Goal: Task Accomplishment & Management: Manage account settings

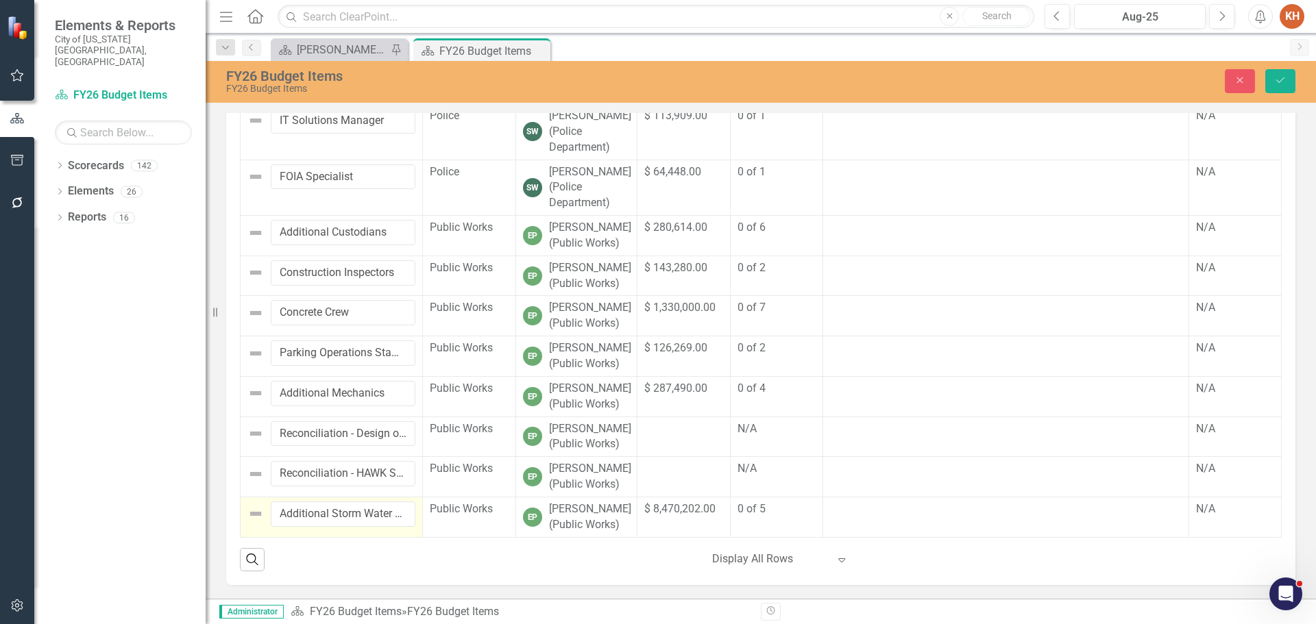
scroll to position [284, 0]
click at [1235, 80] on icon "Close" at bounding box center [1240, 80] width 12 height 10
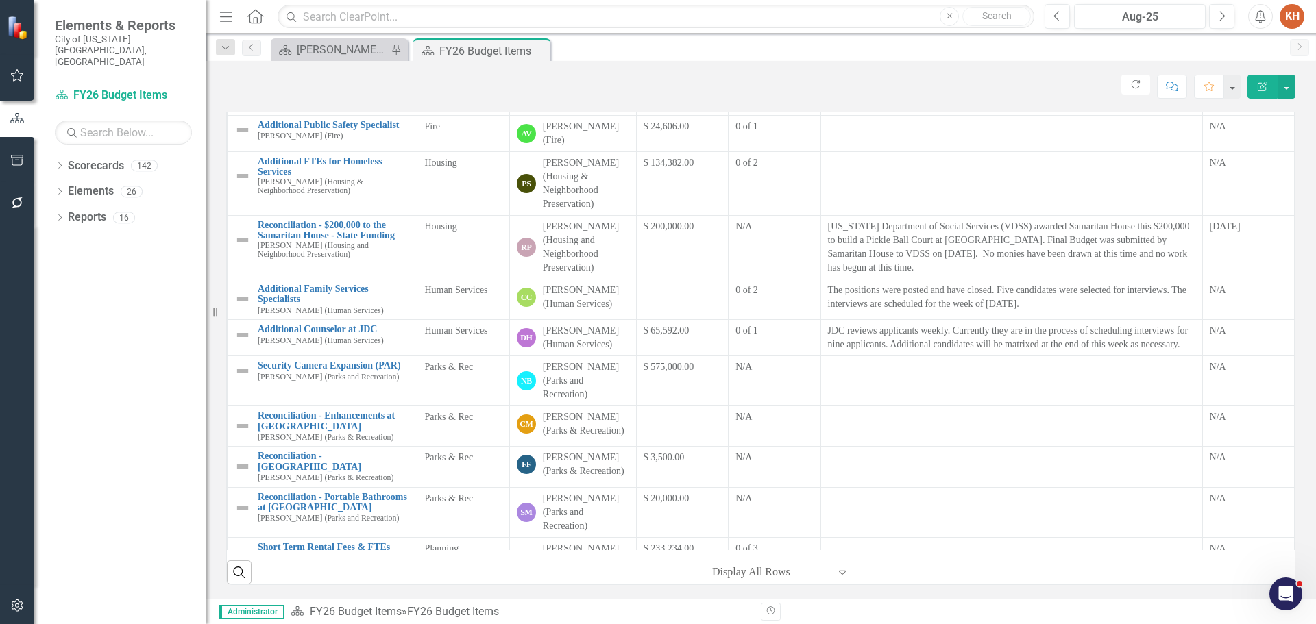
scroll to position [0, 0]
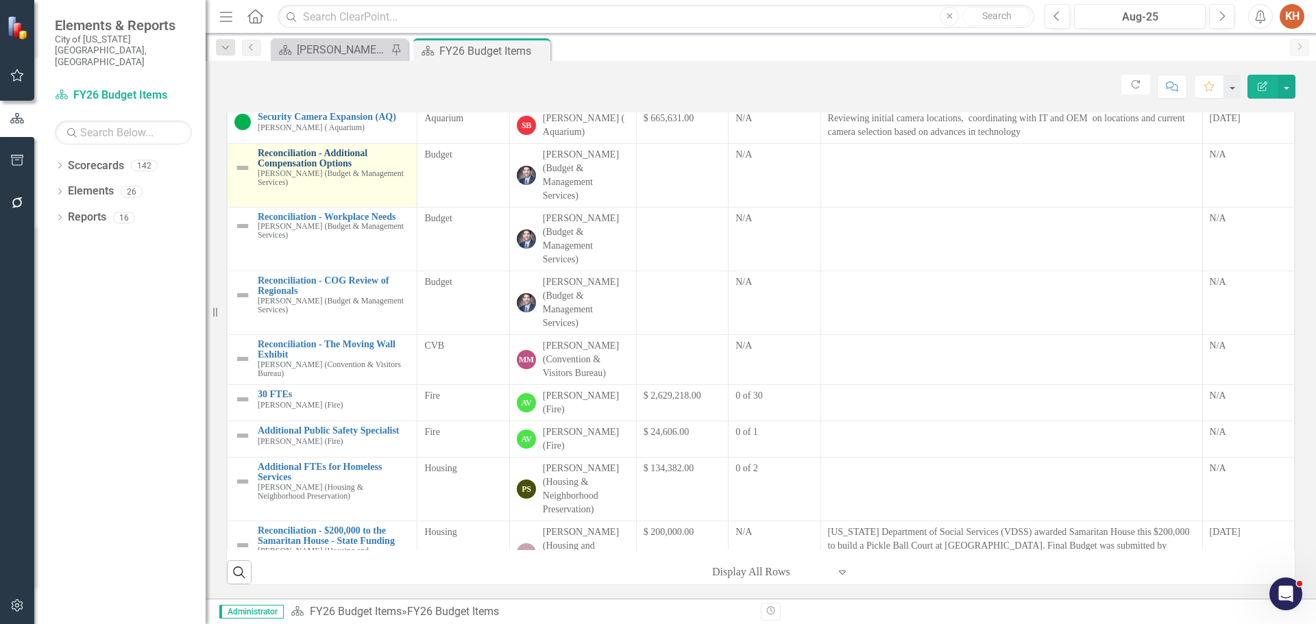
click at [320, 156] on link "Reconciliation - Additional Compensation Options" at bounding box center [334, 158] width 152 height 21
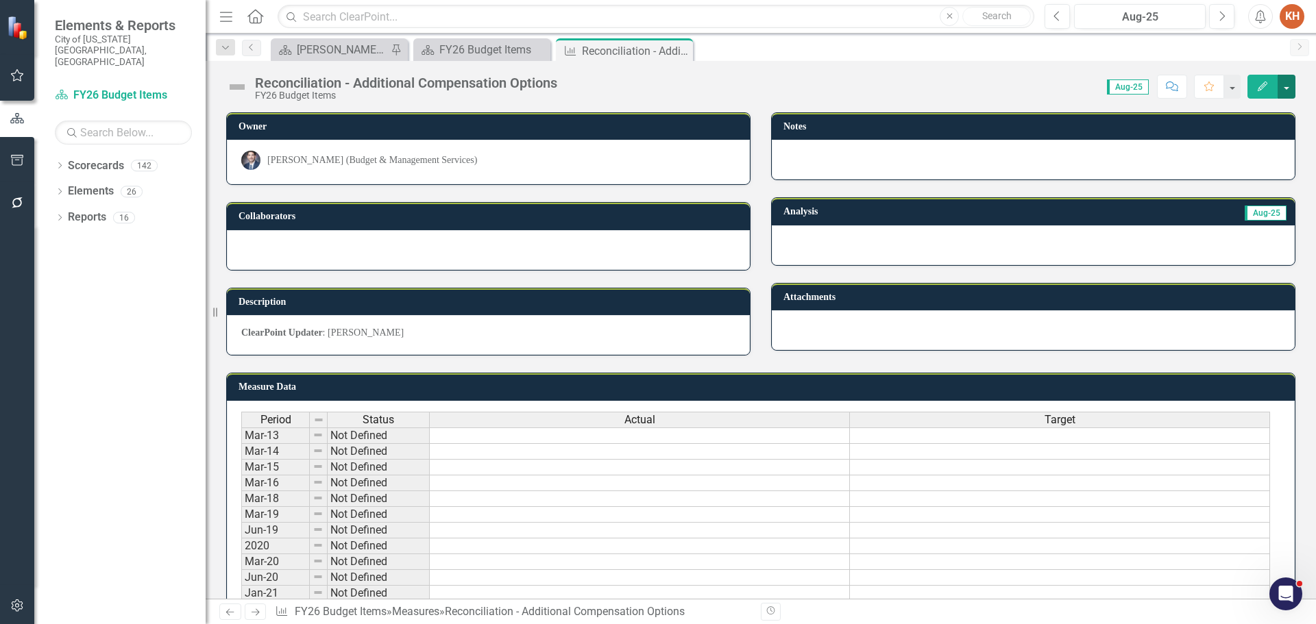
click at [1289, 88] on button "button" at bounding box center [1287, 87] width 18 height 24
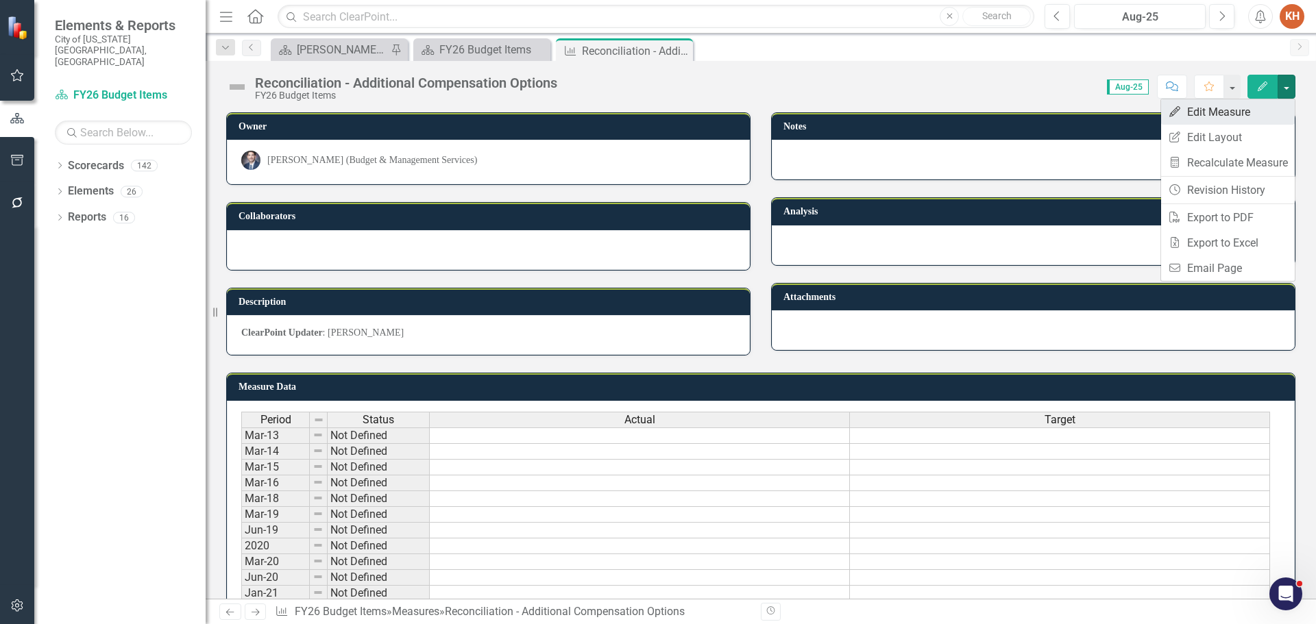
click at [1241, 112] on link "Edit Edit Measure" at bounding box center [1228, 111] width 134 height 25
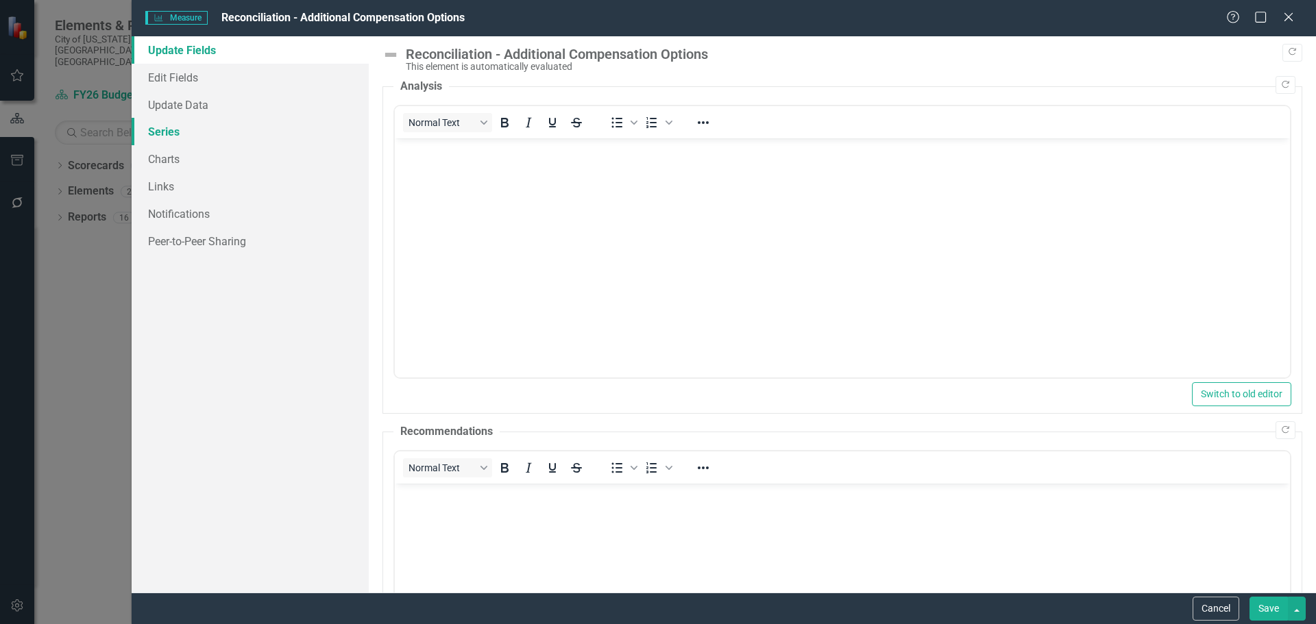
click at [170, 130] on link "Series" at bounding box center [250, 131] width 237 height 27
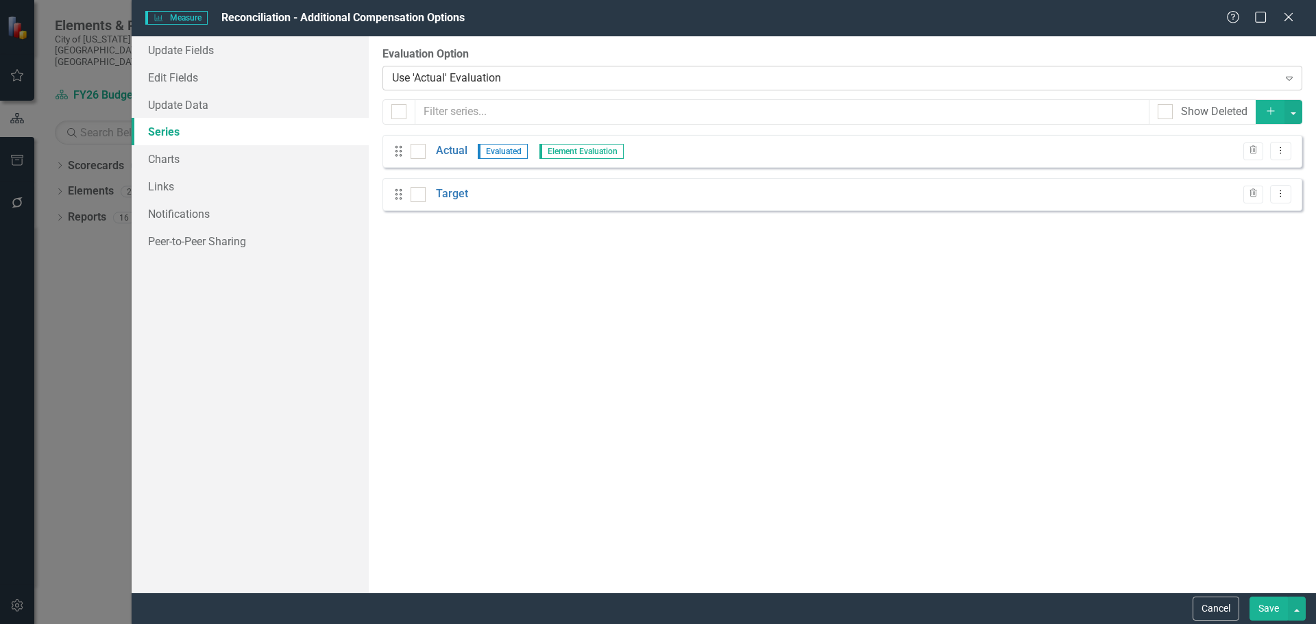
click at [492, 80] on div "Use 'Actual' Evaluation" at bounding box center [835, 78] width 886 height 16
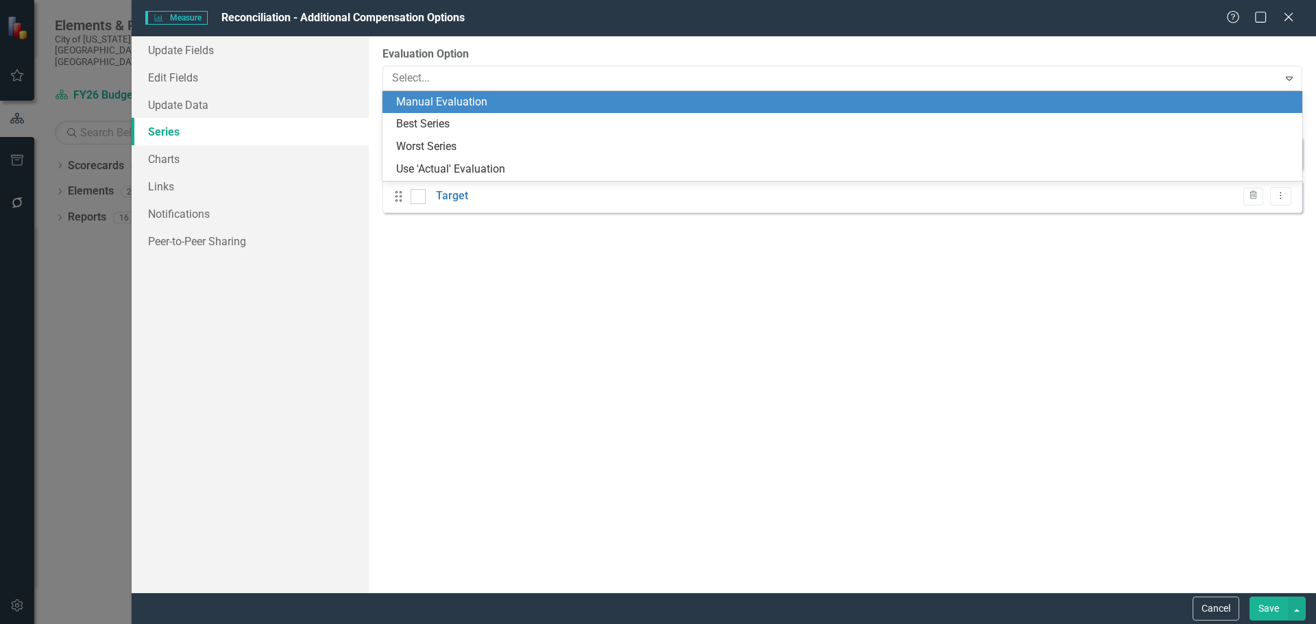
drag, startPoint x: 478, startPoint y: 99, endPoint x: 540, endPoint y: 138, distance: 72.7
click at [478, 99] on div "Manual Evaluation" at bounding box center [845, 103] width 898 height 16
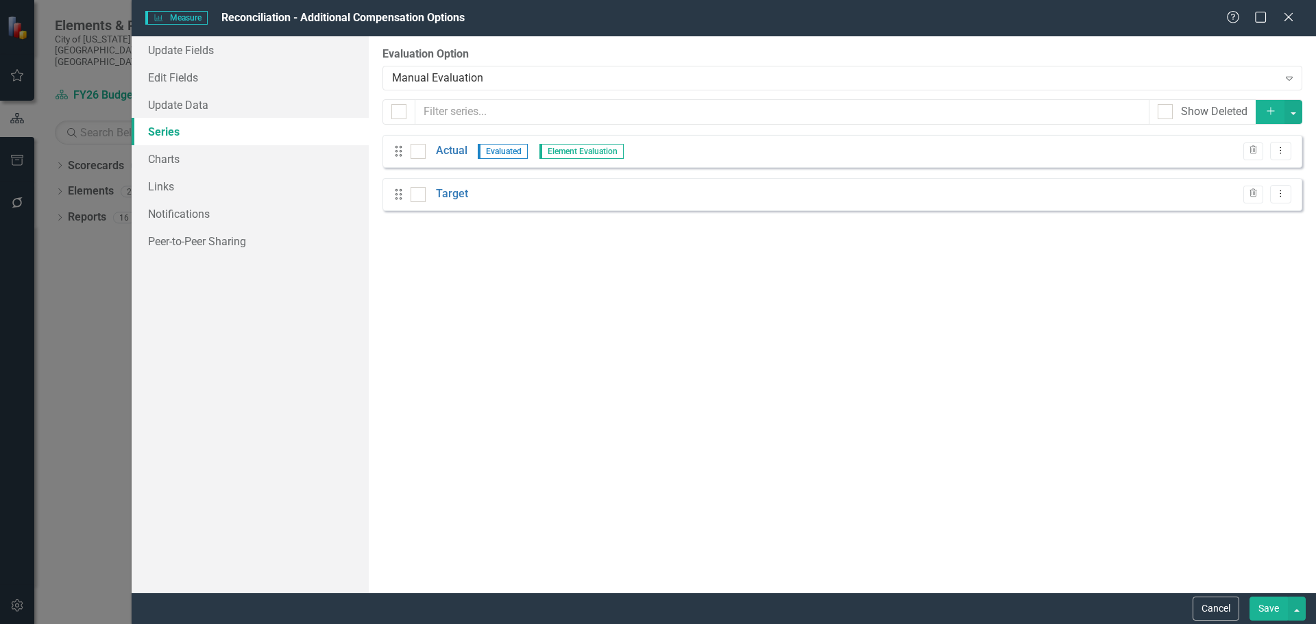
click at [1271, 605] on button "Save" at bounding box center [1269, 609] width 38 height 24
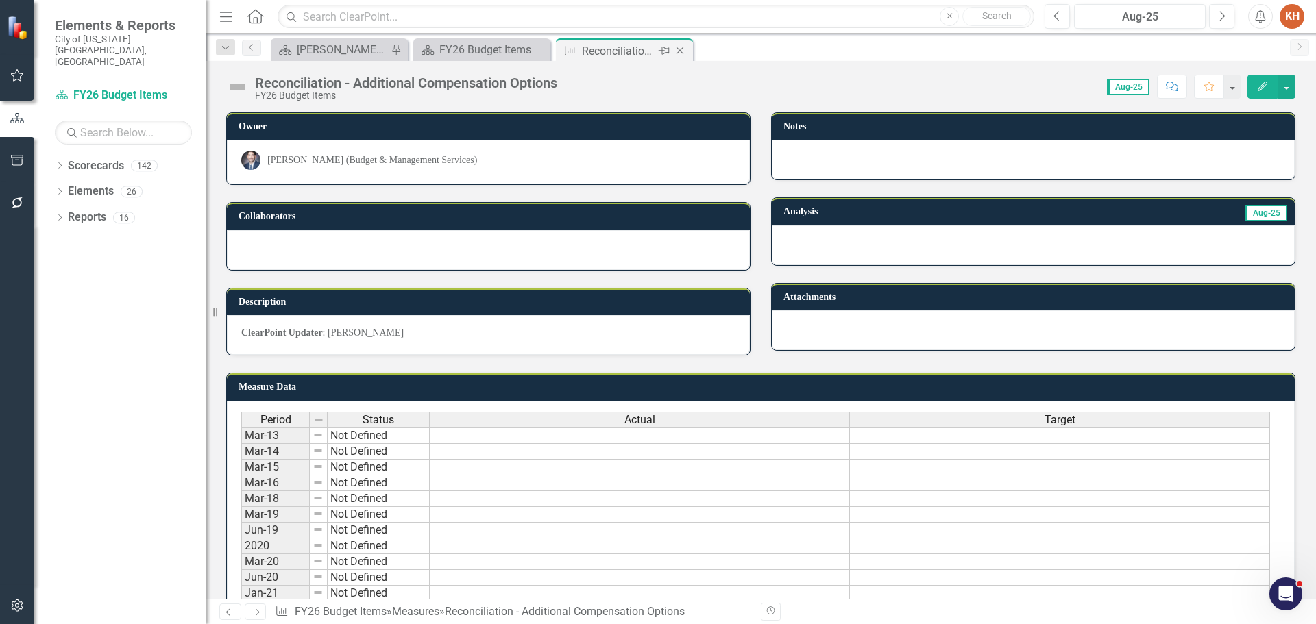
click at [680, 47] on icon "Close" at bounding box center [680, 50] width 14 height 11
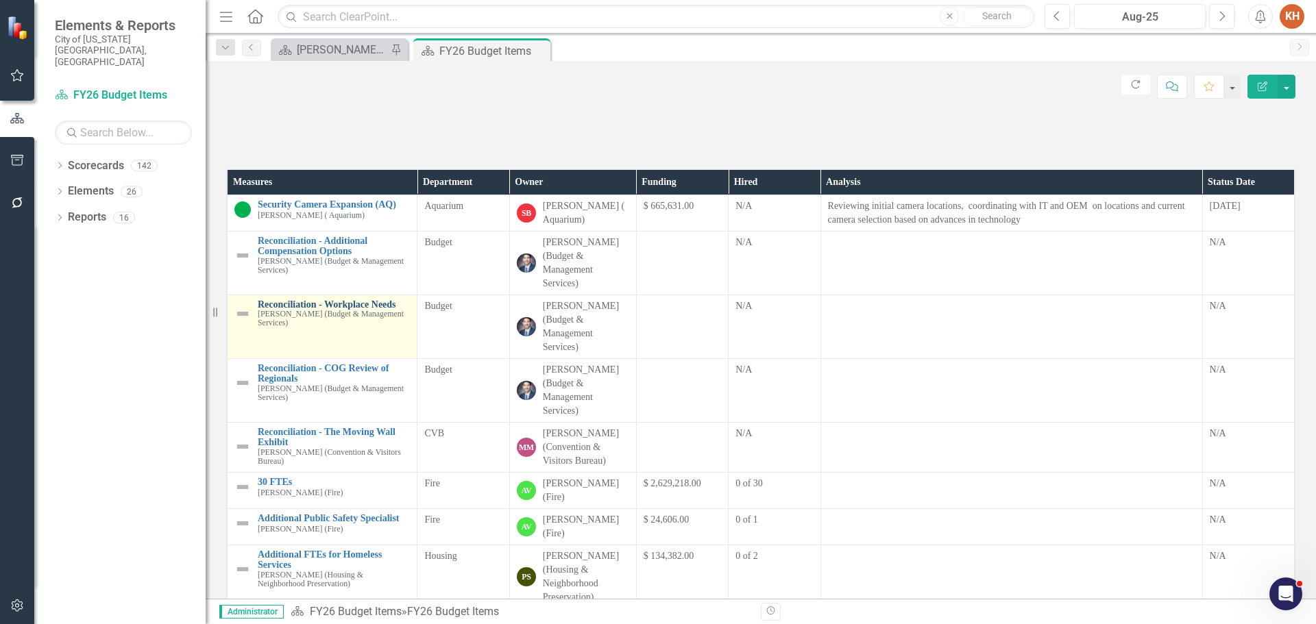
click at [332, 310] on link "Reconciliation - Workplace Needs" at bounding box center [334, 305] width 152 height 10
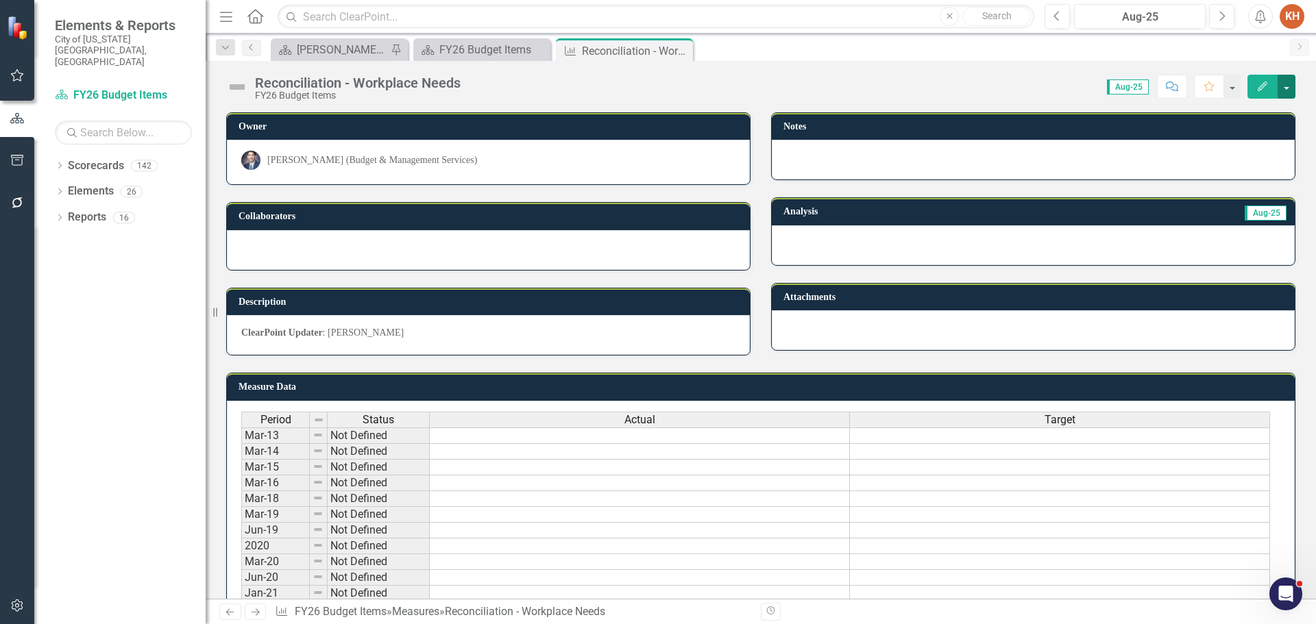
click at [1281, 87] on button "button" at bounding box center [1287, 87] width 18 height 24
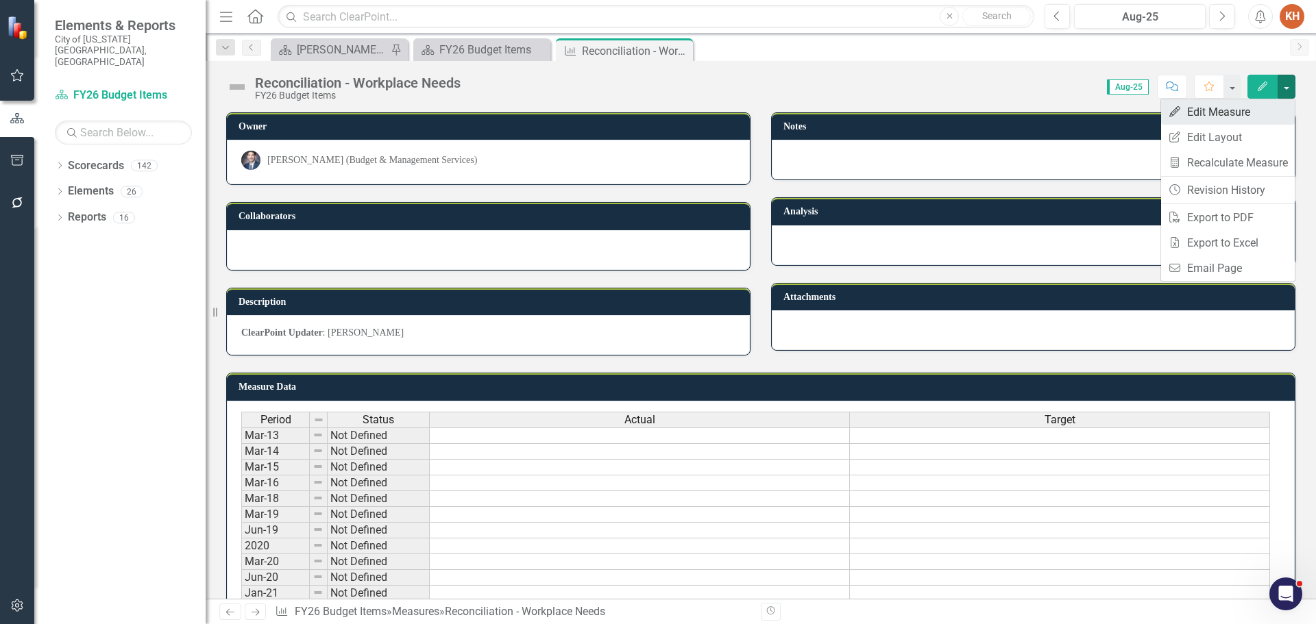
click at [1238, 114] on link "Edit Edit Measure" at bounding box center [1228, 111] width 134 height 25
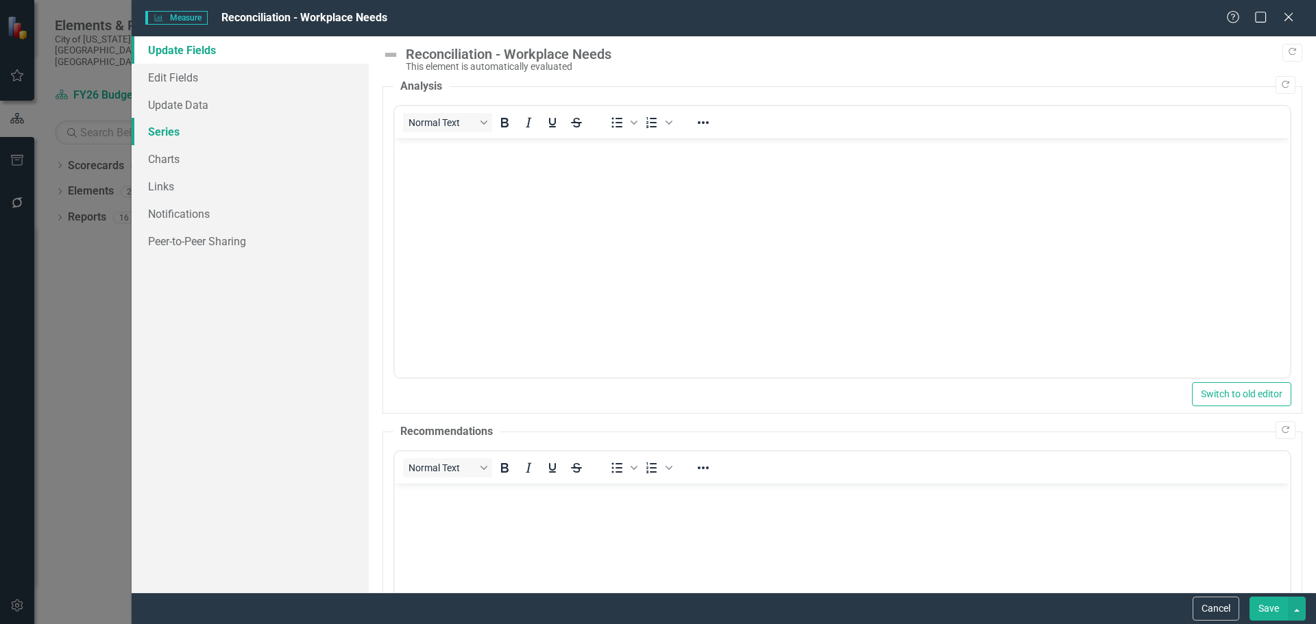
click at [171, 130] on link "Series" at bounding box center [250, 131] width 237 height 27
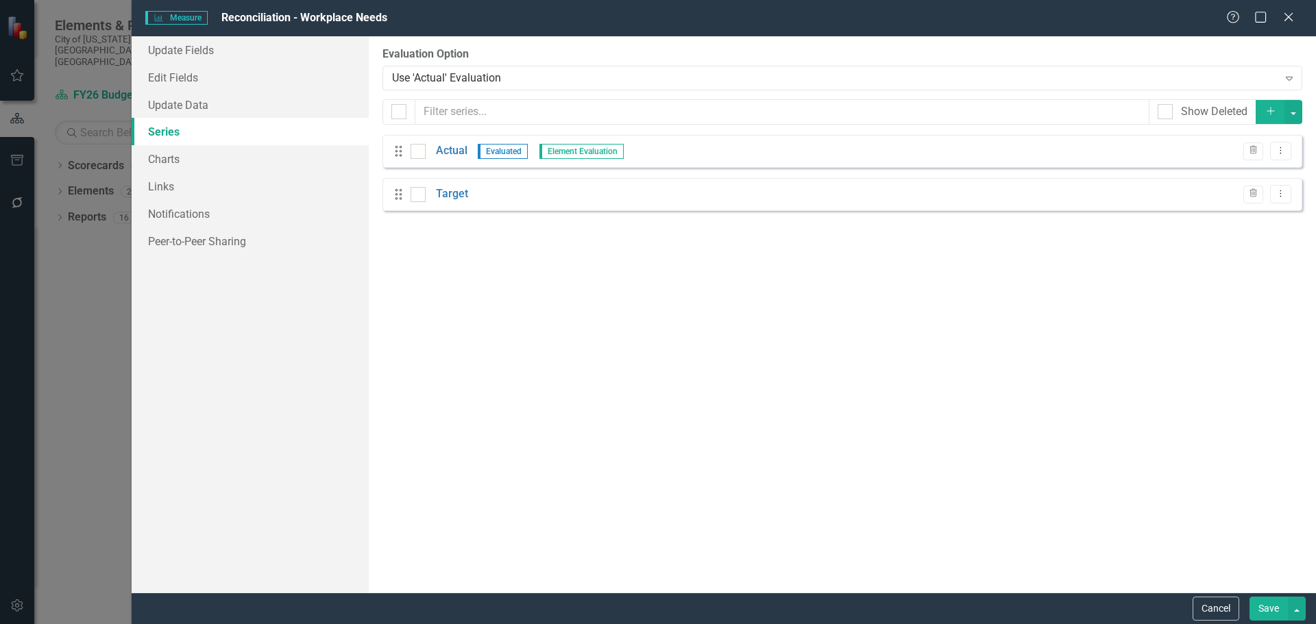
click at [473, 62] on div "Evaluation Option Use 'Actual' Evaluation Expand" at bounding box center [843, 68] width 920 height 43
click at [473, 83] on div "Use 'Actual' Evaluation" at bounding box center [835, 78] width 886 height 16
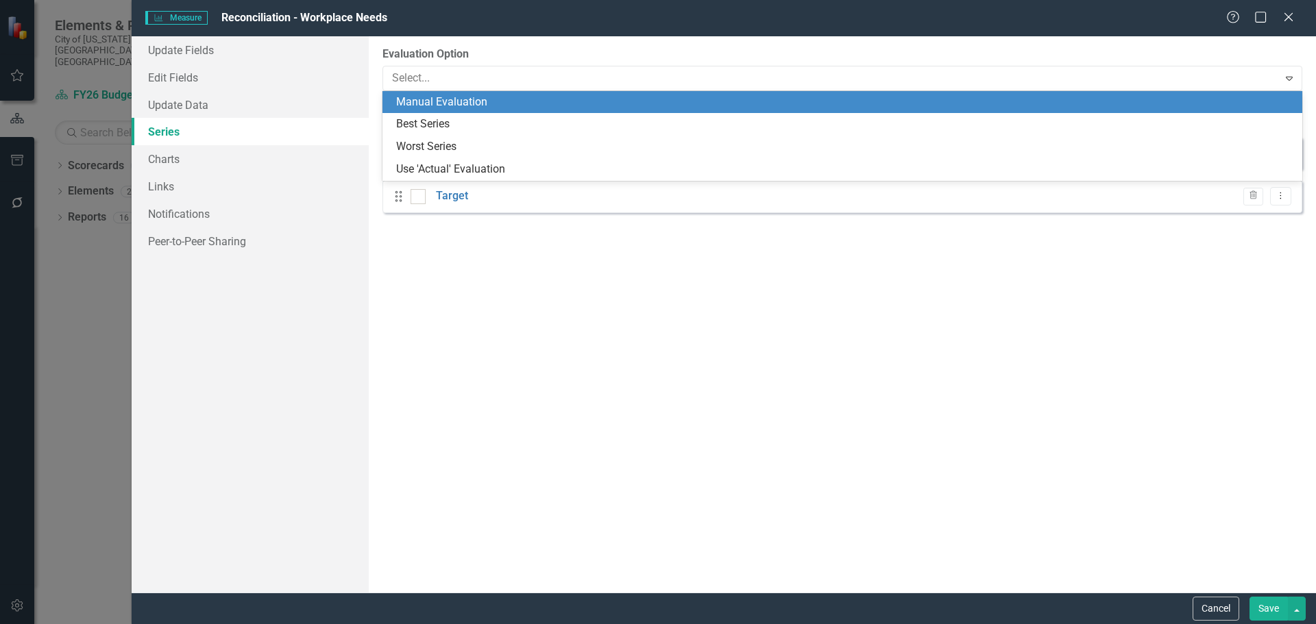
click at [482, 102] on div "Manual Evaluation" at bounding box center [845, 103] width 898 height 16
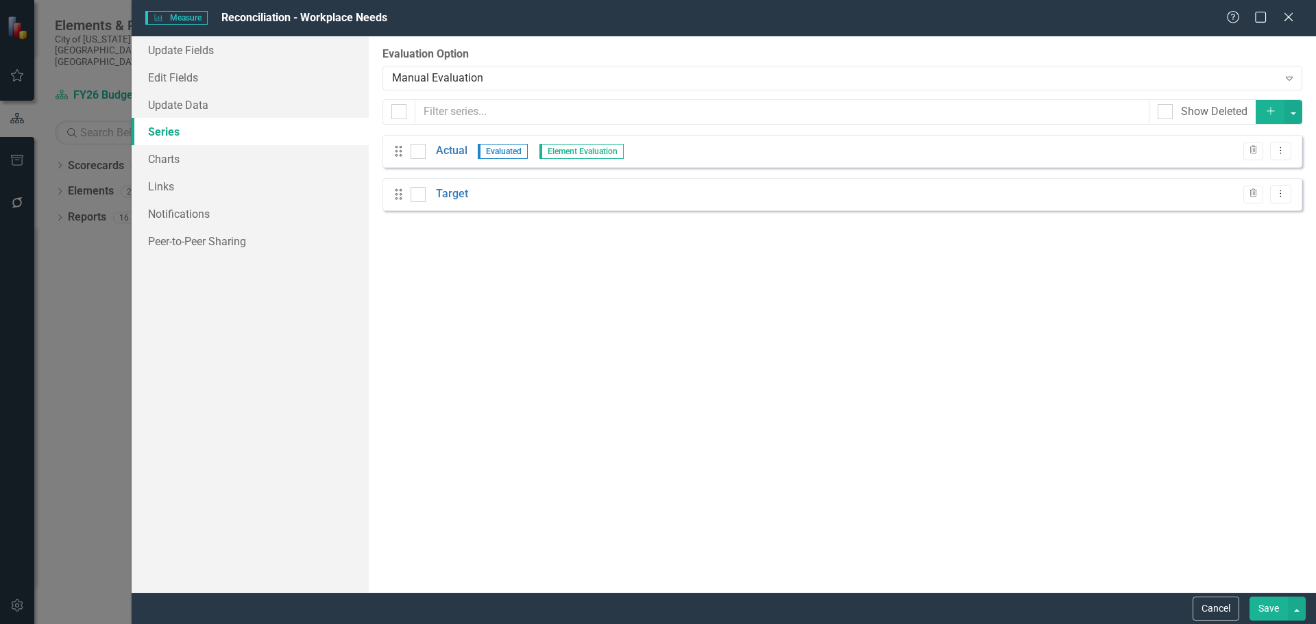
click at [1263, 601] on button "Save" at bounding box center [1269, 609] width 38 height 24
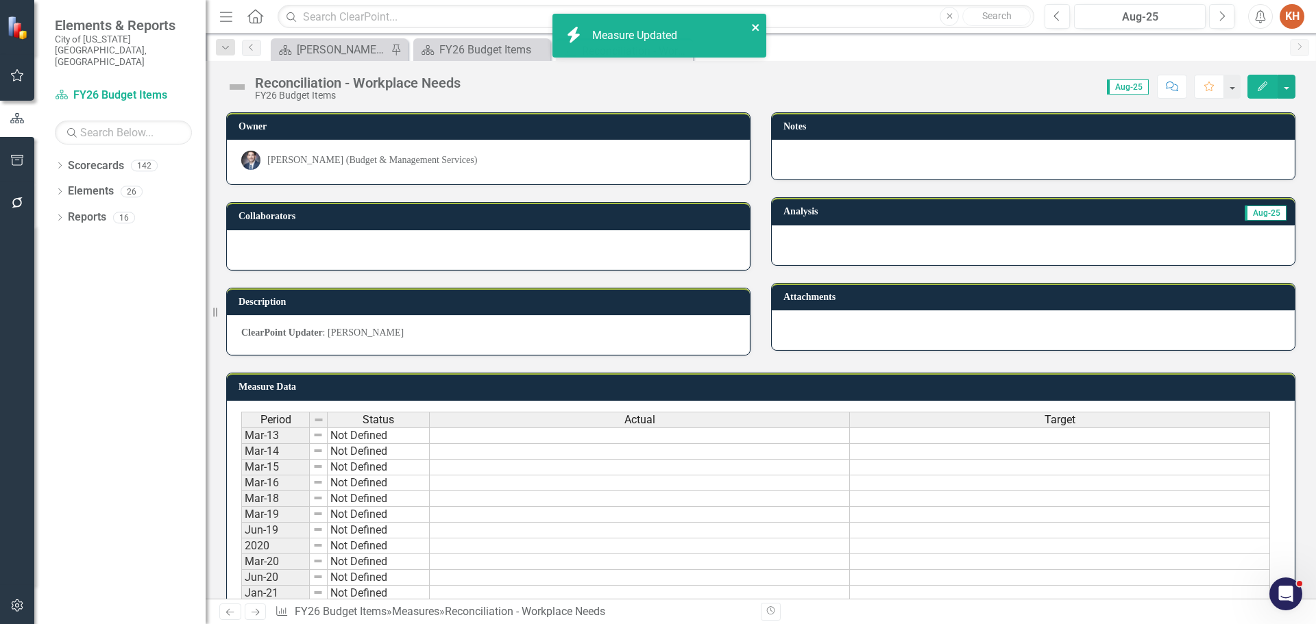
click at [752, 26] on icon "close" at bounding box center [756, 27] width 10 height 11
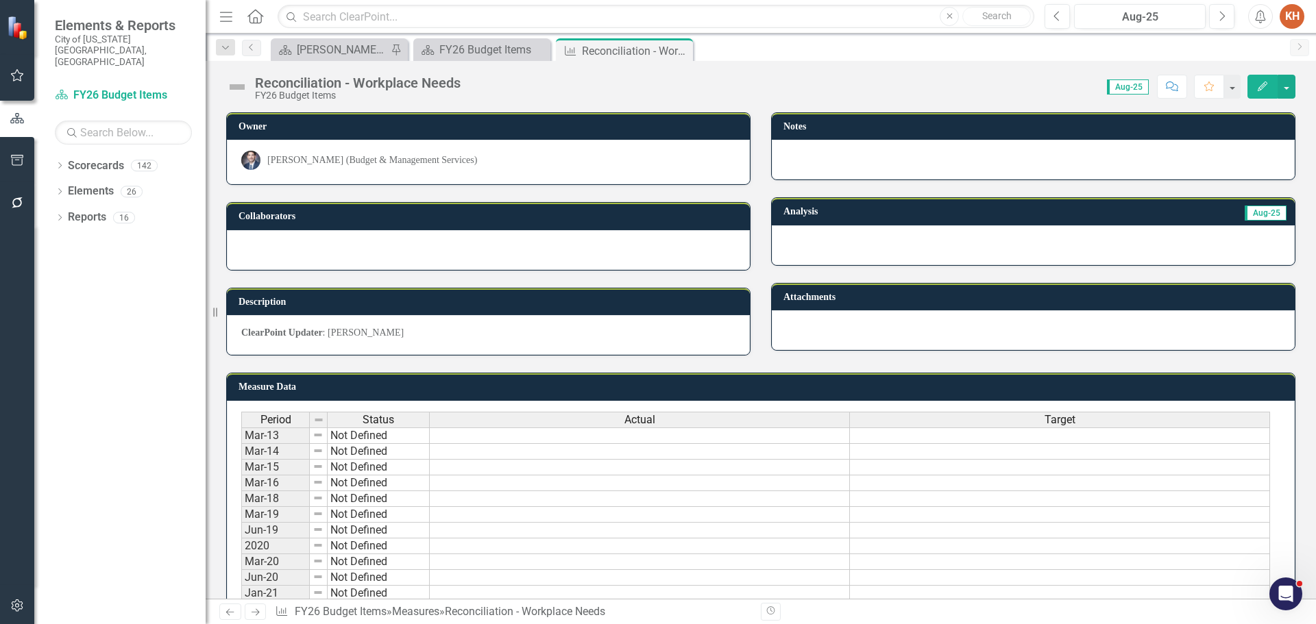
click at [0, 0] on icon "Close" at bounding box center [0, 0] width 0 height 0
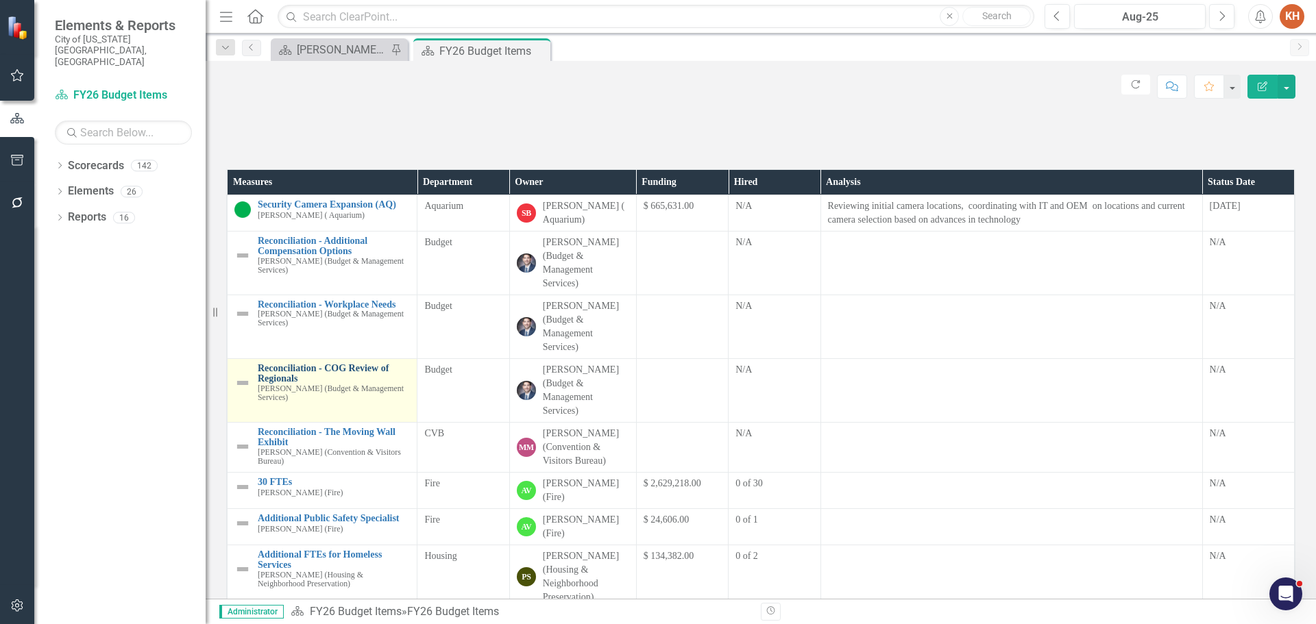
click at [321, 385] on link "Reconciliation - COG Review of Regionals" at bounding box center [334, 373] width 152 height 21
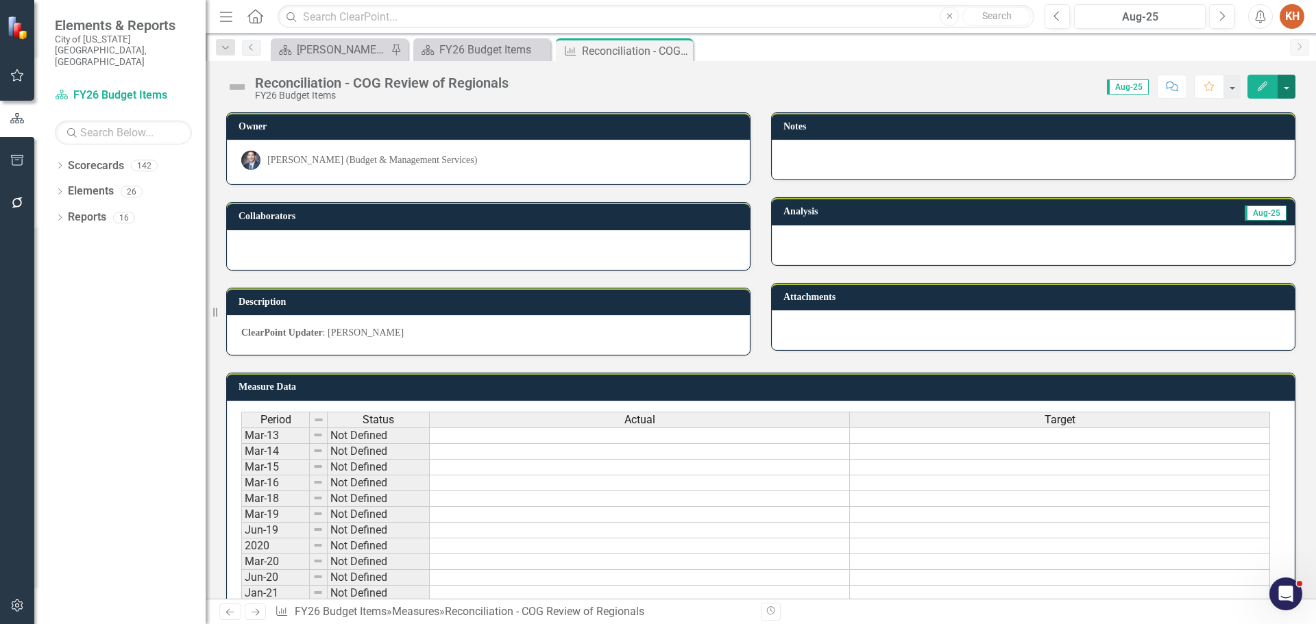
click at [1291, 84] on button "button" at bounding box center [1287, 87] width 18 height 24
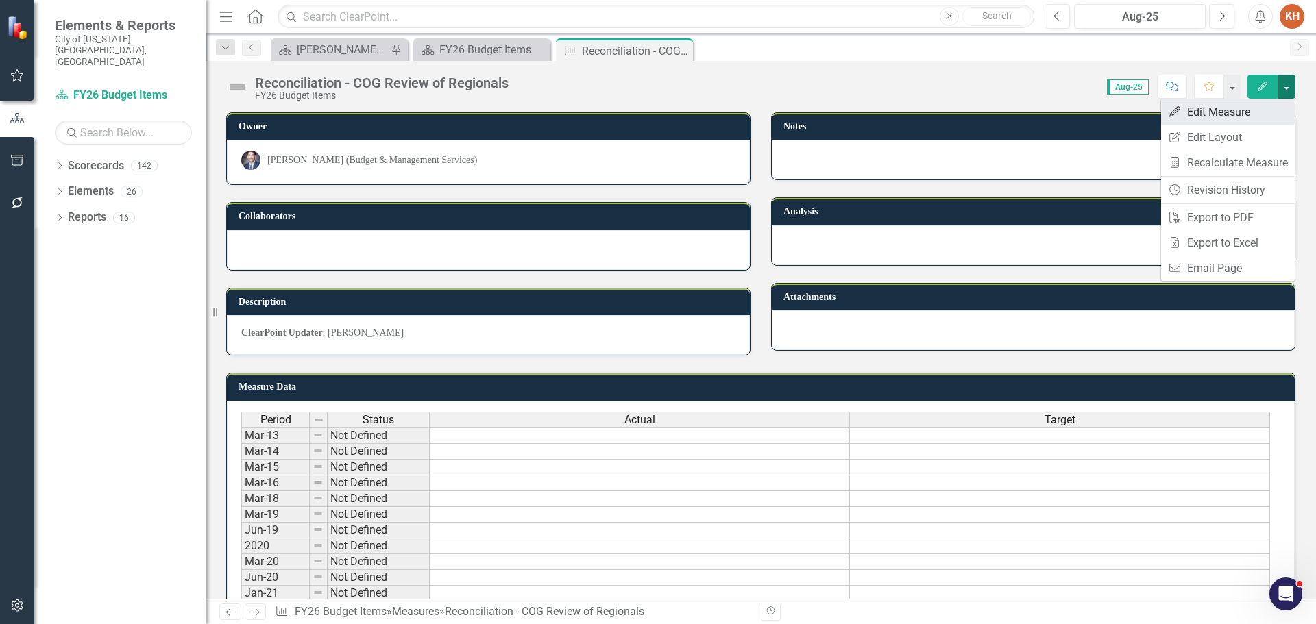
click at [1242, 119] on link "Edit Edit Measure" at bounding box center [1228, 111] width 134 height 25
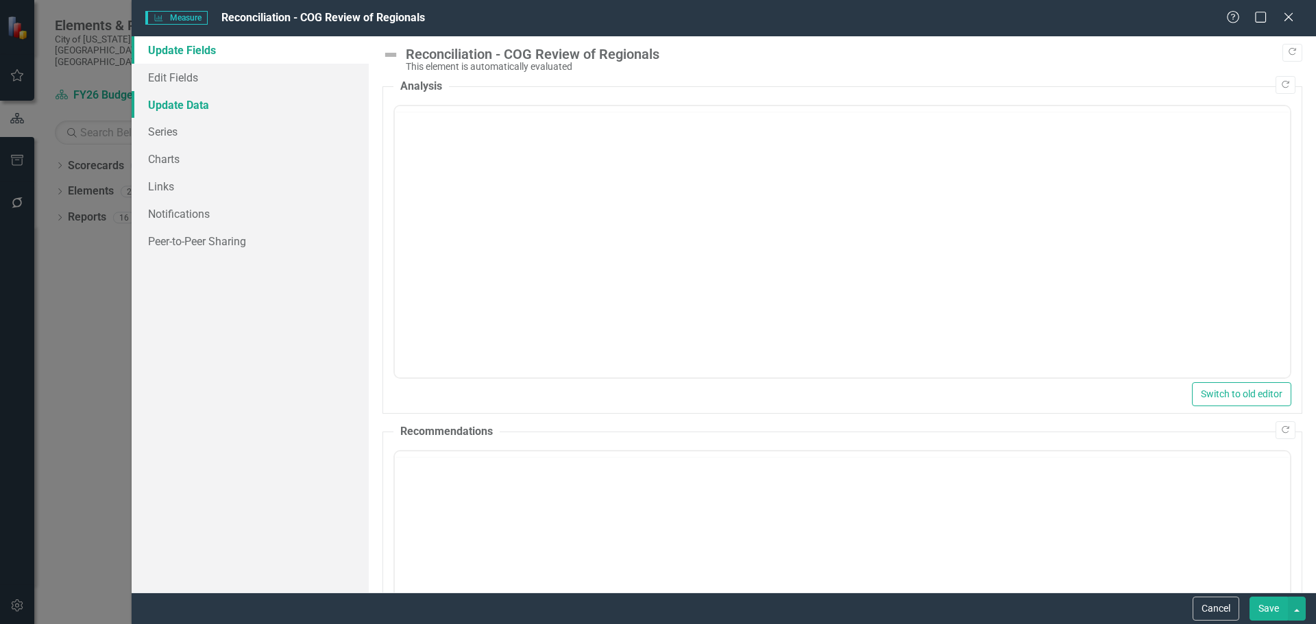
click at [201, 107] on link "Update Data" at bounding box center [250, 104] width 237 height 27
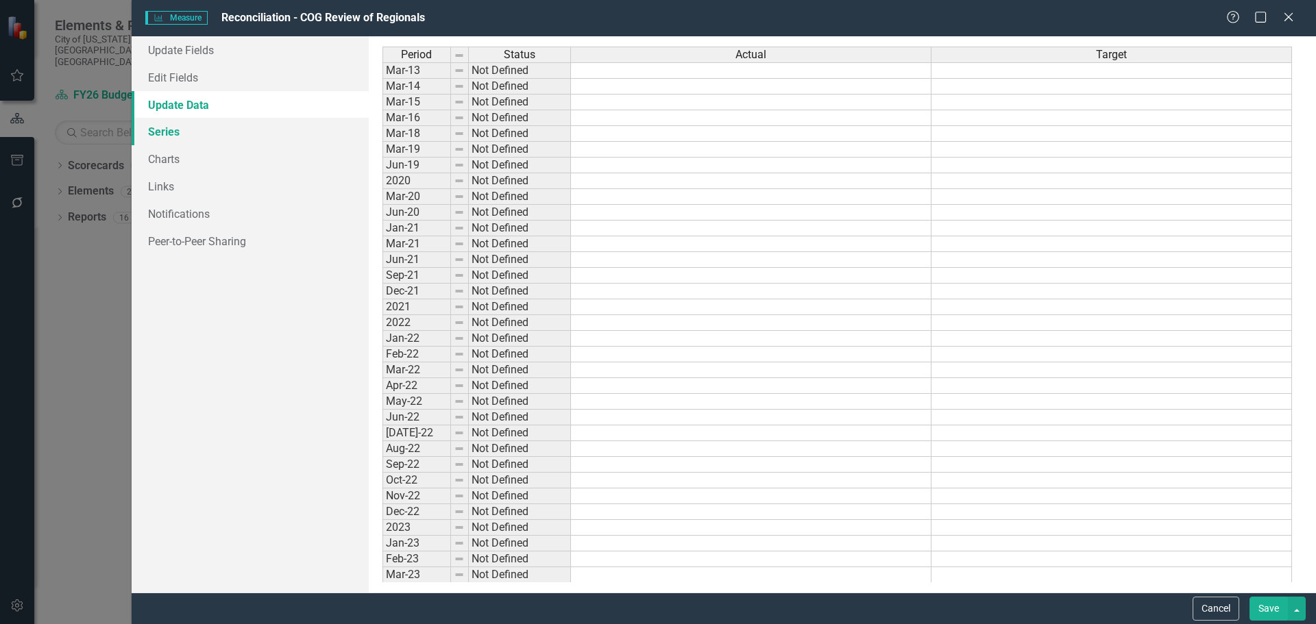
click at [166, 128] on link "Series" at bounding box center [250, 131] width 237 height 27
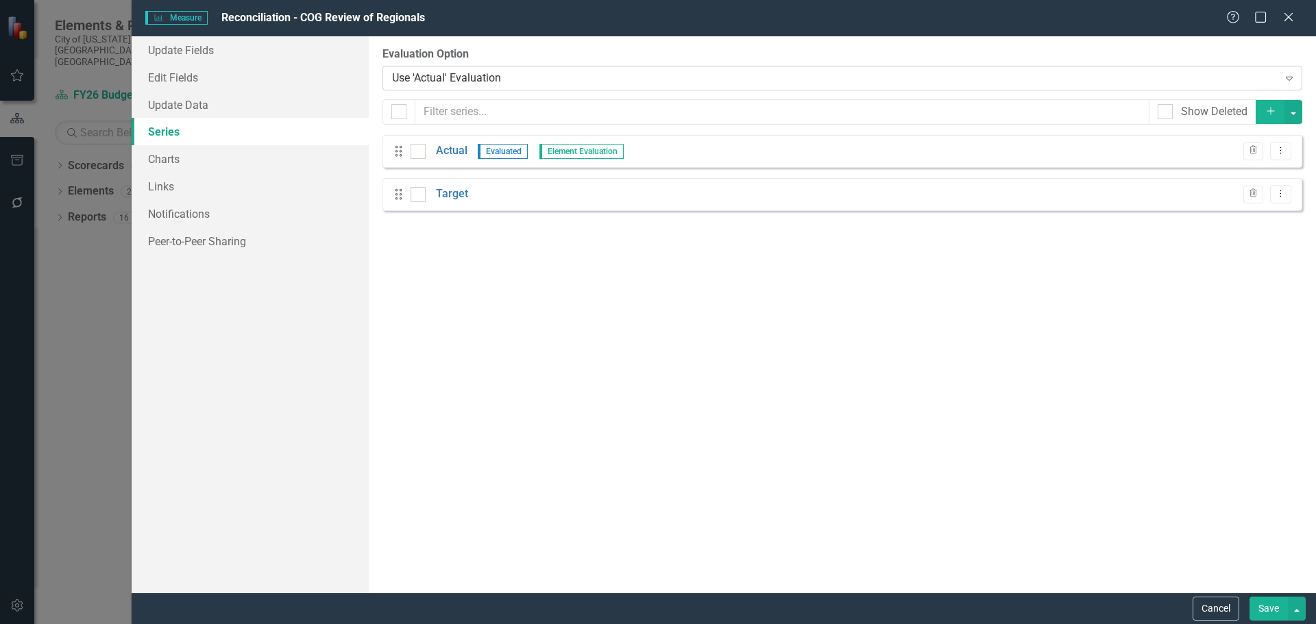
click at [505, 79] on div "Use 'Actual' Evaluation" at bounding box center [835, 78] width 886 height 16
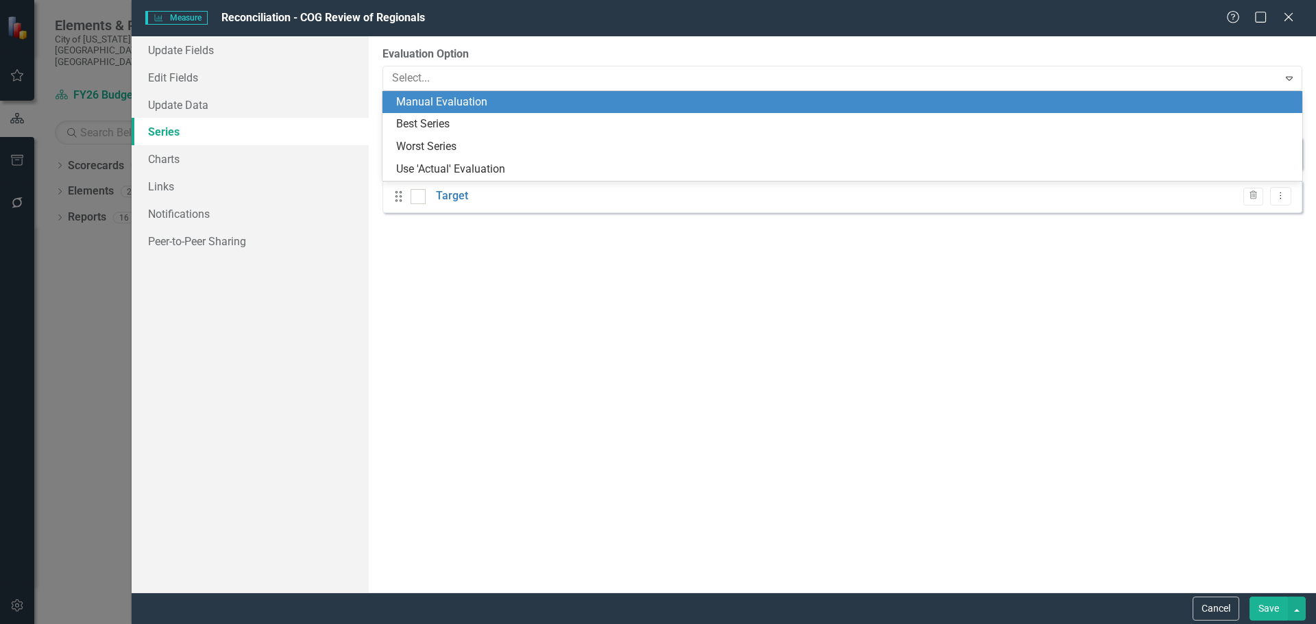
click at [474, 101] on div "Manual Evaluation" at bounding box center [845, 103] width 898 height 16
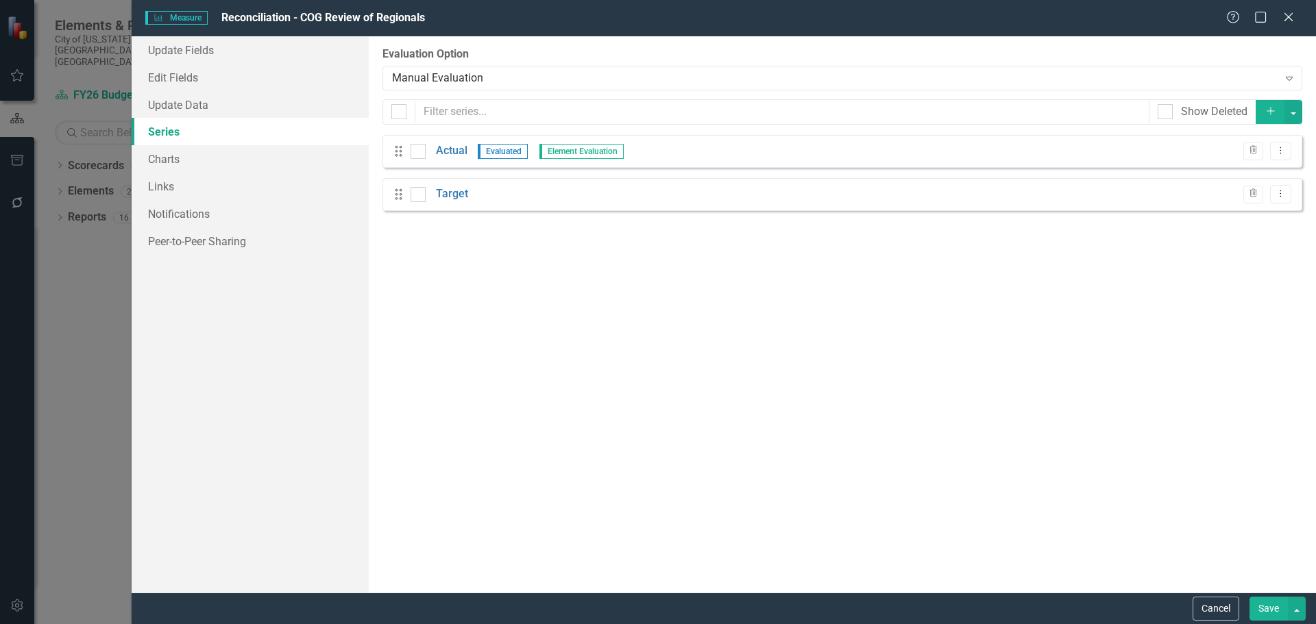
click at [1263, 614] on button "Save" at bounding box center [1269, 609] width 38 height 24
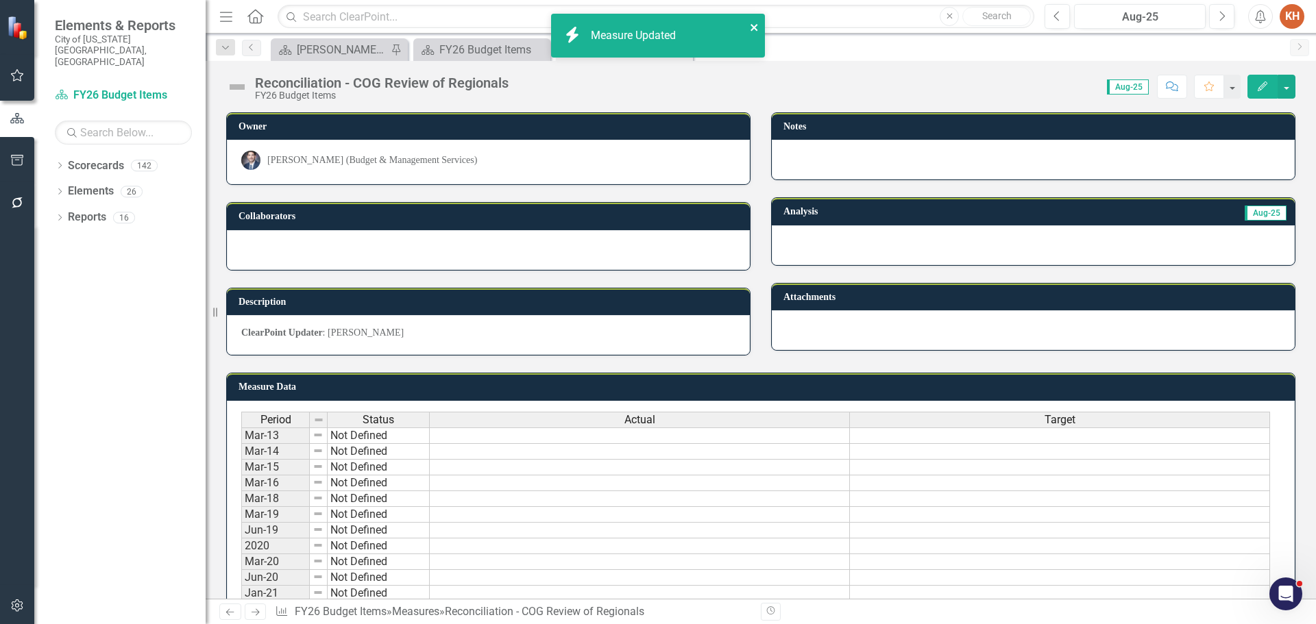
click at [753, 25] on icon "close" at bounding box center [755, 27] width 10 height 11
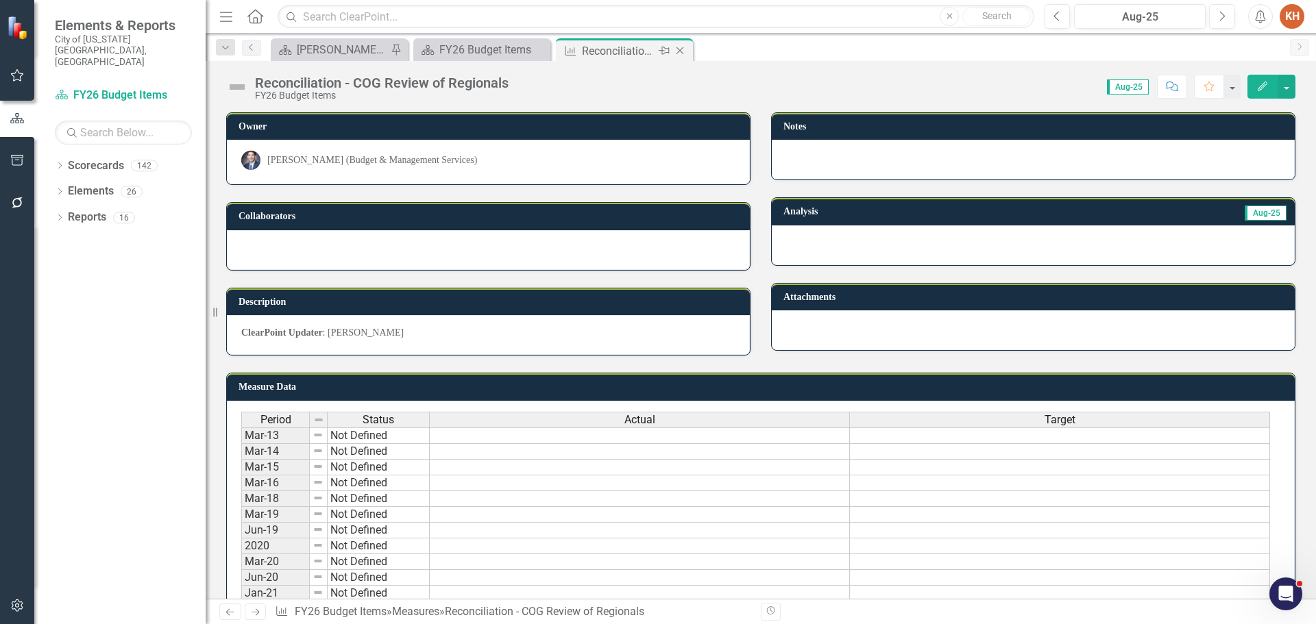
click at [682, 51] on icon "Close" at bounding box center [680, 50] width 14 height 11
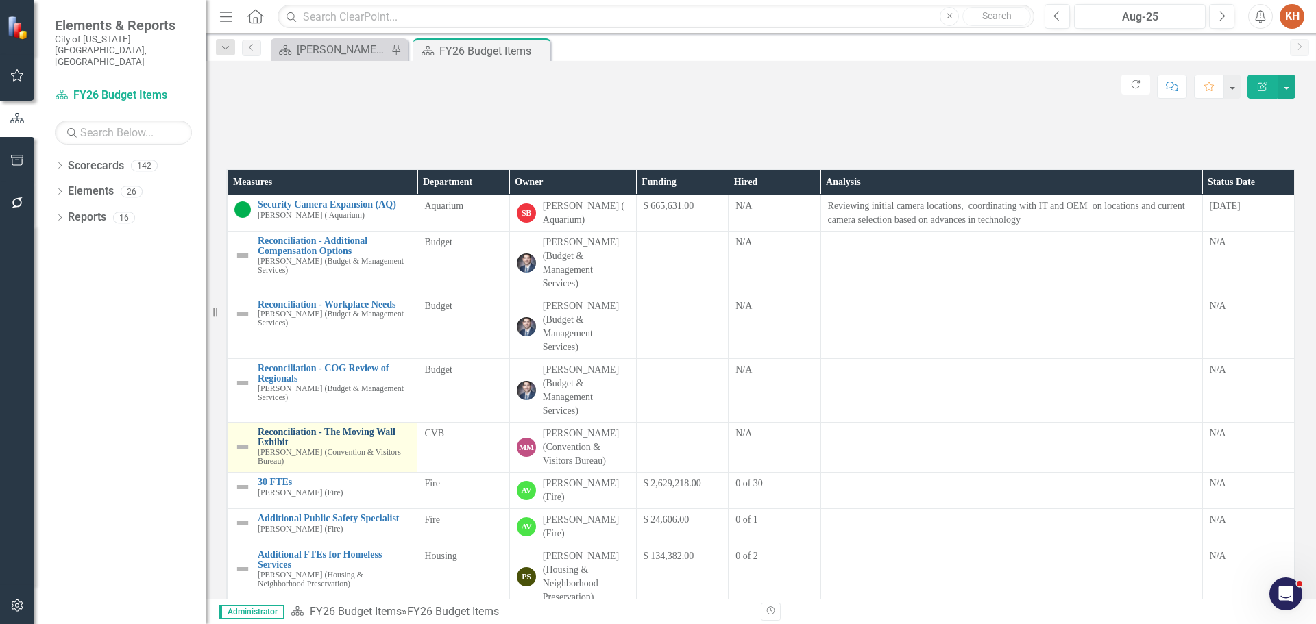
click at [363, 448] on link "Reconciliation - The Moving Wall Exhibit" at bounding box center [334, 437] width 152 height 21
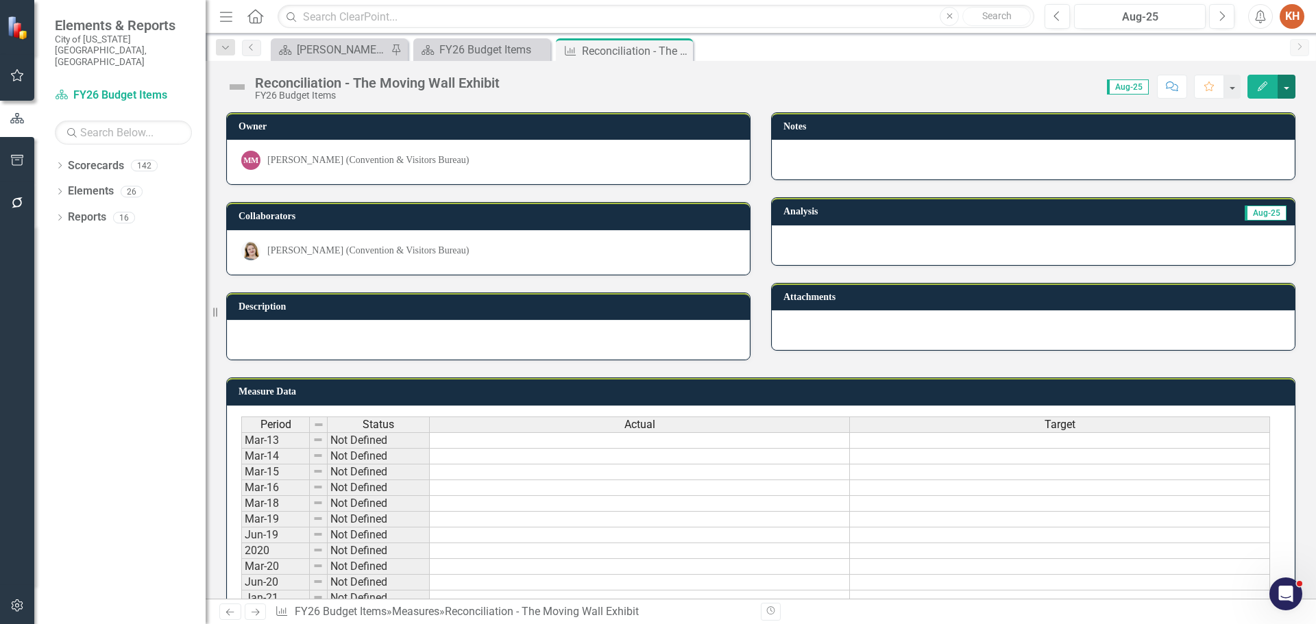
click at [1287, 87] on button "button" at bounding box center [1287, 87] width 18 height 24
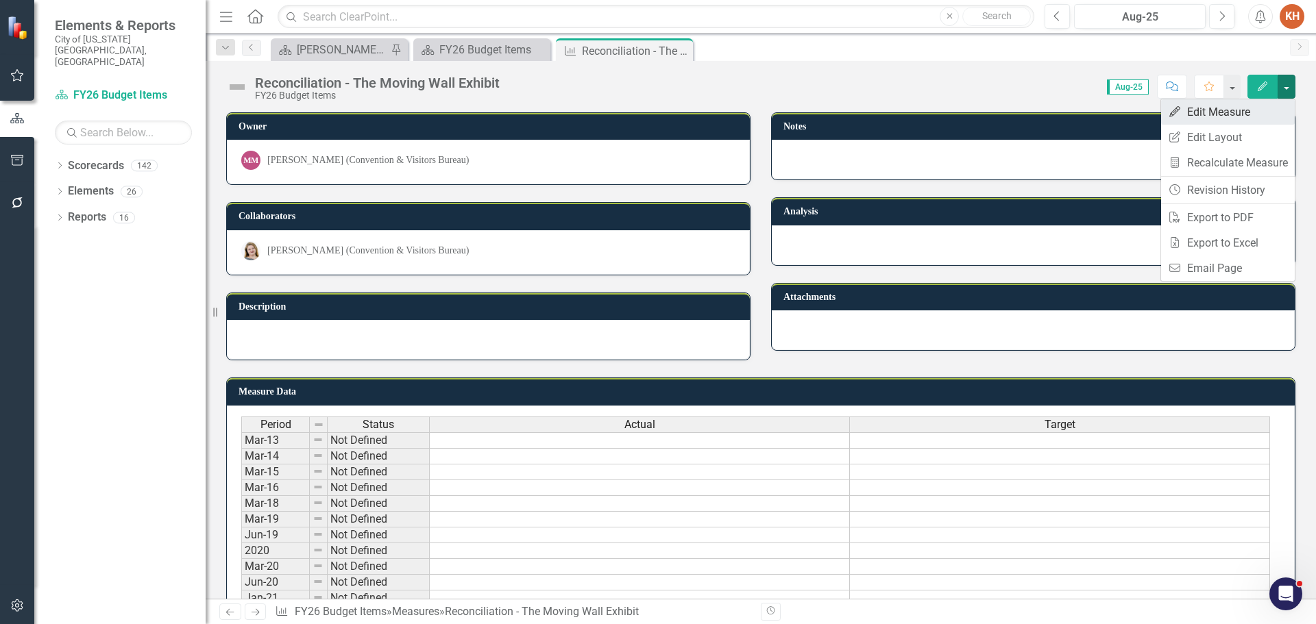
click at [1235, 112] on link "Edit Edit Measure" at bounding box center [1228, 111] width 134 height 25
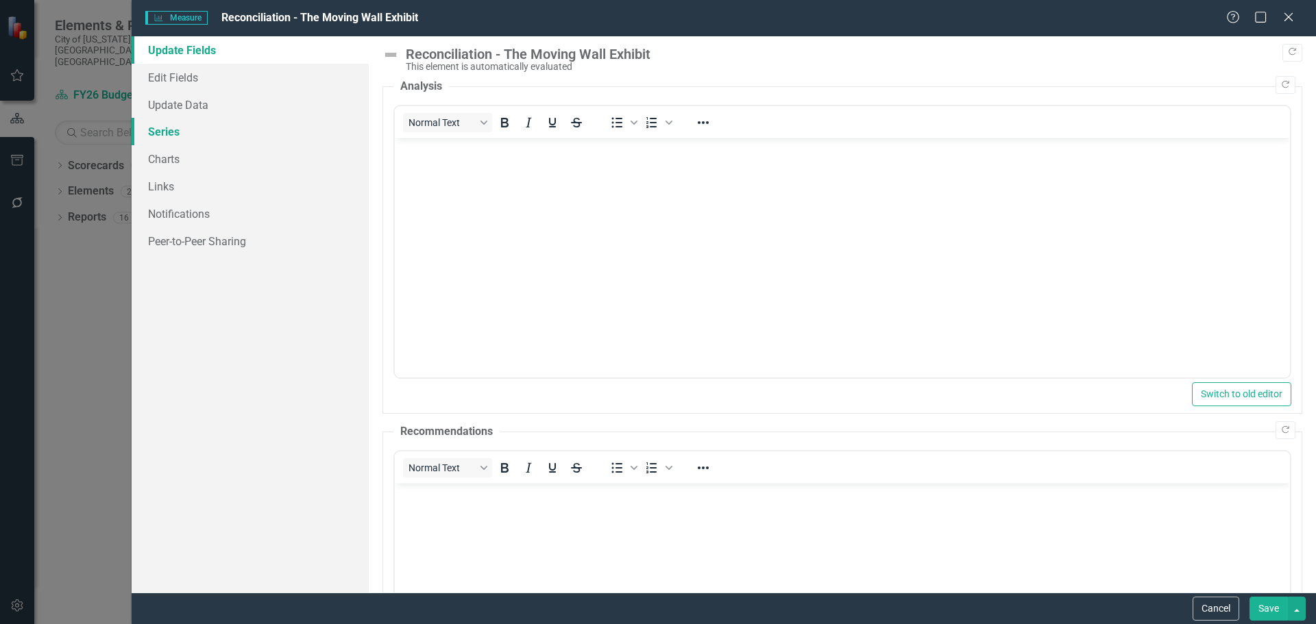
click at [193, 134] on link "Series" at bounding box center [250, 131] width 237 height 27
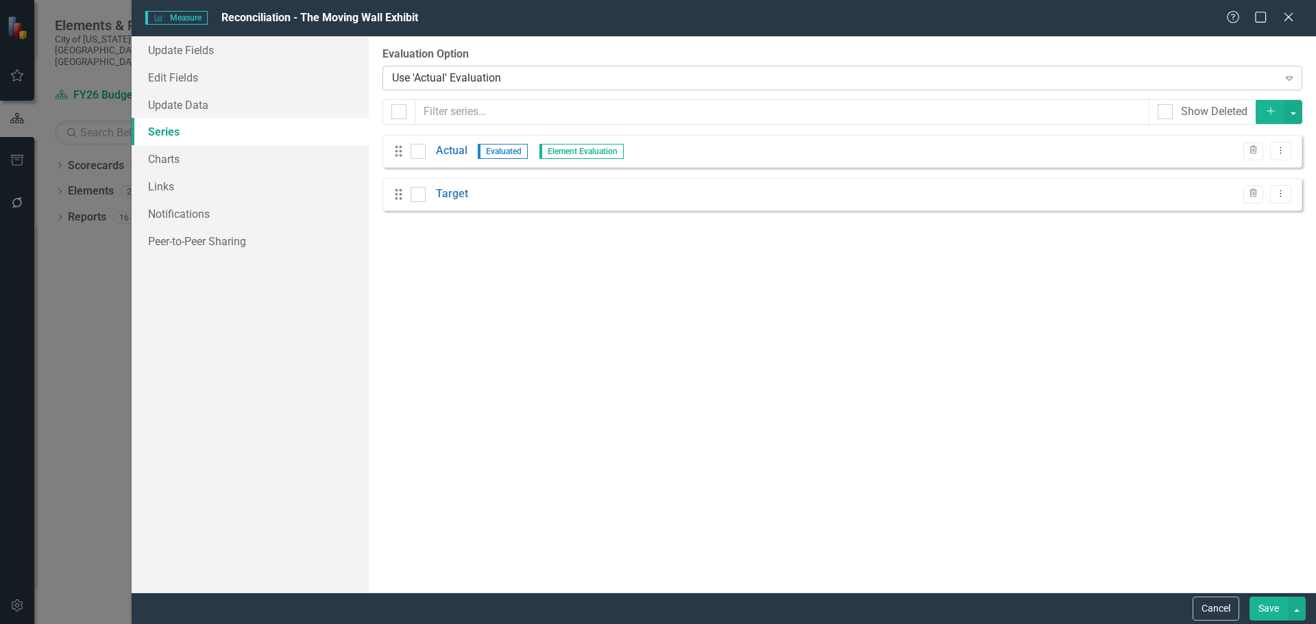
click at [474, 80] on div "Use 'Actual' Evaluation" at bounding box center [835, 78] width 886 height 16
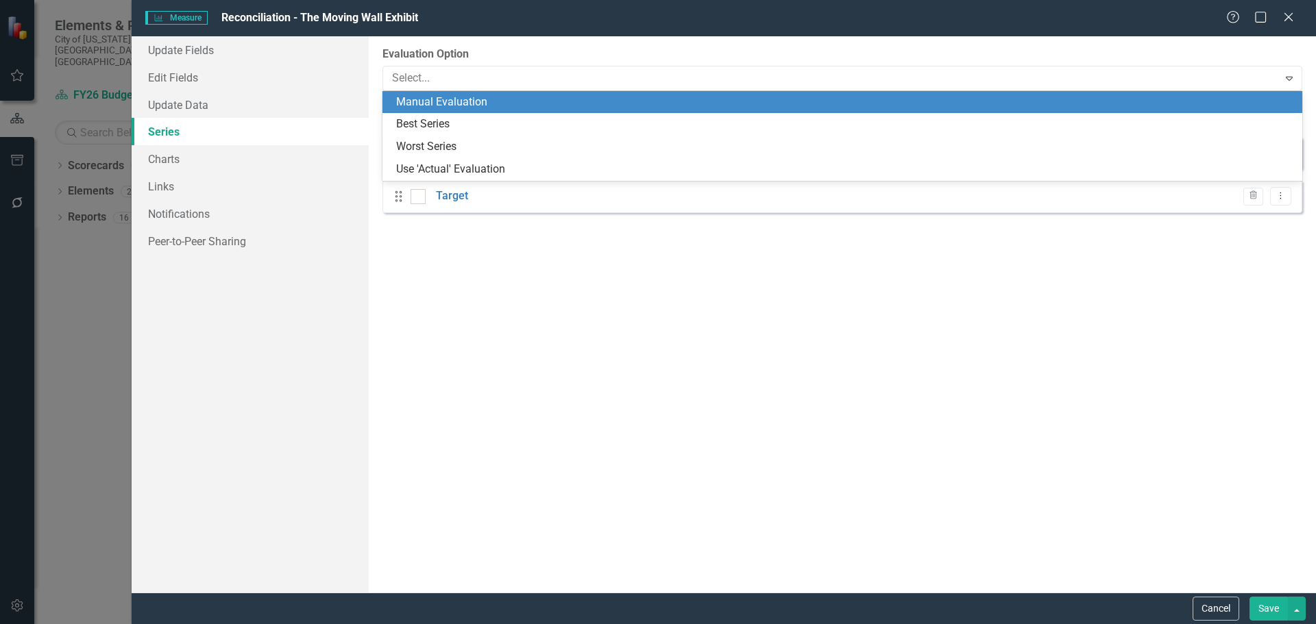
click at [469, 101] on div "Manual Evaluation" at bounding box center [845, 103] width 898 height 16
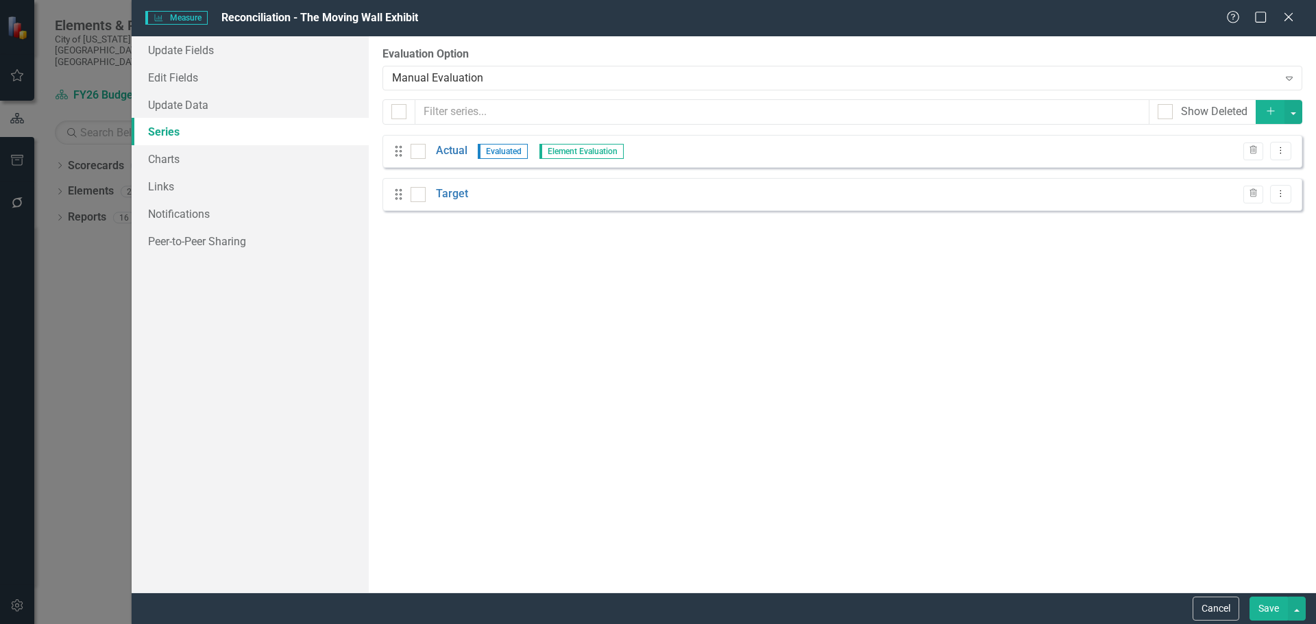
click at [1263, 606] on button "Save" at bounding box center [1269, 609] width 38 height 24
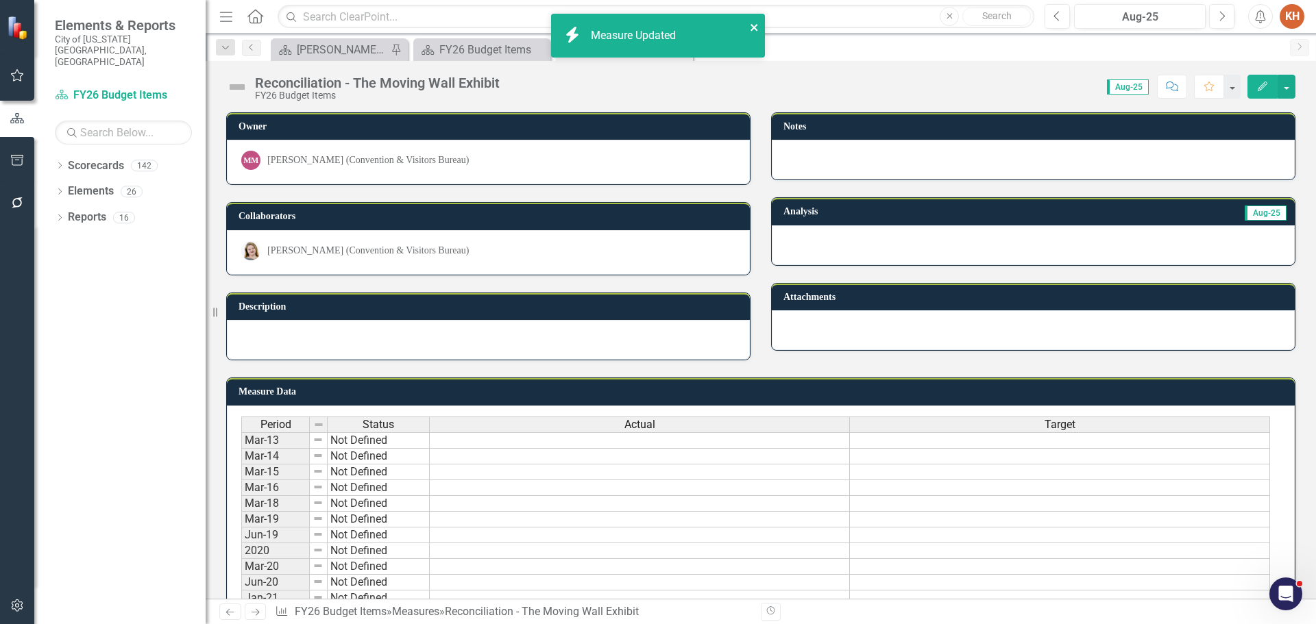
click at [753, 28] on icon "close" at bounding box center [754, 27] width 7 height 7
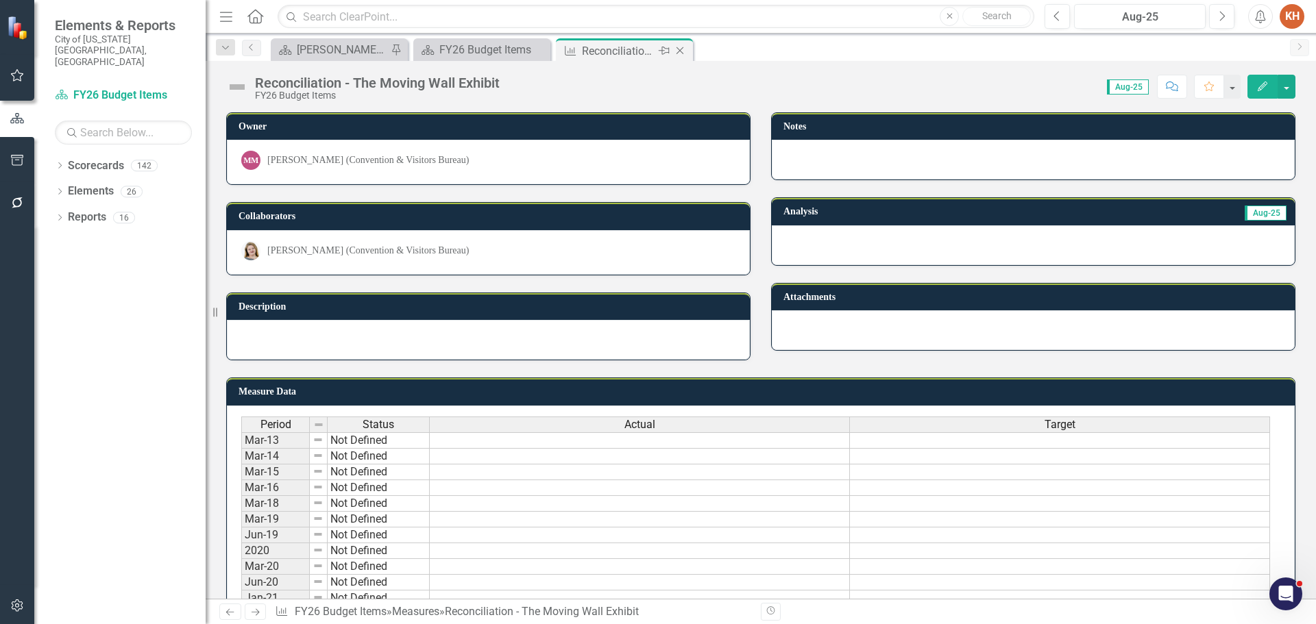
click at [682, 49] on icon at bounding box center [681, 51] width 8 height 8
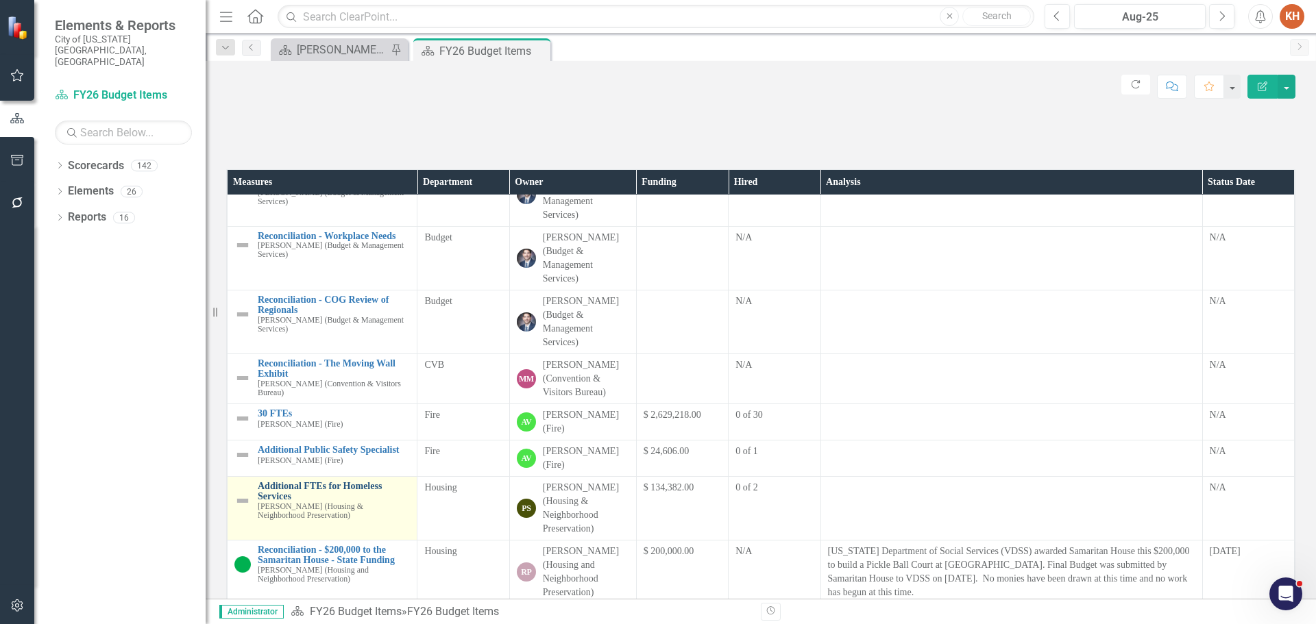
scroll to position [137, 0]
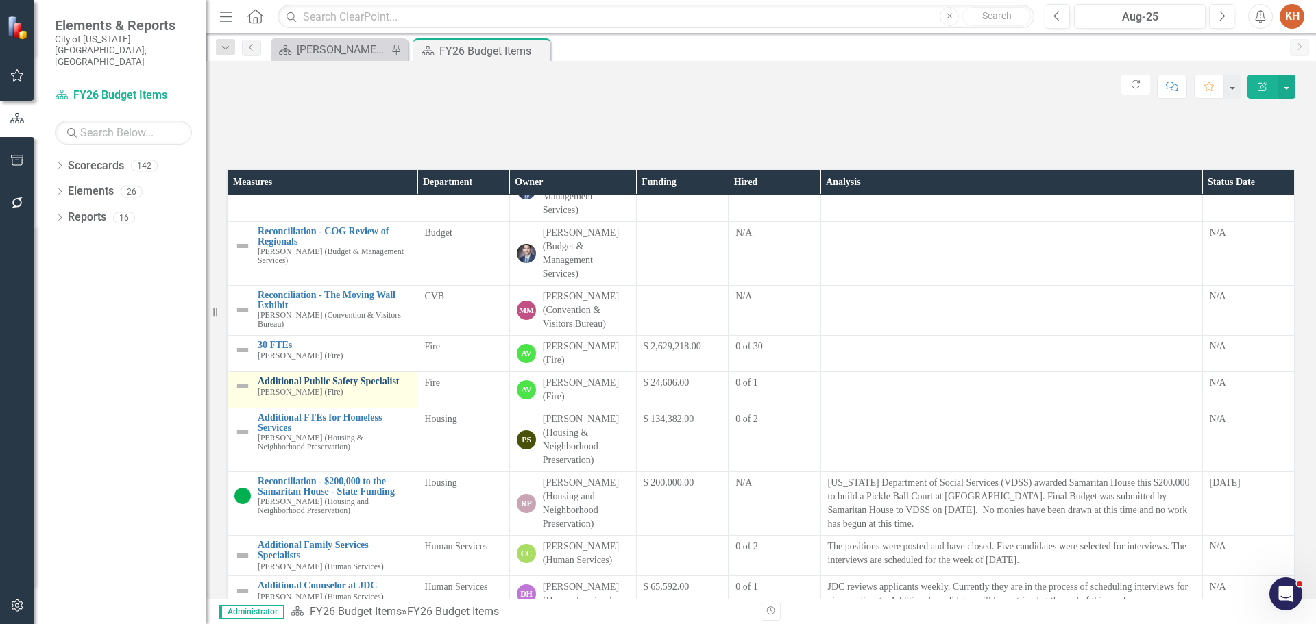
click at [326, 387] on link "Additional Public Safety Specialist" at bounding box center [334, 381] width 152 height 10
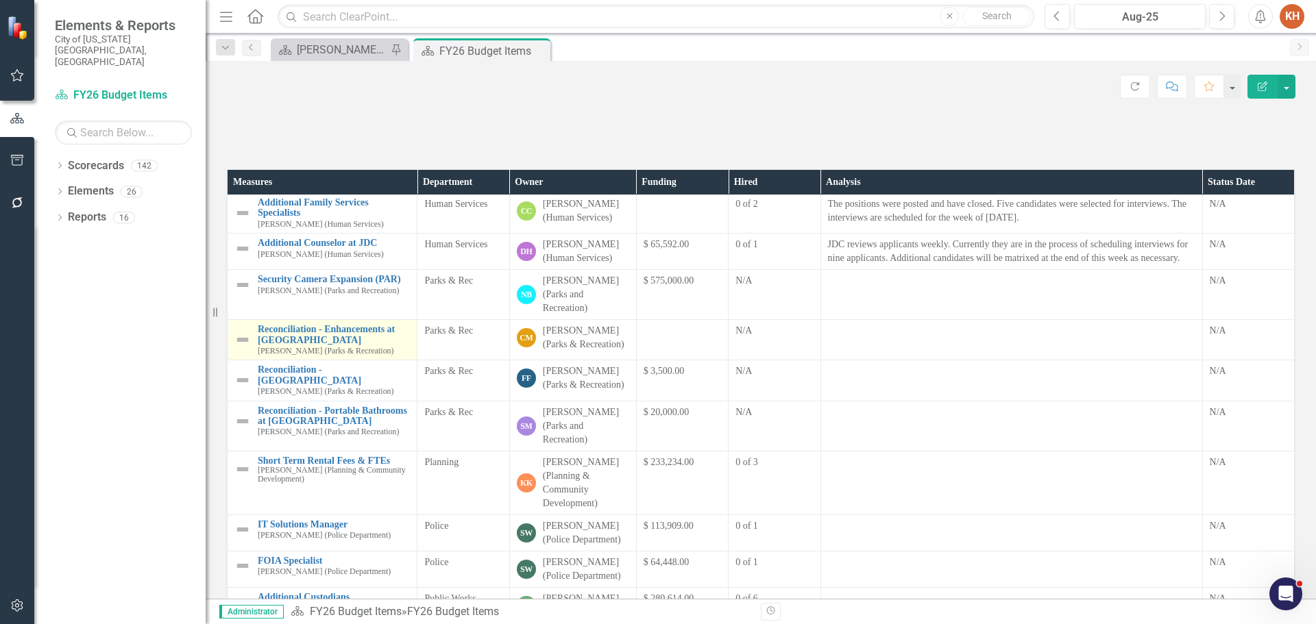
scroll to position [617, 0]
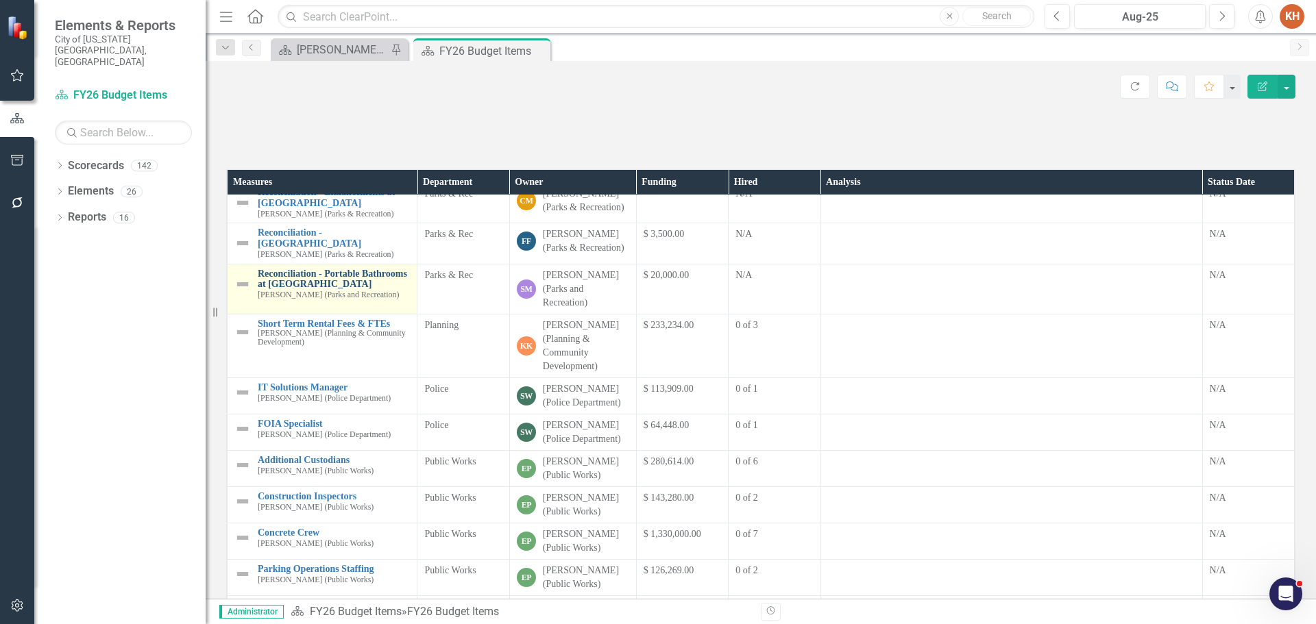
click at [338, 290] on link "Reconciliation - Portable Bathrooms at [GEOGRAPHIC_DATA]" at bounding box center [334, 279] width 152 height 21
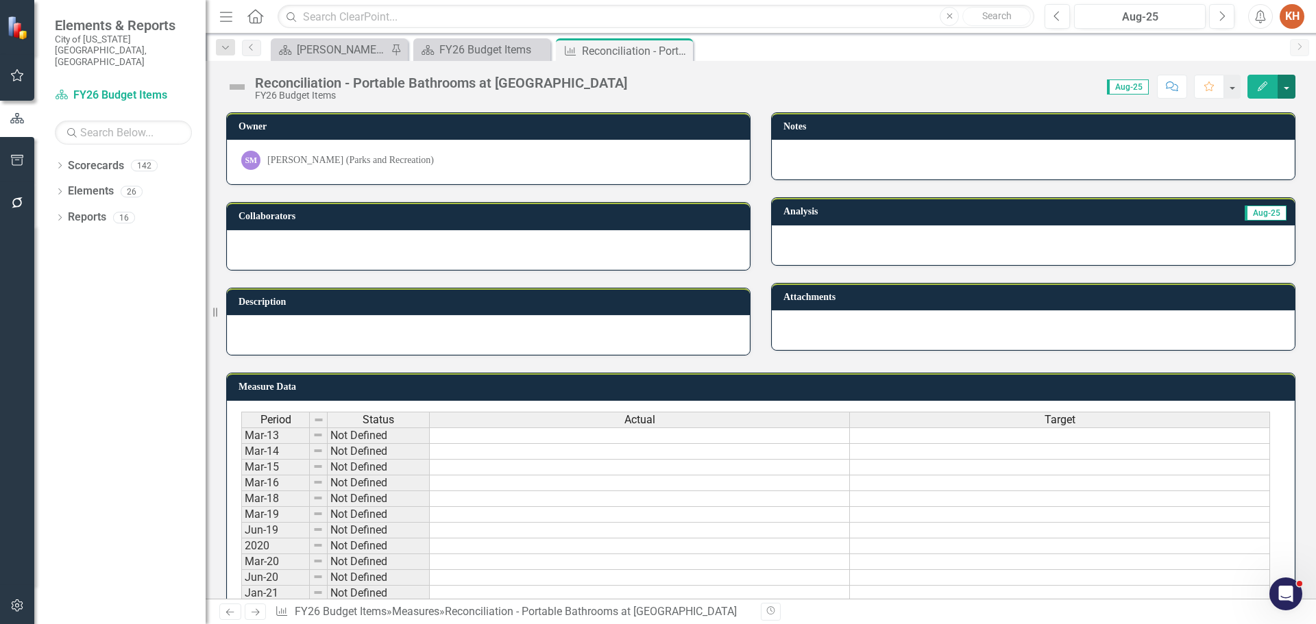
click at [1288, 86] on button "button" at bounding box center [1287, 87] width 18 height 24
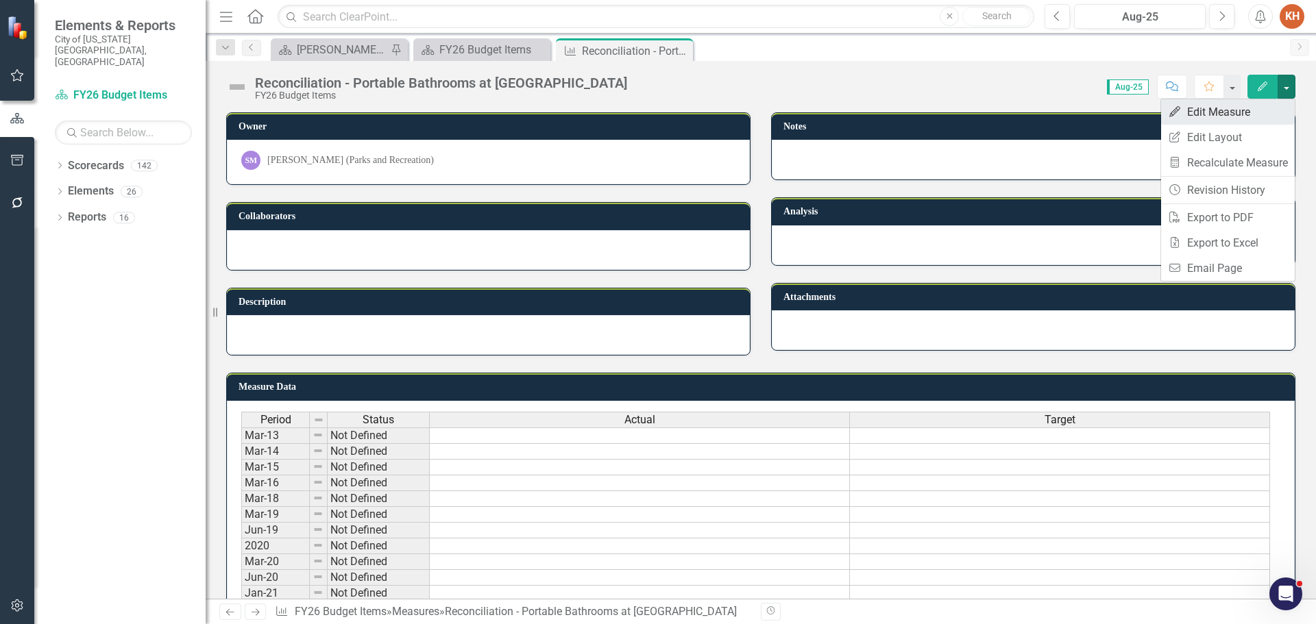
click at [1248, 111] on link "Edit Edit Measure" at bounding box center [1228, 111] width 134 height 25
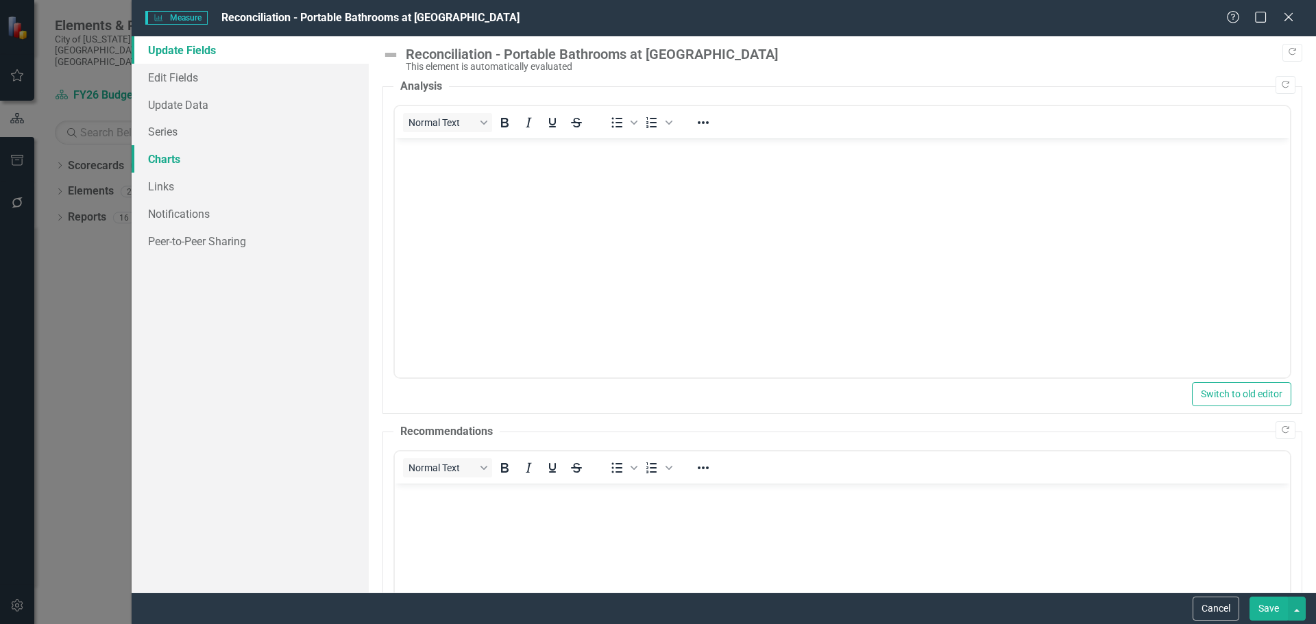
click at [173, 152] on link "Charts" at bounding box center [250, 158] width 237 height 27
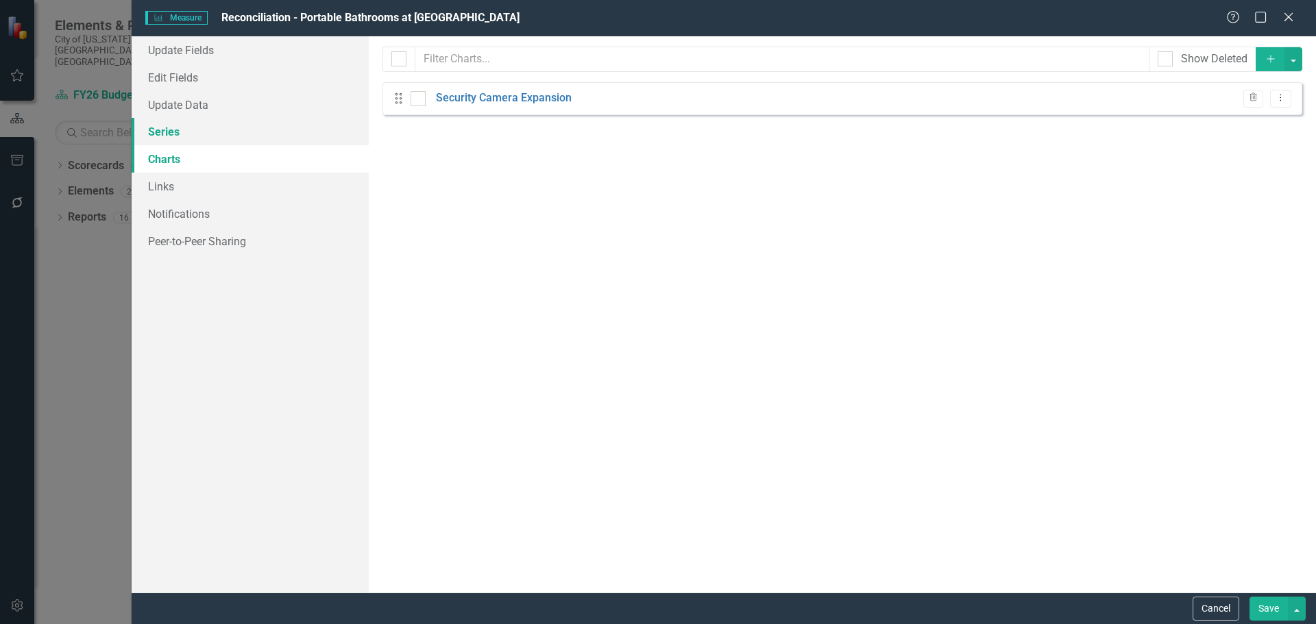
click at [180, 138] on link "Series" at bounding box center [250, 131] width 237 height 27
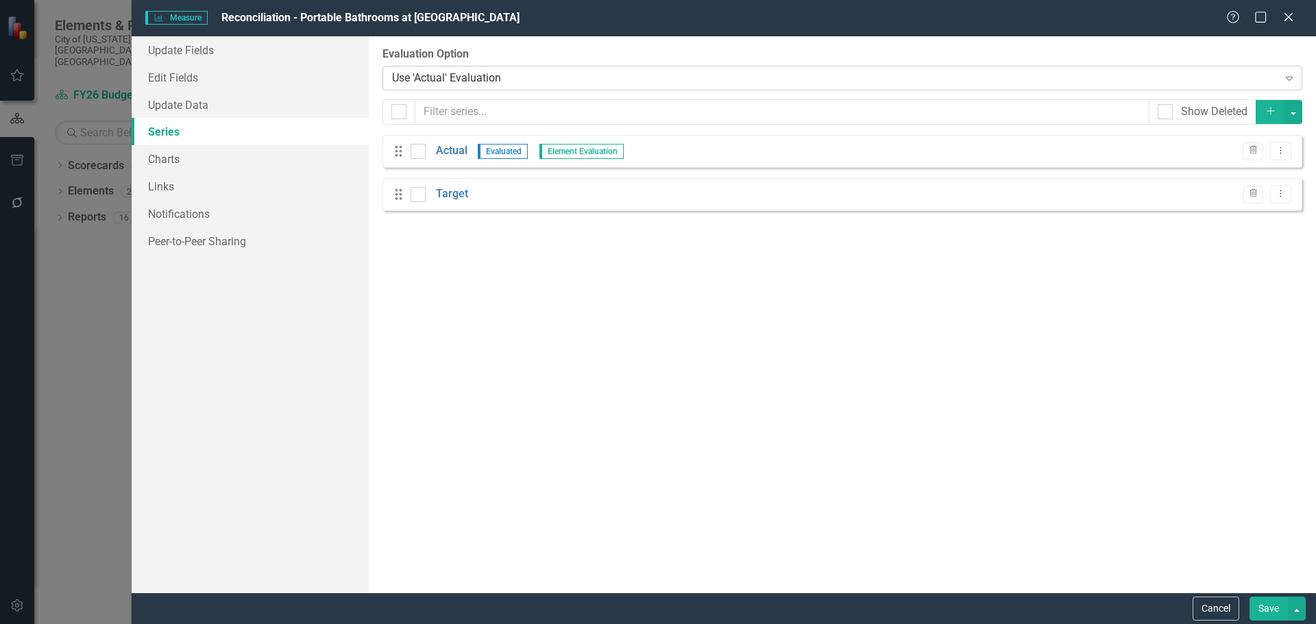
click at [474, 71] on div "Use 'Actual' Evaluation" at bounding box center [835, 78] width 886 height 16
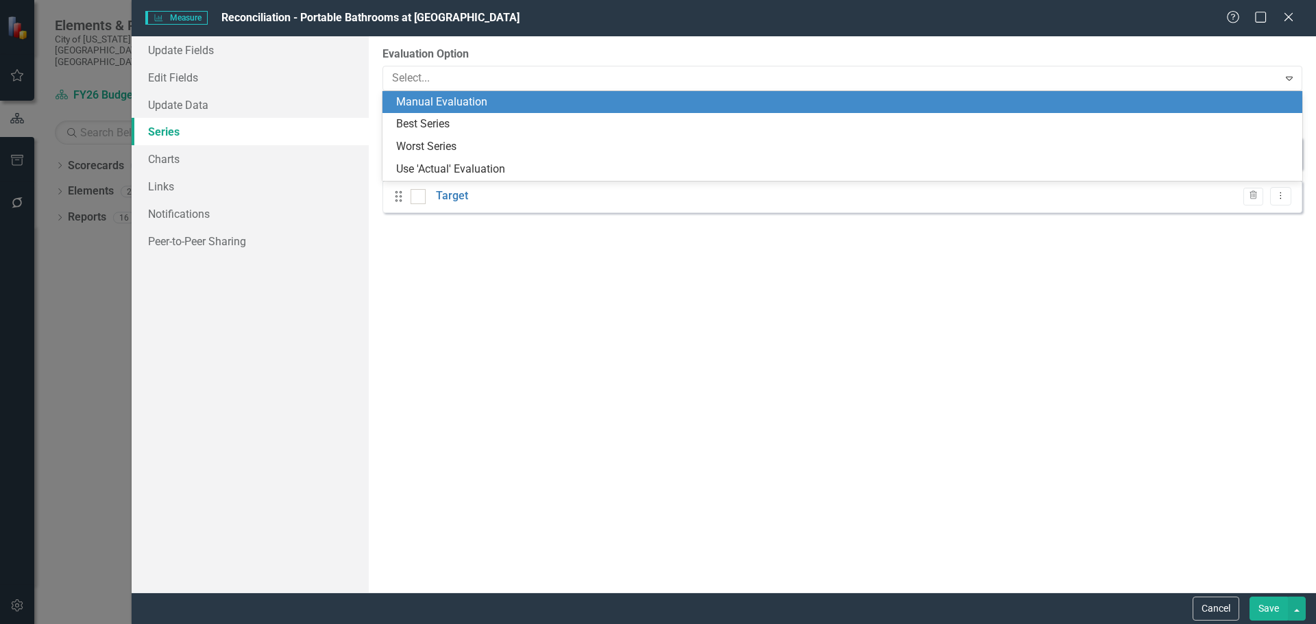
click at [461, 101] on div "Manual Evaluation" at bounding box center [845, 103] width 898 height 16
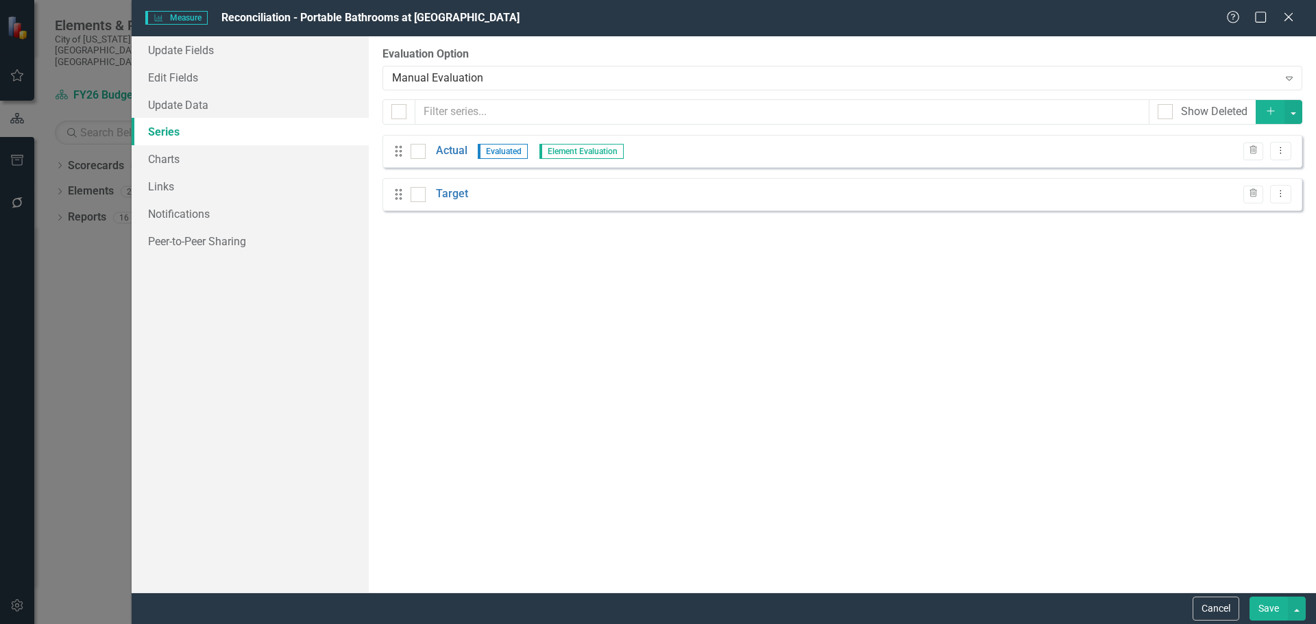
click at [1280, 605] on button "Save" at bounding box center [1269, 609] width 38 height 24
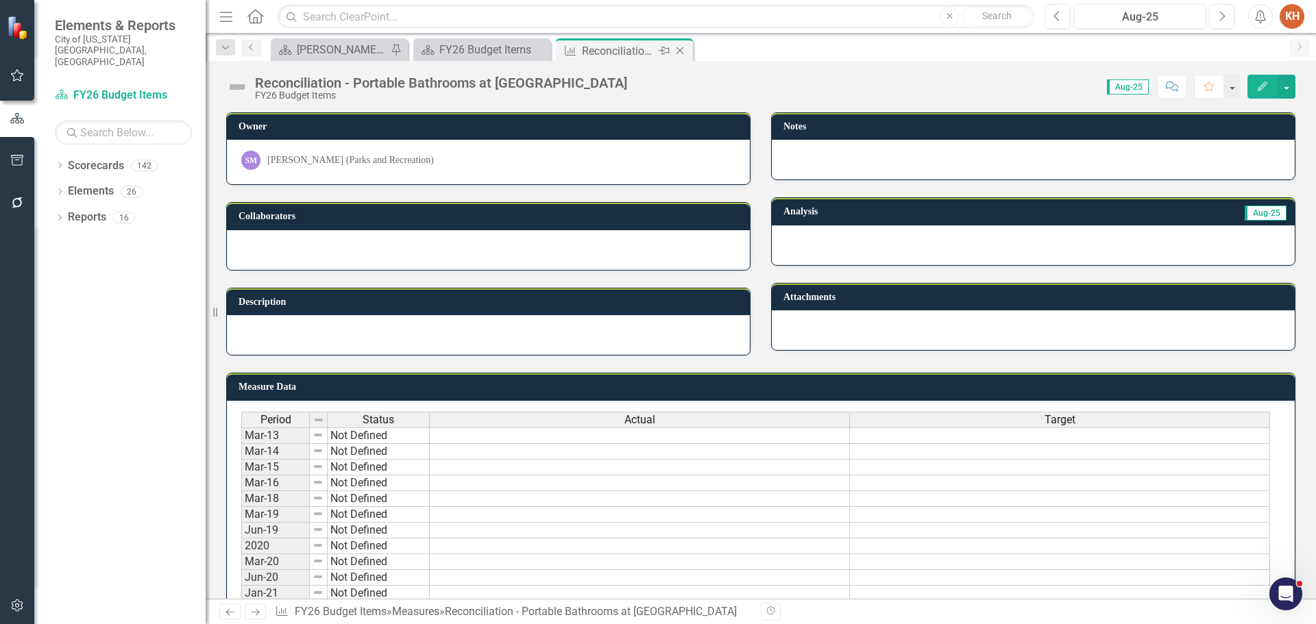
click at [679, 47] on icon "Close" at bounding box center [680, 50] width 14 height 11
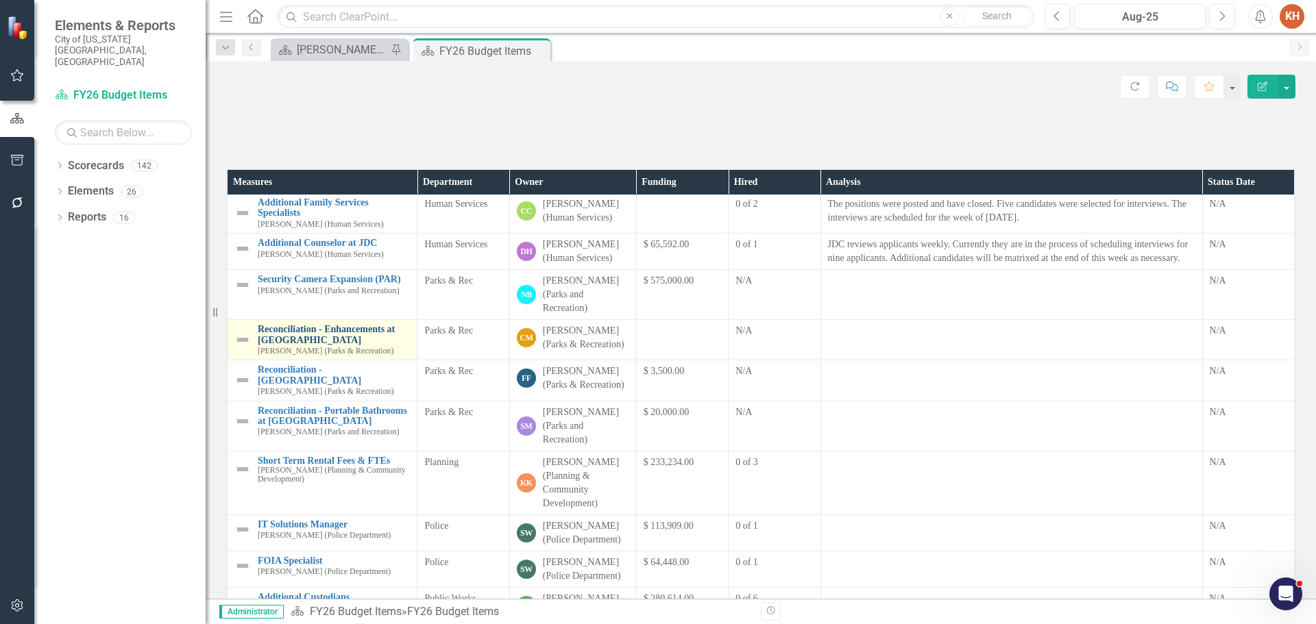
scroll to position [548, 0]
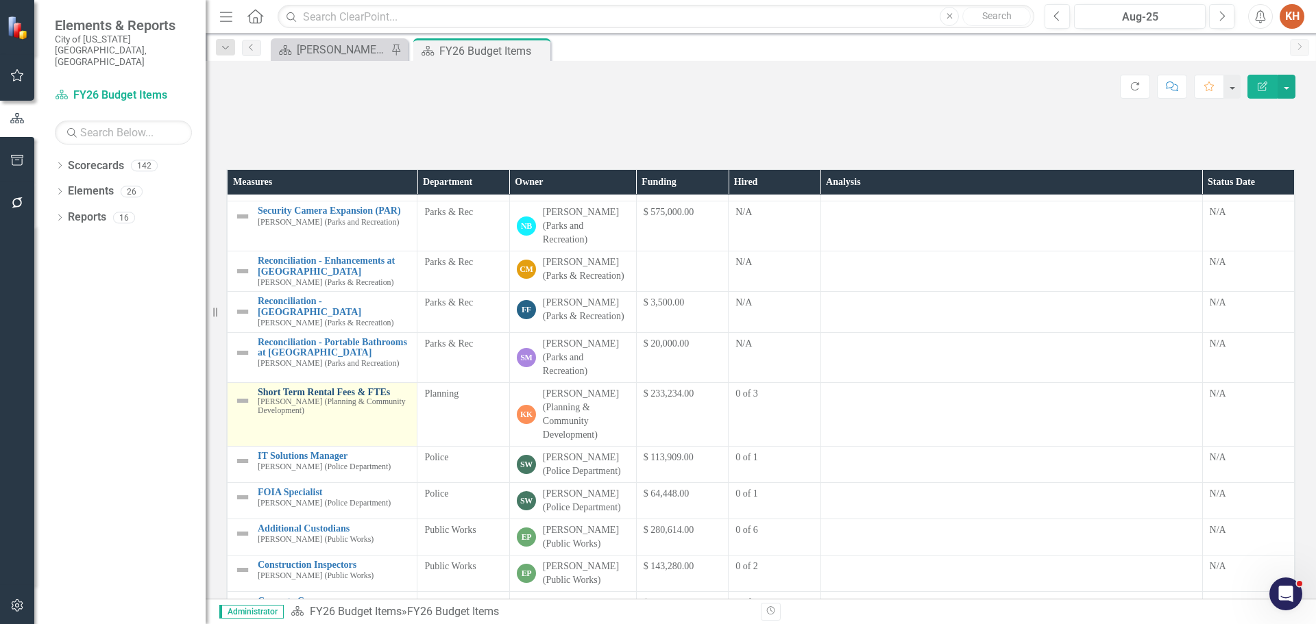
click at [287, 398] on link "Short Term Rental Fees & FTEs" at bounding box center [334, 392] width 152 height 10
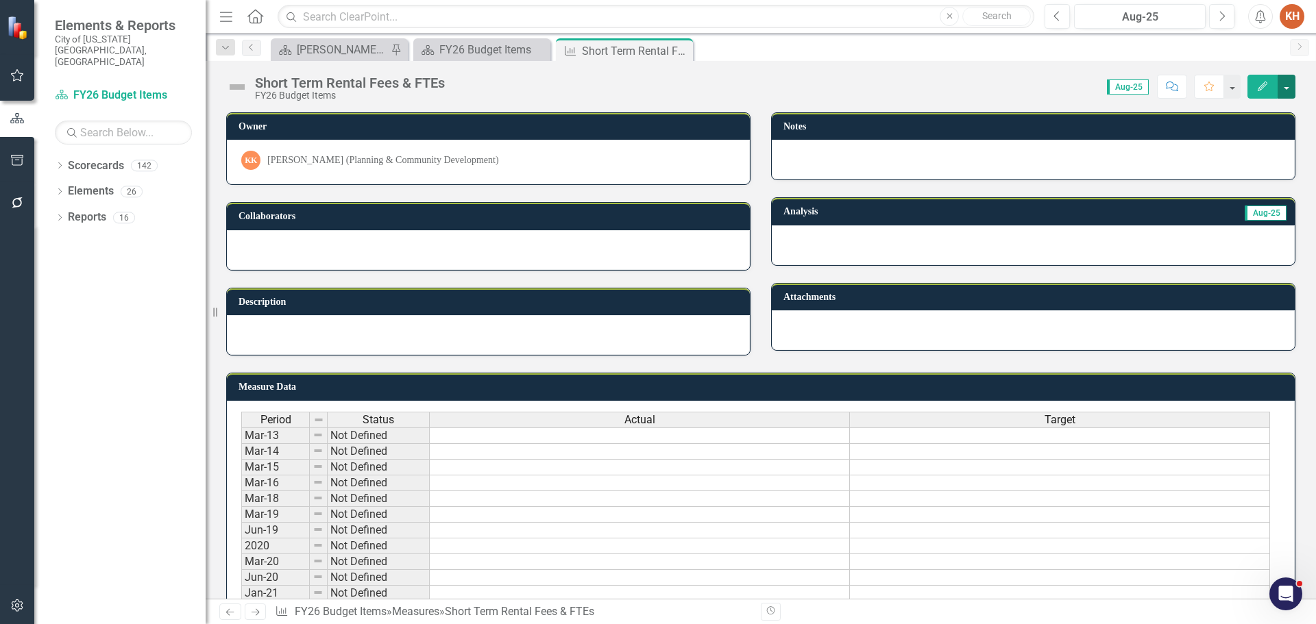
click at [1283, 92] on button "button" at bounding box center [1287, 87] width 18 height 24
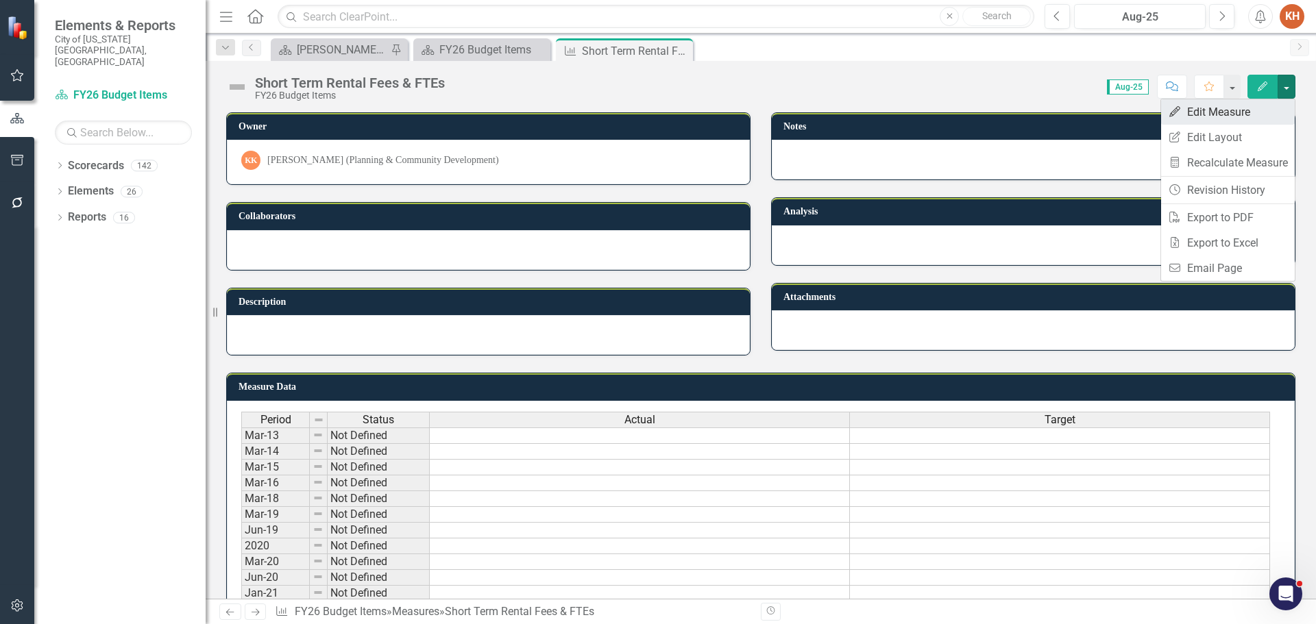
click at [1237, 114] on link "Edit Edit Measure" at bounding box center [1228, 111] width 134 height 25
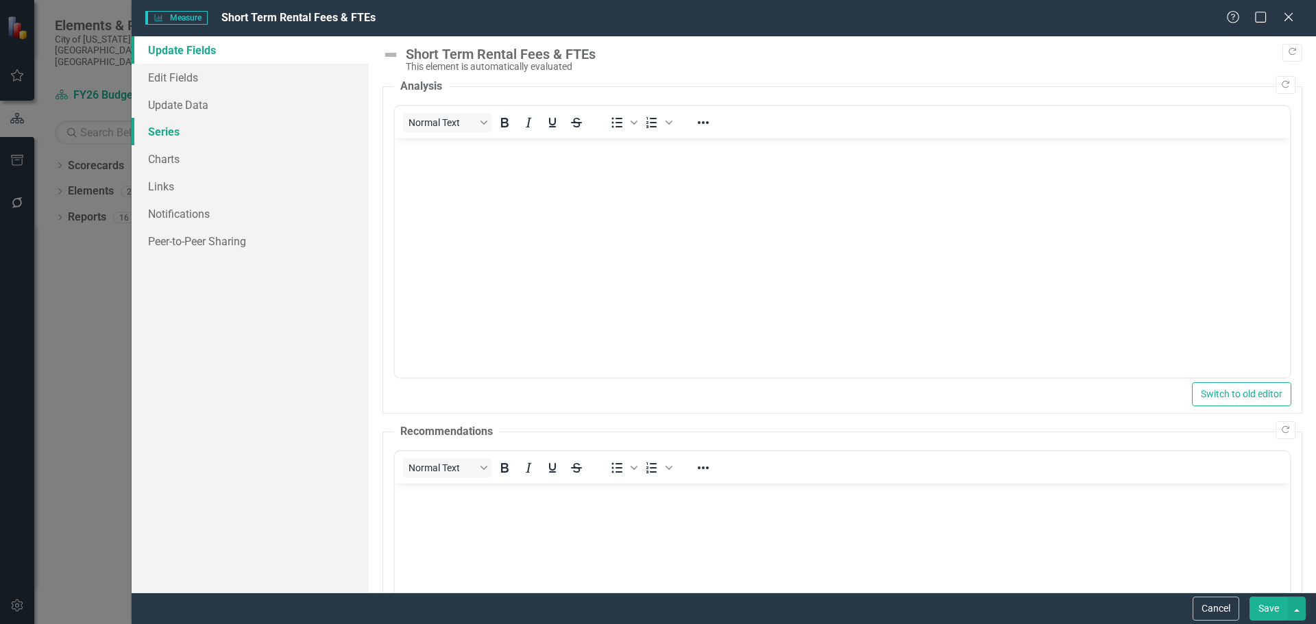
click at [161, 132] on link "Series" at bounding box center [250, 131] width 237 height 27
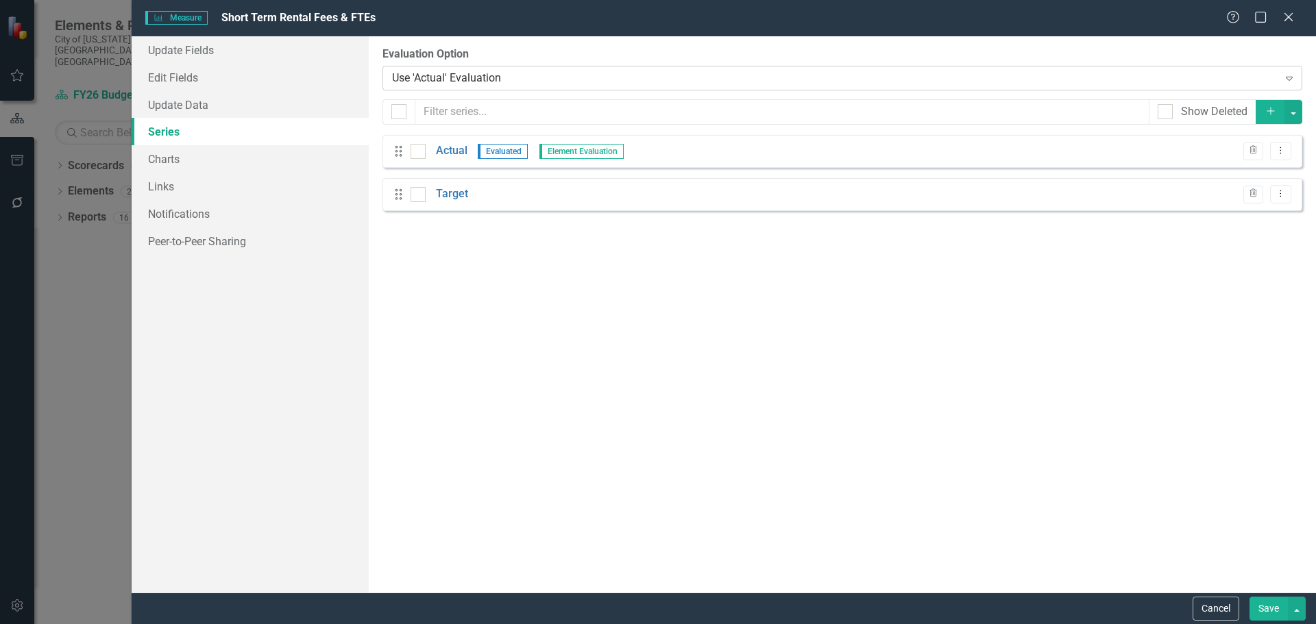
click at [590, 86] on div "Use 'Actual' Evaluation Expand" at bounding box center [843, 78] width 920 height 25
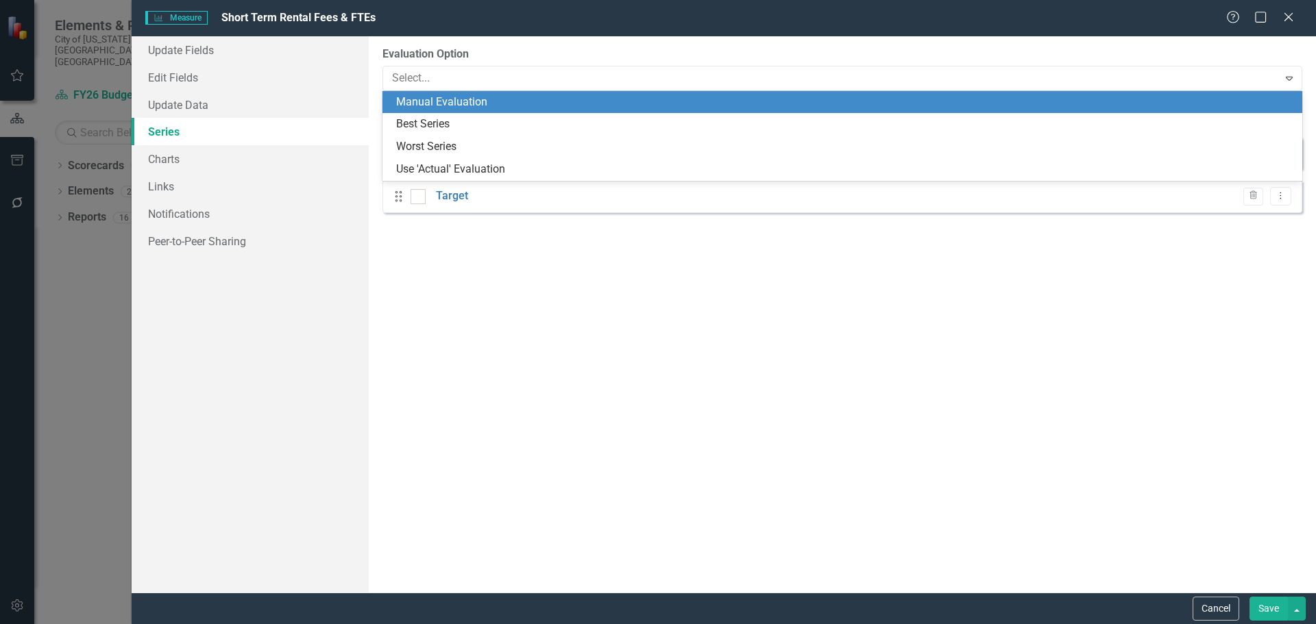
click at [578, 95] on div "Manual Evaluation" at bounding box center [845, 103] width 898 height 16
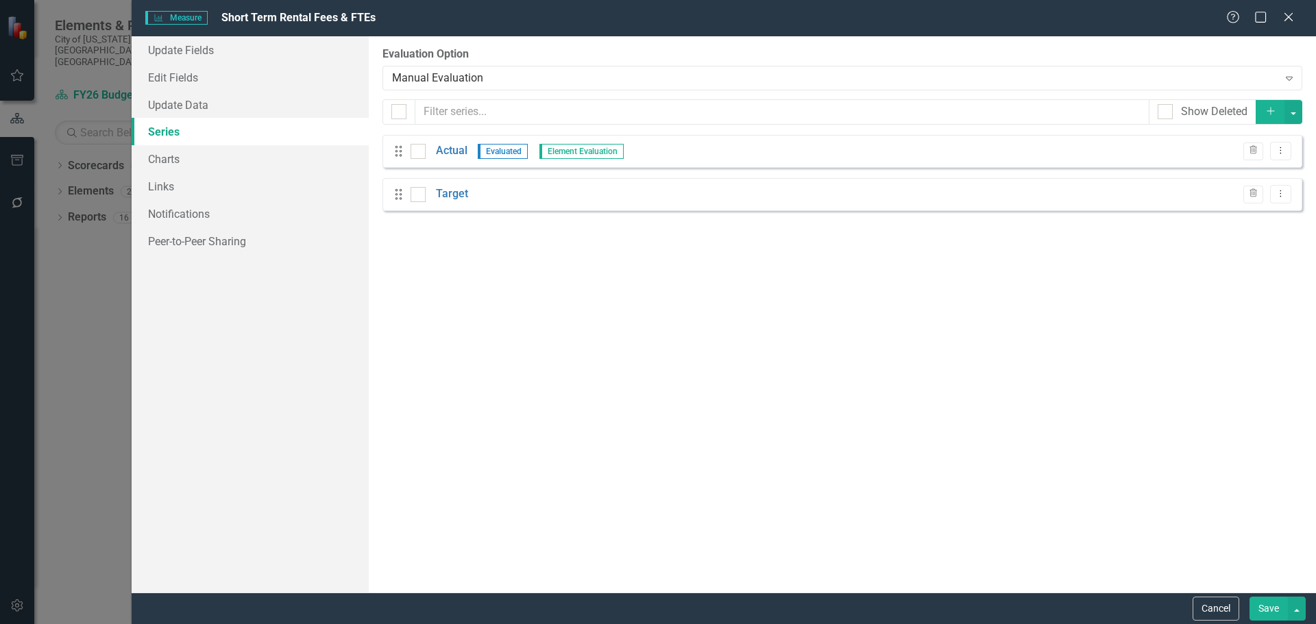
click at [1264, 605] on button "Save" at bounding box center [1269, 609] width 38 height 24
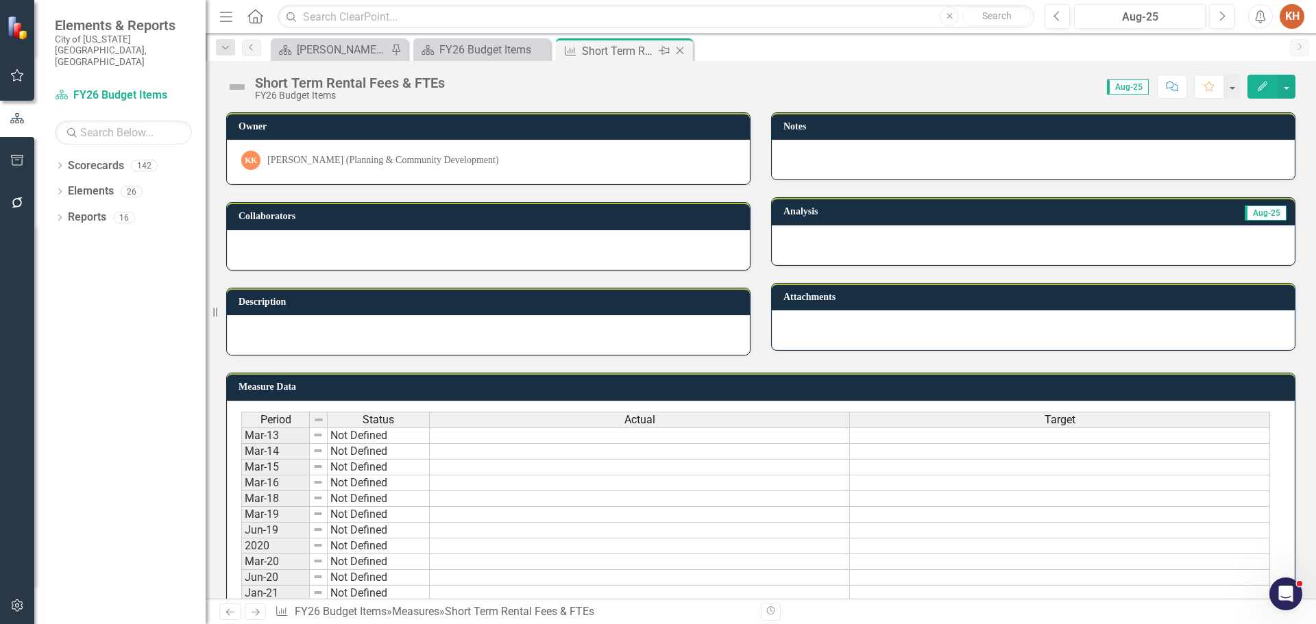
click at [681, 50] on icon at bounding box center [681, 51] width 8 height 8
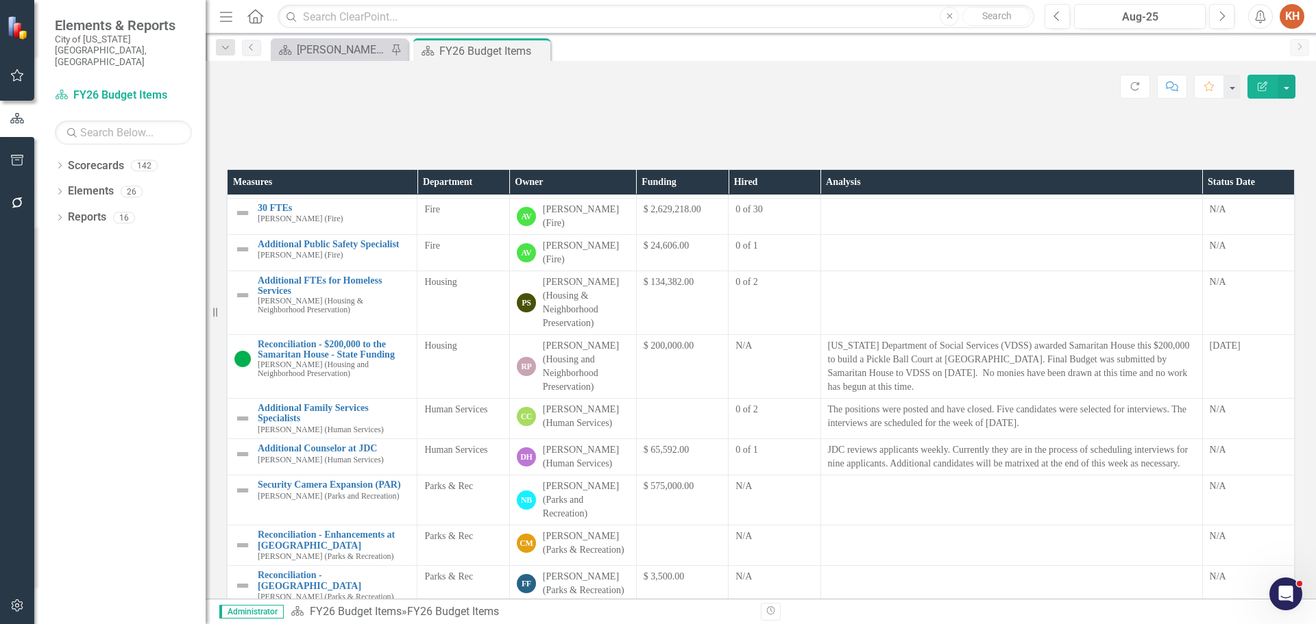
scroll to position [686, 0]
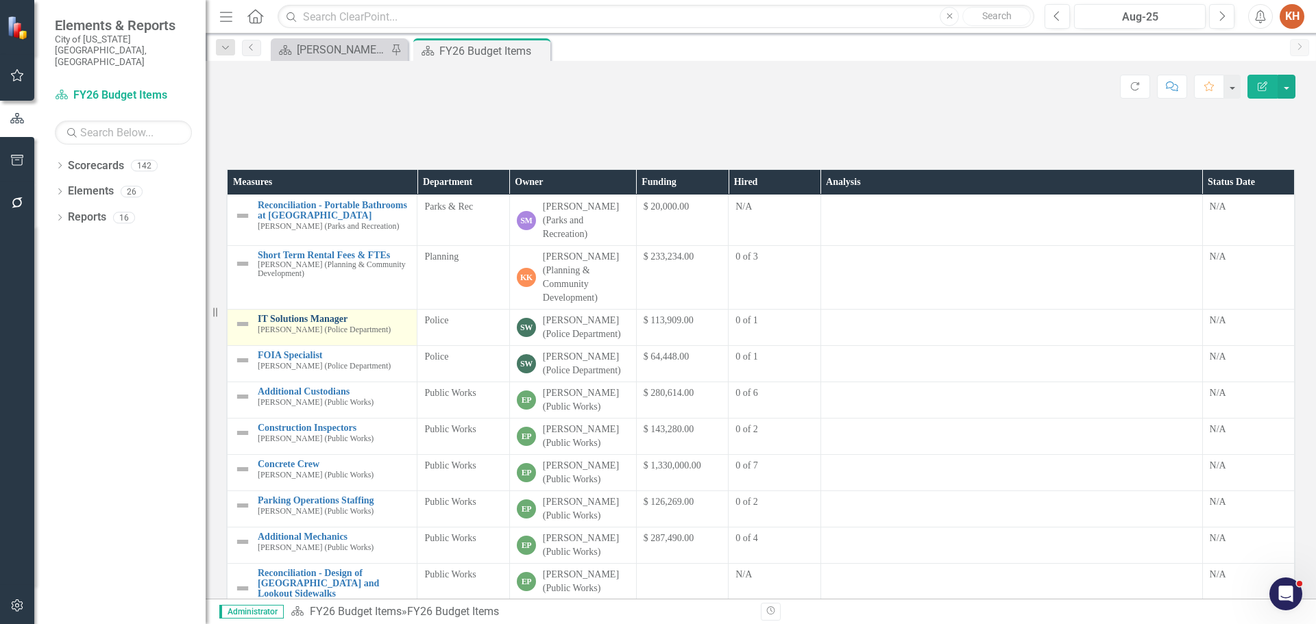
click at [300, 324] on link "IT Solutions Manager" at bounding box center [334, 319] width 152 height 10
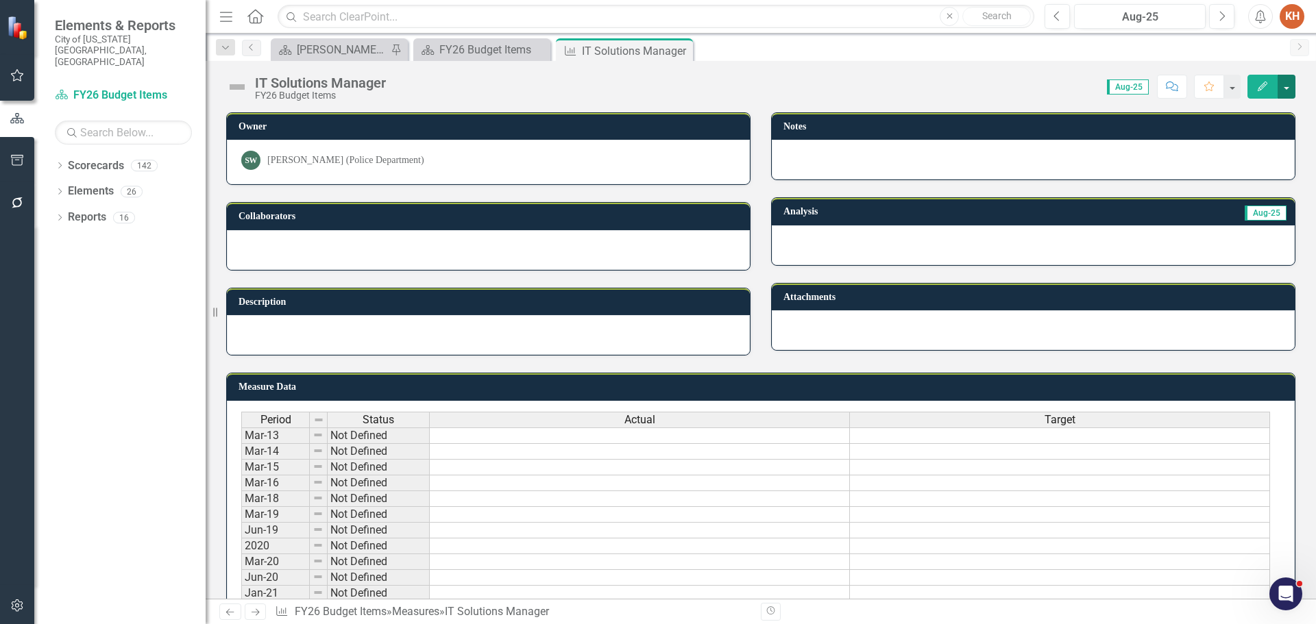
click at [1289, 80] on button "button" at bounding box center [1287, 87] width 18 height 24
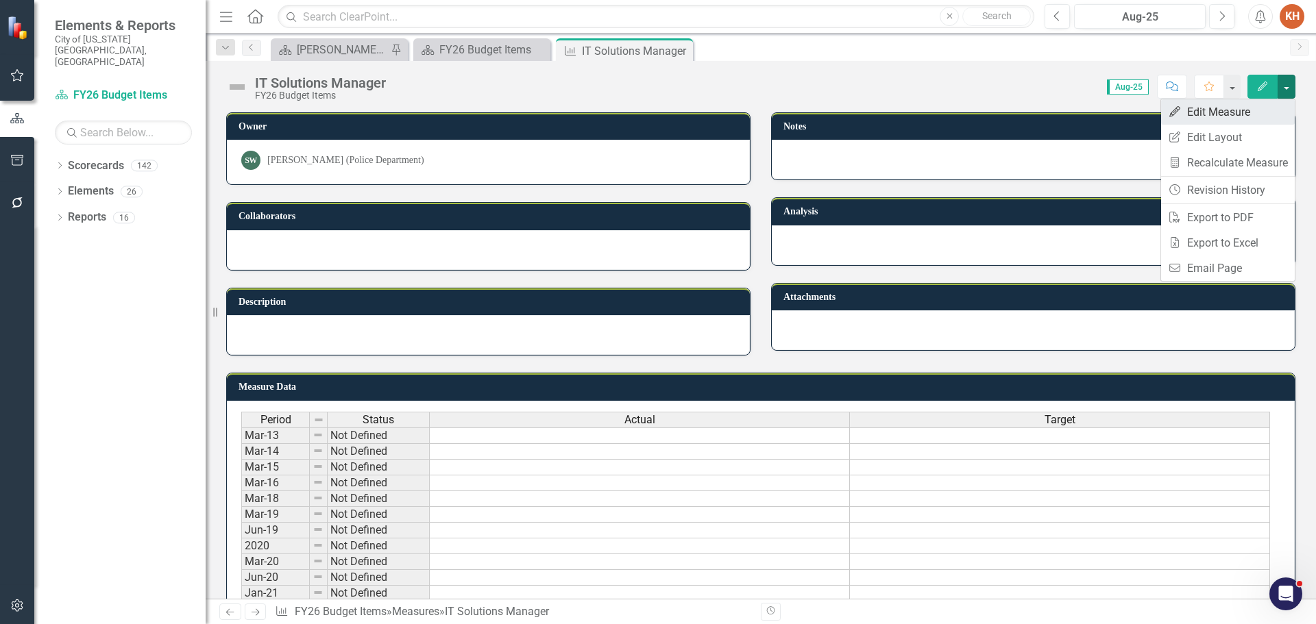
click at [1232, 104] on link "Edit Edit Measure" at bounding box center [1228, 111] width 134 height 25
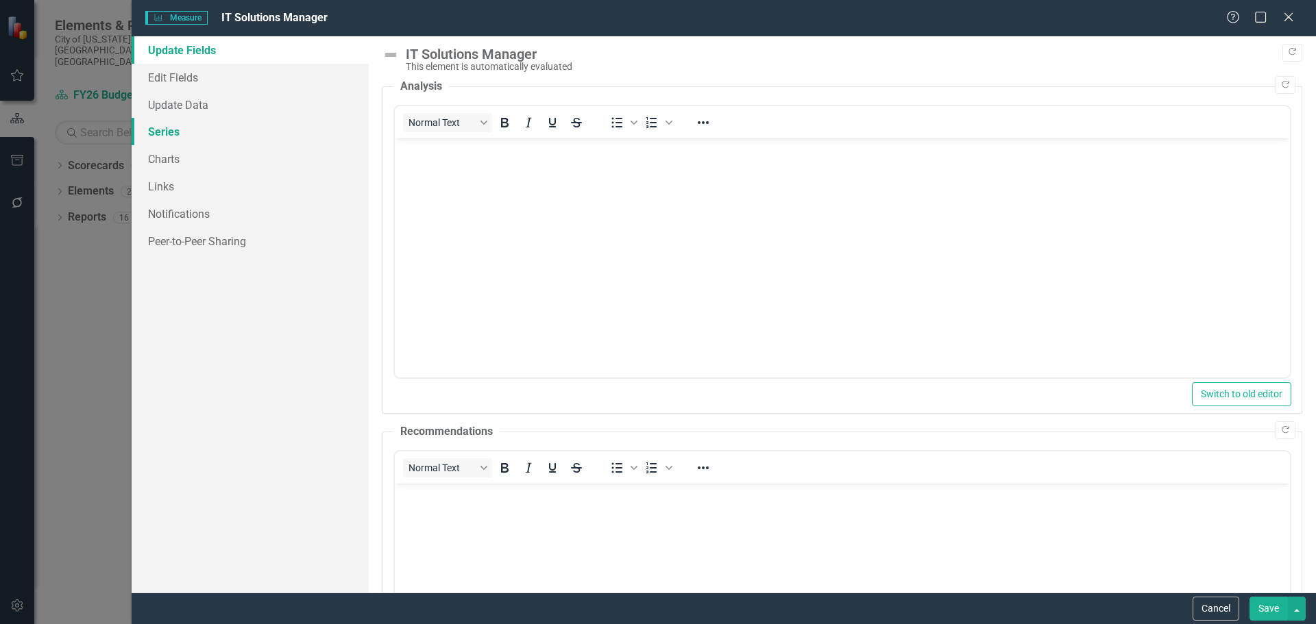
click at [170, 124] on link "Series" at bounding box center [250, 131] width 237 height 27
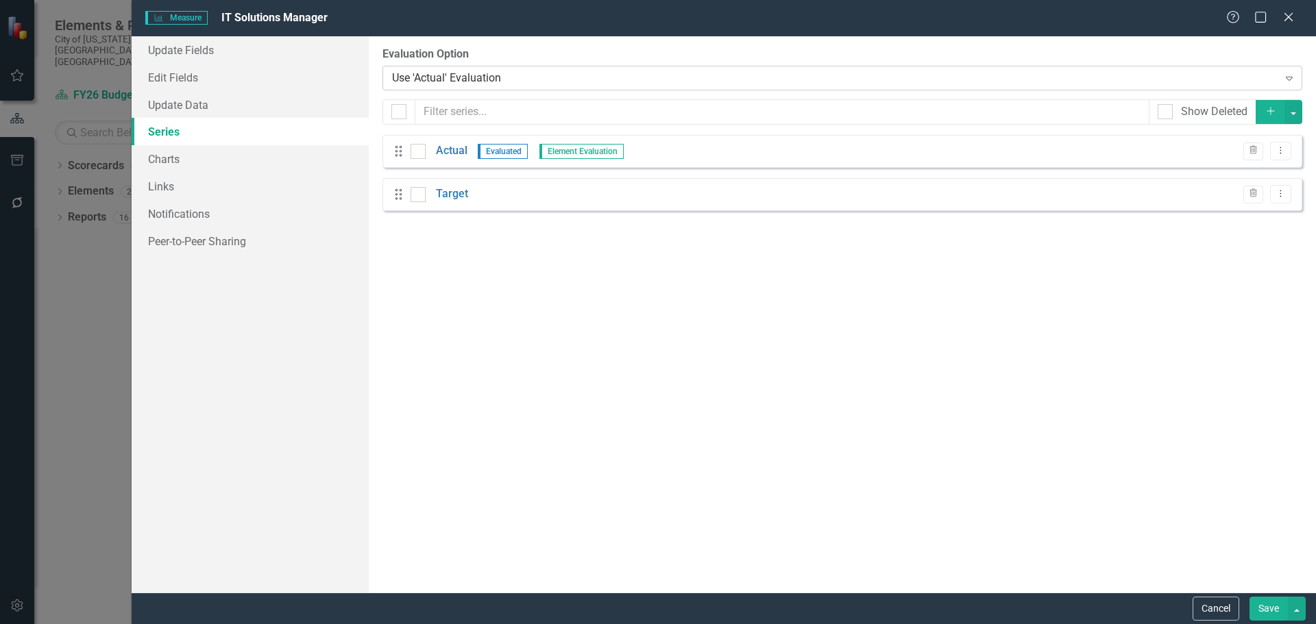
click at [509, 77] on div "Use 'Actual' Evaluation" at bounding box center [835, 78] width 886 height 16
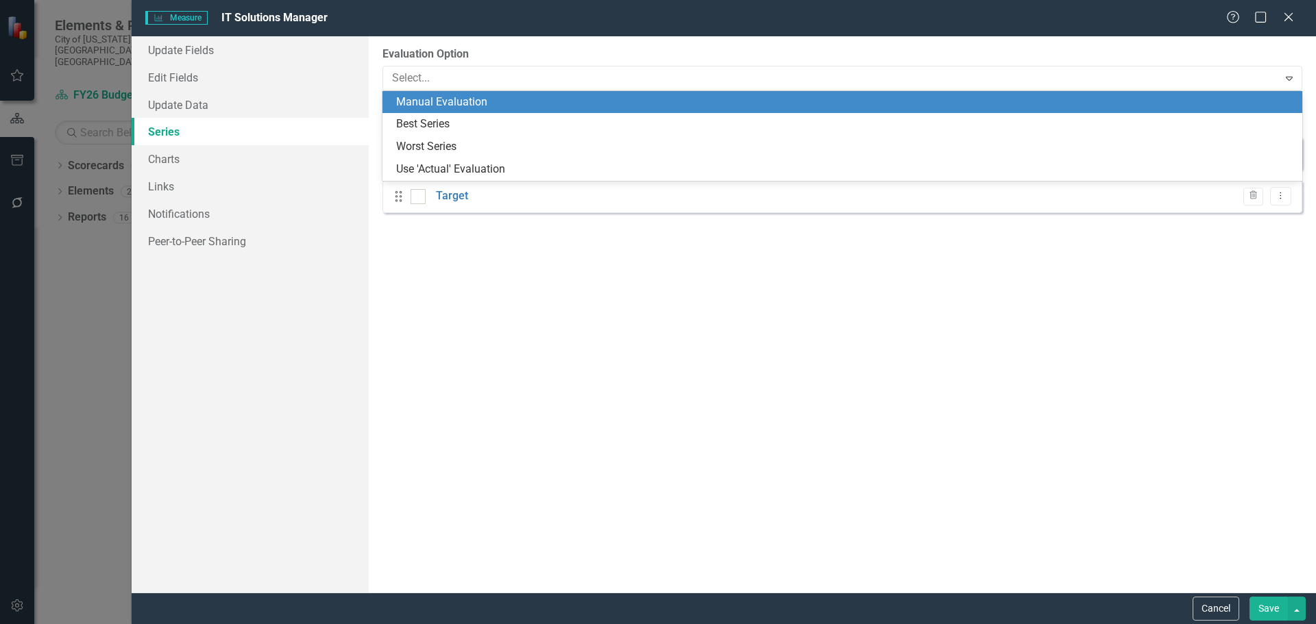
click at [479, 105] on div "Manual Evaluation" at bounding box center [845, 103] width 898 height 16
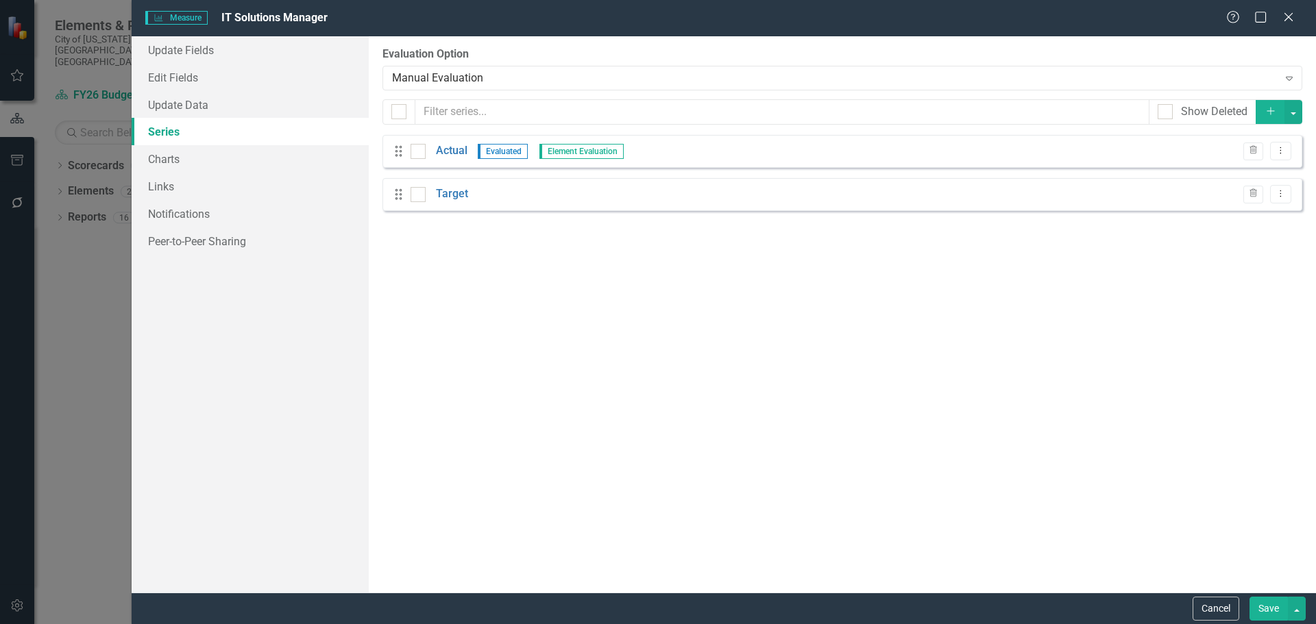
click at [1265, 609] on button "Save" at bounding box center [1269, 609] width 38 height 24
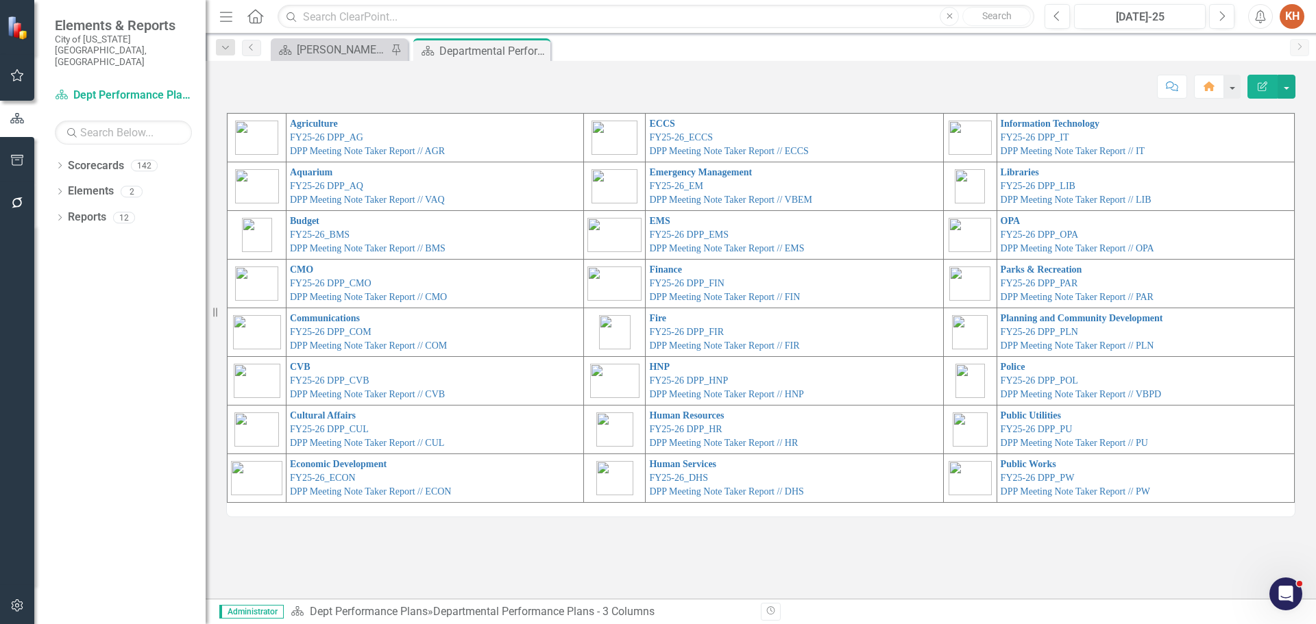
click at [350, 39] on div "Scorecard Kenny's Home Pin" at bounding box center [339, 49] width 137 height 23
click at [350, 48] on div "[PERSON_NAME]'s Home" at bounding box center [342, 49] width 90 height 17
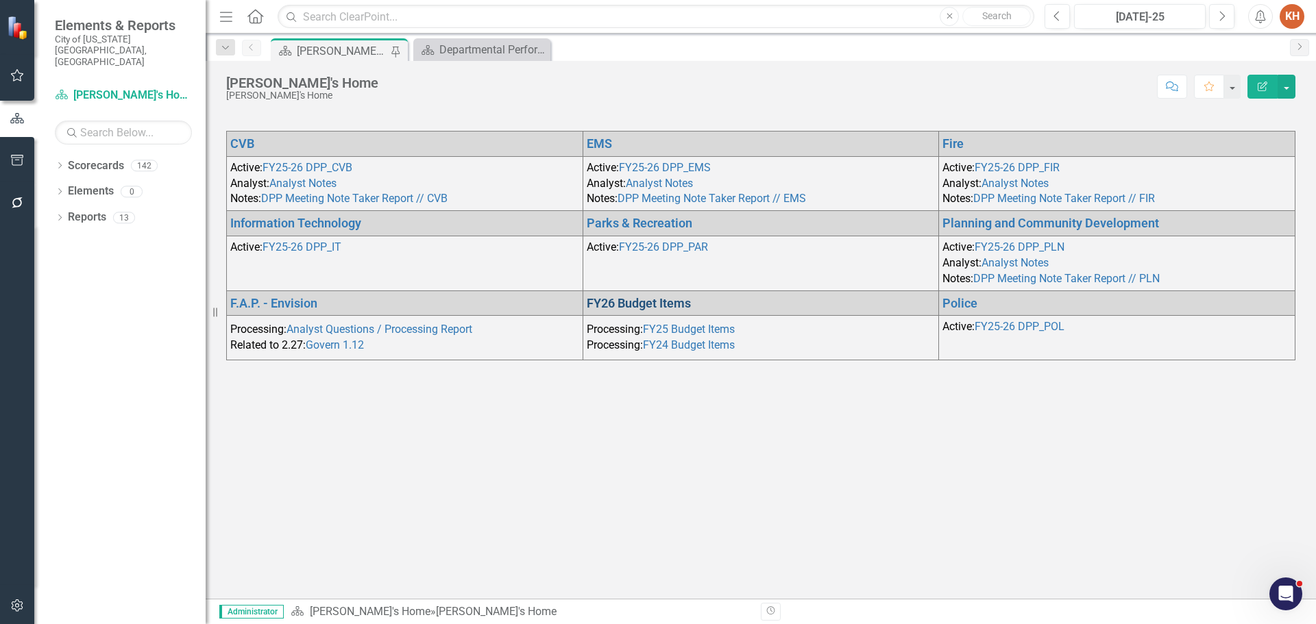
click at [638, 306] on link "FY26 Budget Items" at bounding box center [639, 303] width 104 height 14
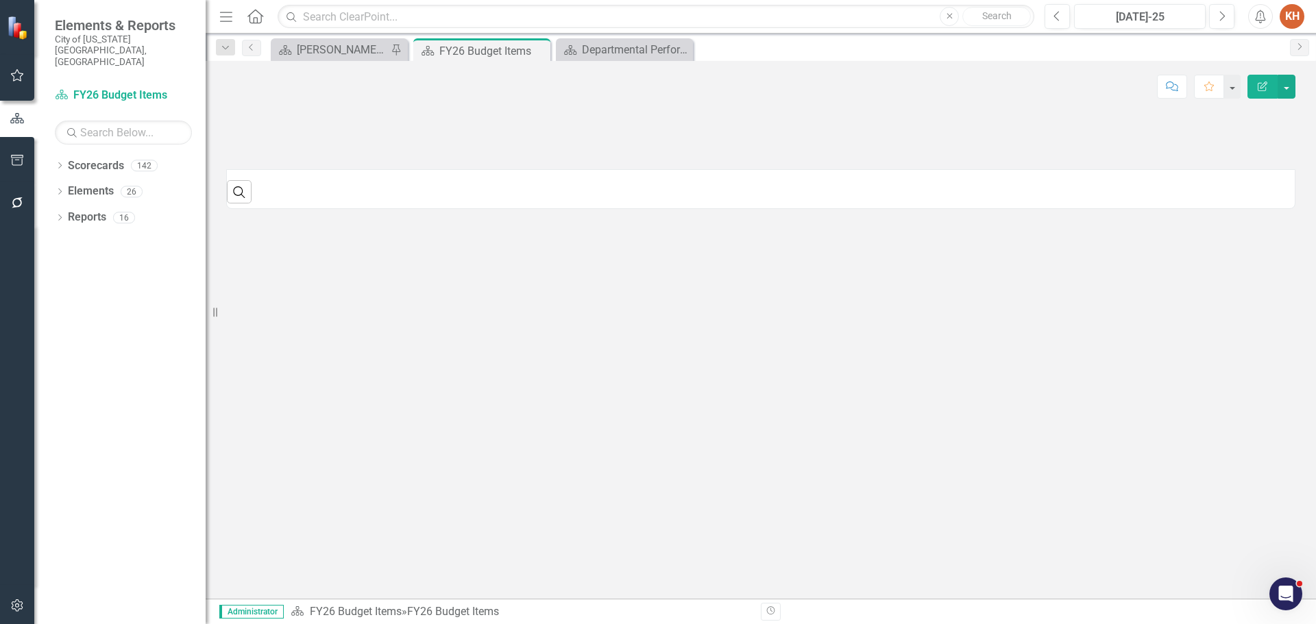
click at [227, 13] on icon "Menu" at bounding box center [226, 16] width 18 height 14
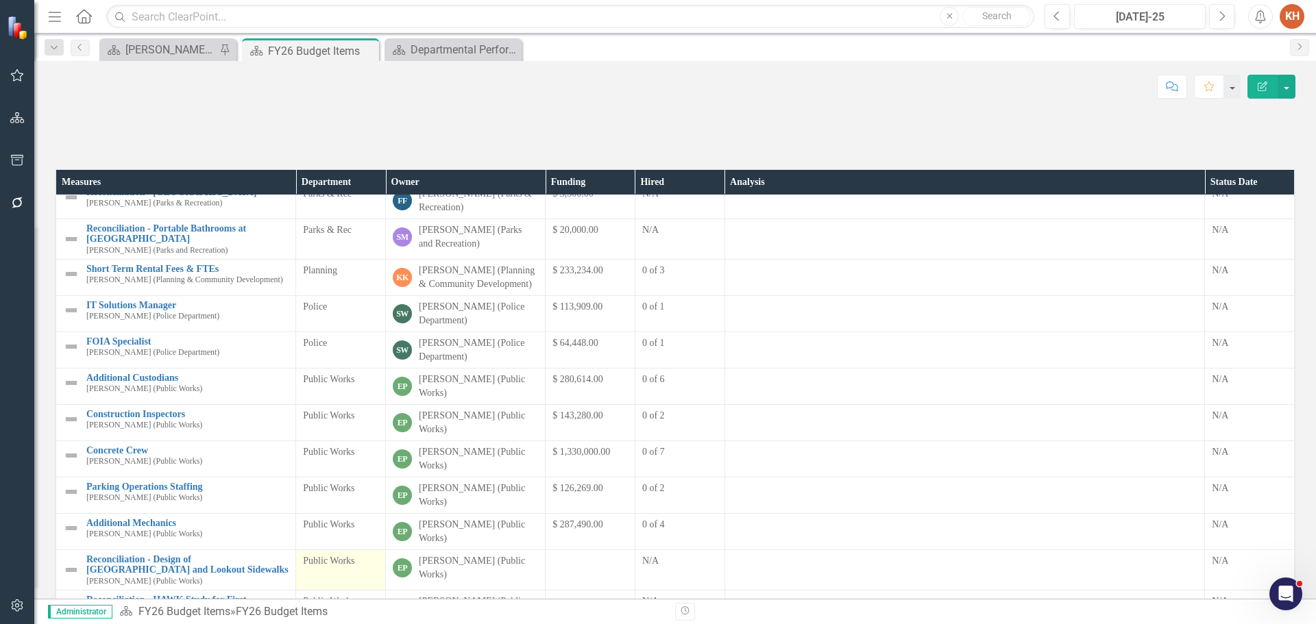
scroll to position [254, 0]
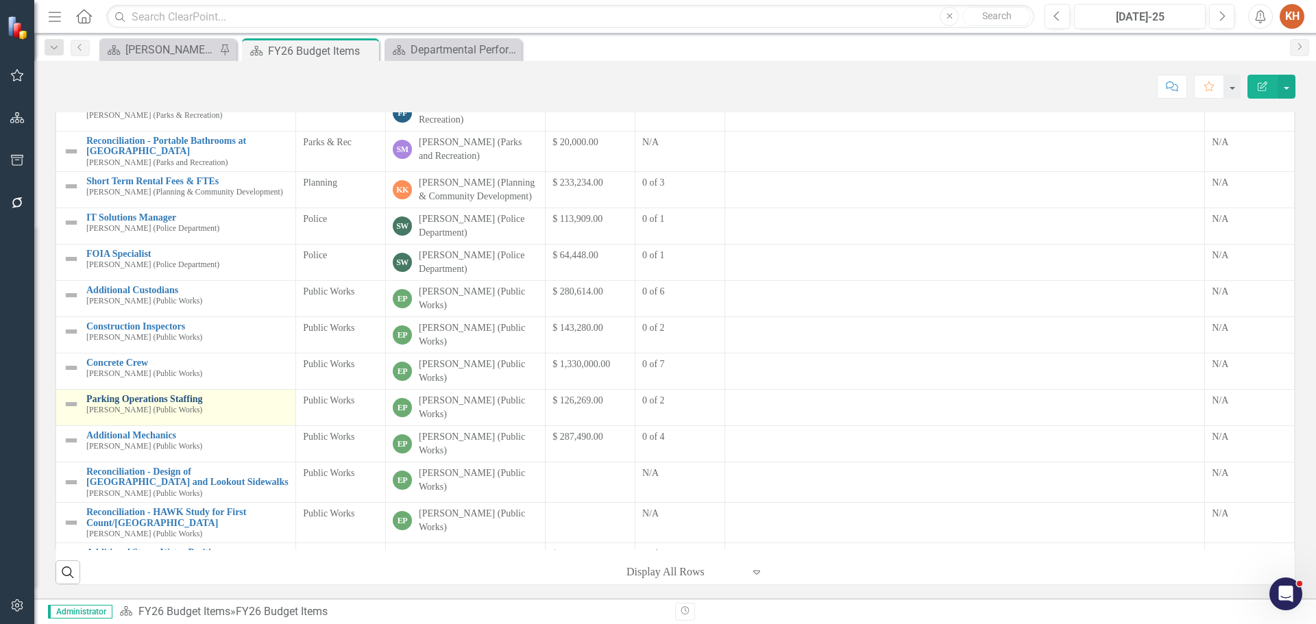
click at [142, 394] on link "Parking Operations Staffing" at bounding box center [187, 399] width 202 height 10
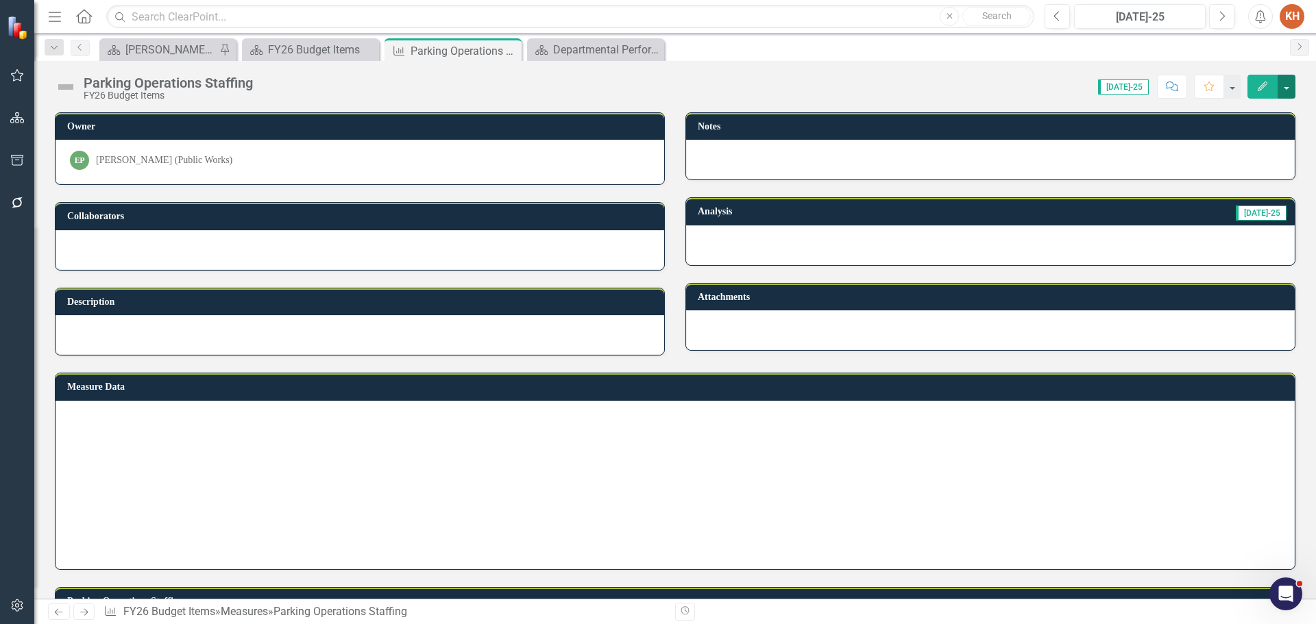
click at [1282, 86] on button "button" at bounding box center [1287, 87] width 18 height 24
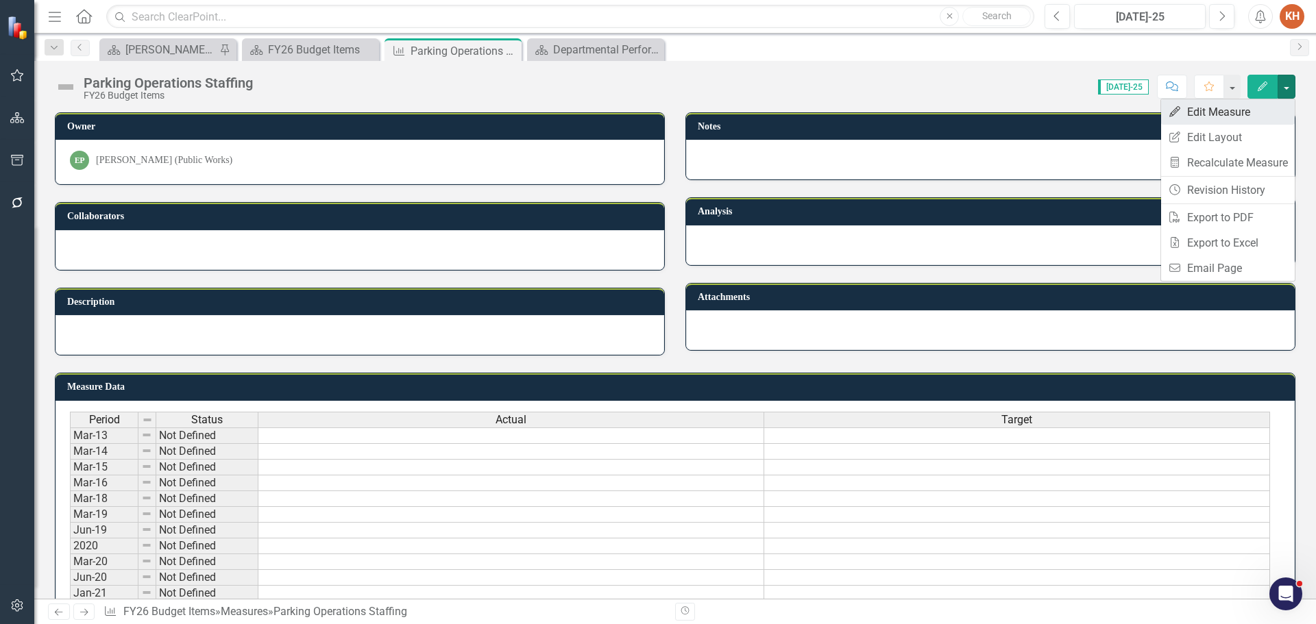
click at [1239, 107] on link "Edit Edit Measure" at bounding box center [1228, 111] width 134 height 25
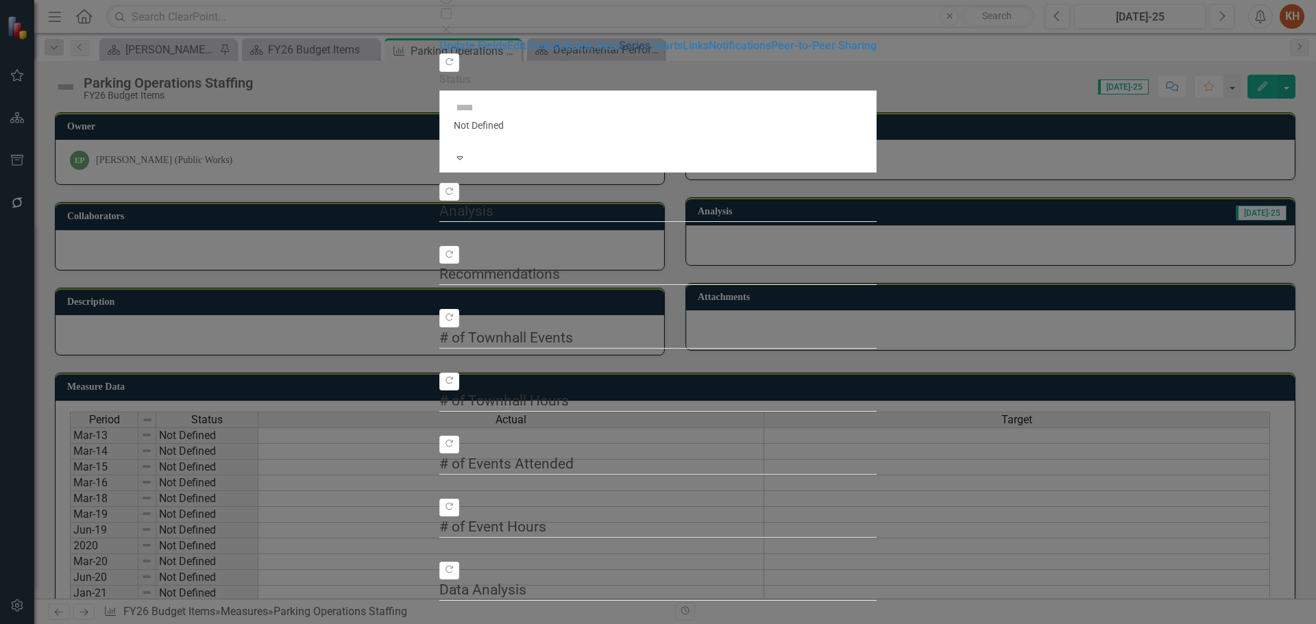
click at [619, 52] on link "Series" at bounding box center [635, 45] width 32 height 13
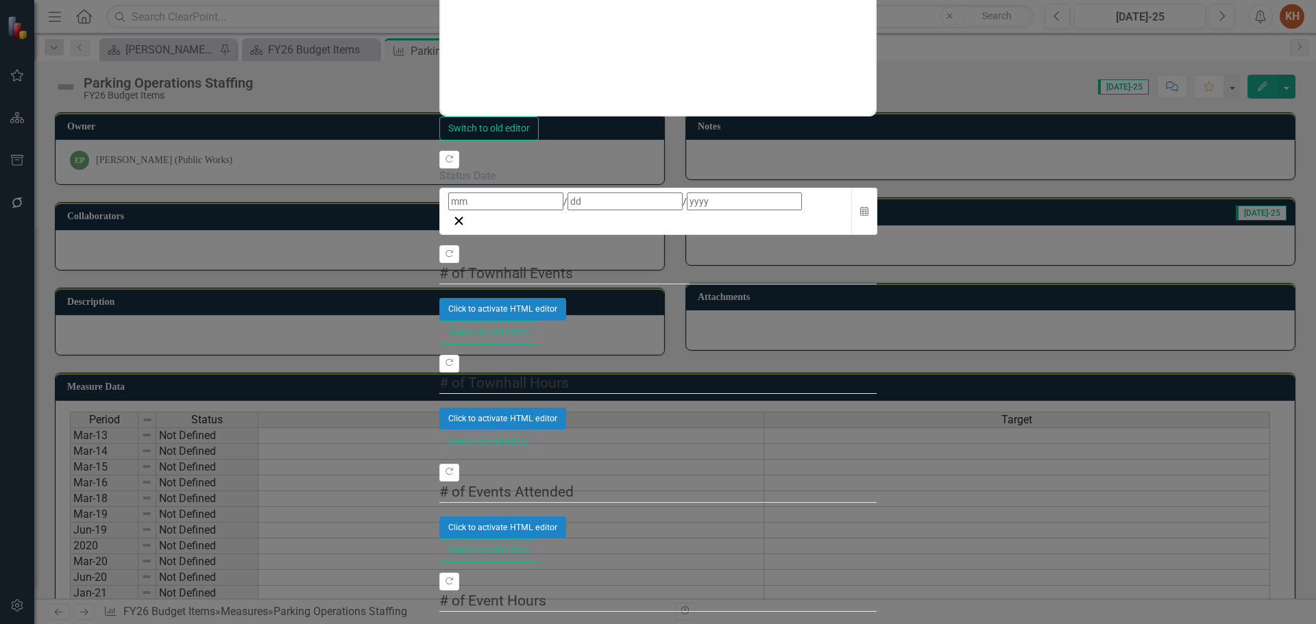
checkbox input "false"
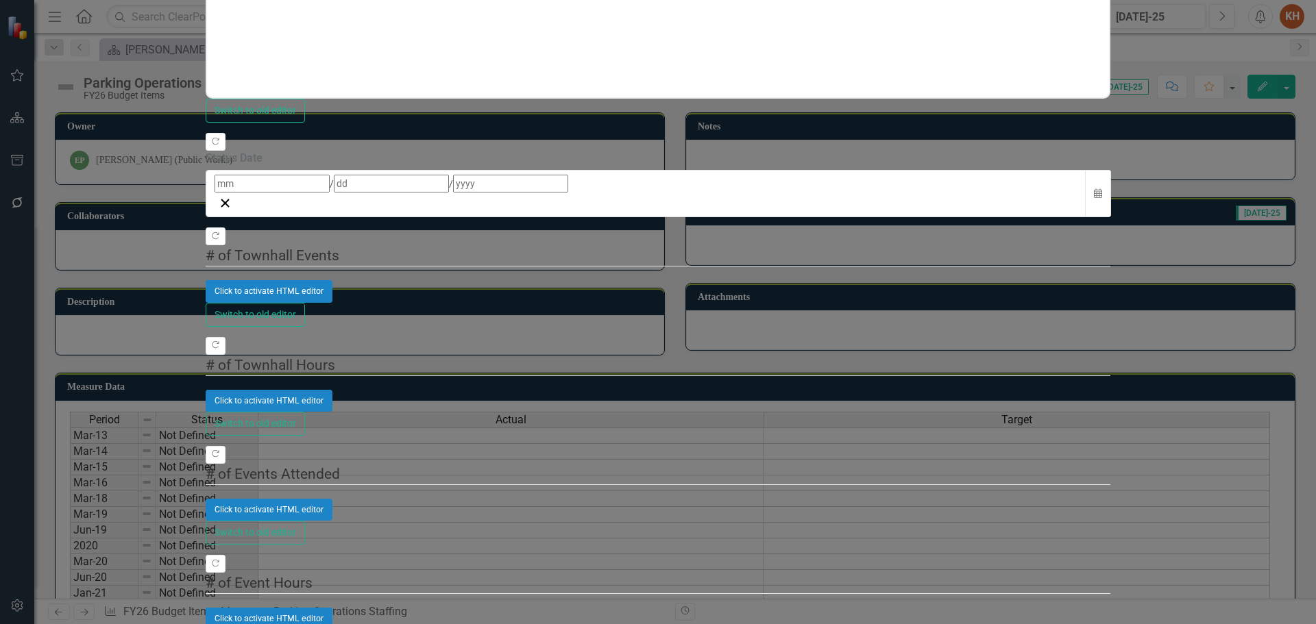
click at [445, 624] on div "Manual Evaluation" at bounding box center [658, 632] width 1316 height 16
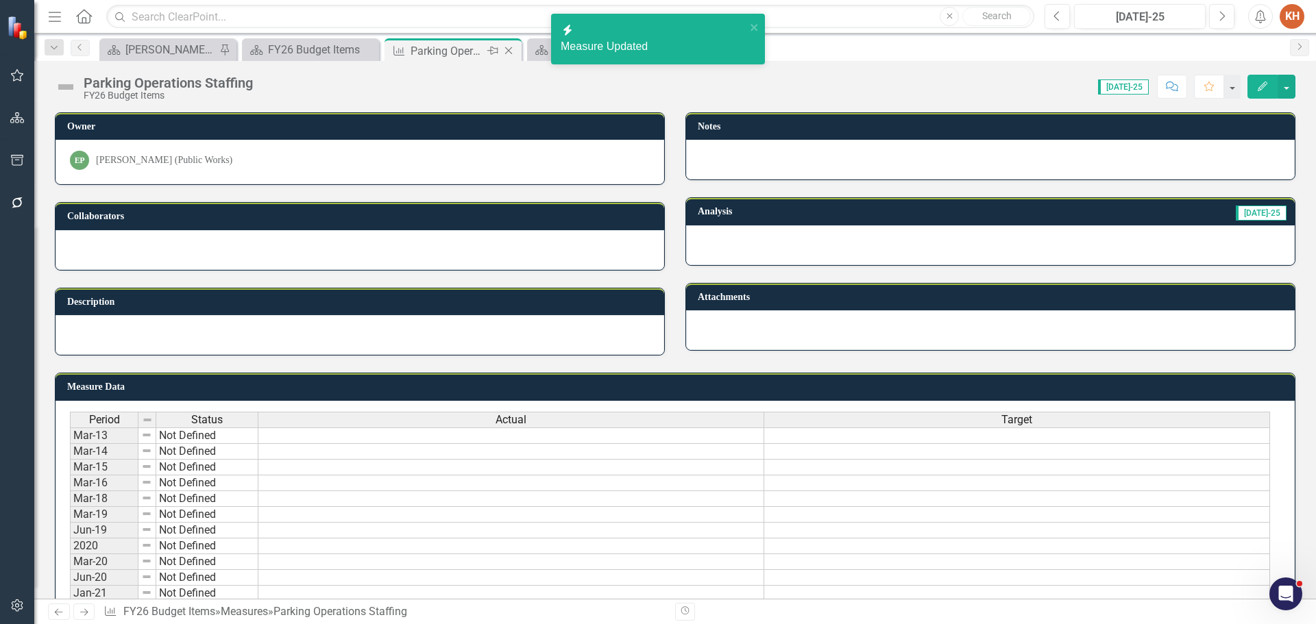
click at [508, 51] on icon "Close" at bounding box center [509, 50] width 14 height 11
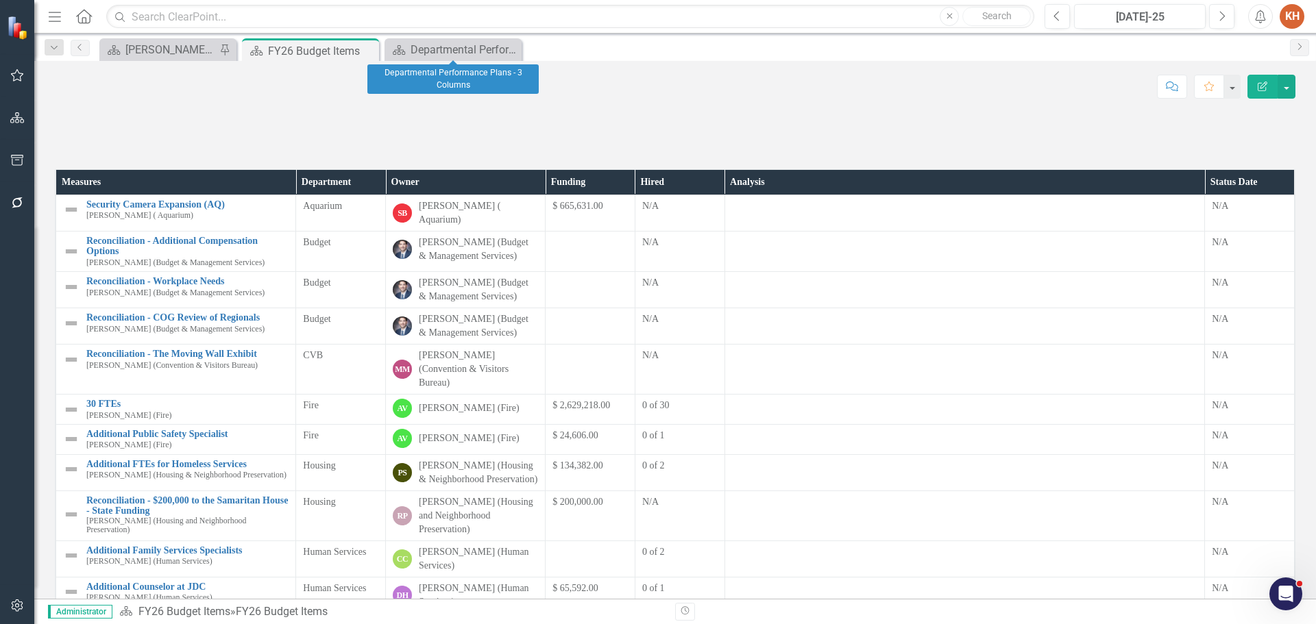
click at [0, 0] on icon "Close" at bounding box center [0, 0] width 0 height 0
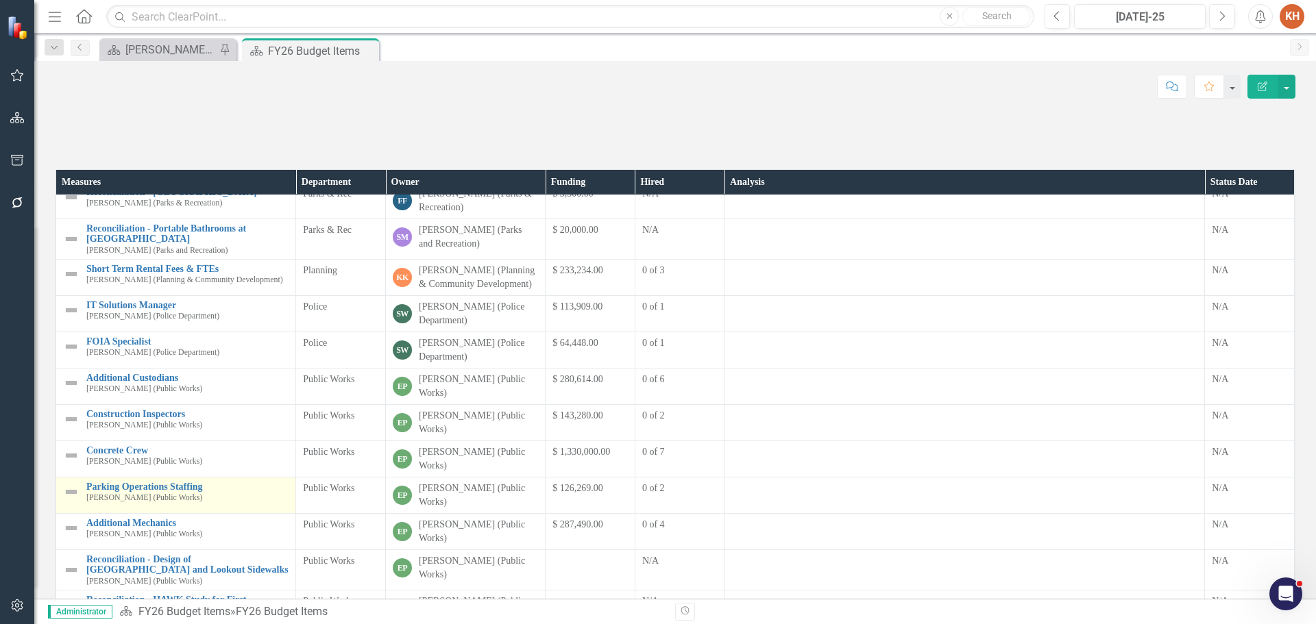
scroll to position [254, 0]
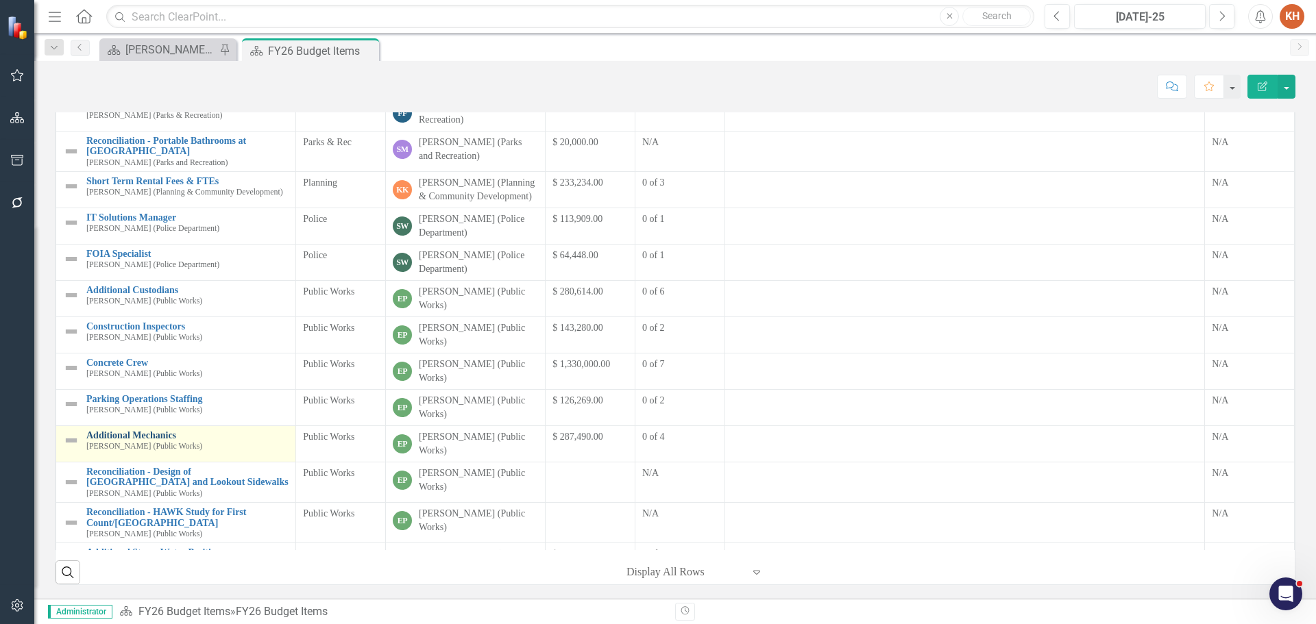
click at [161, 430] on link "Additional Mechanics" at bounding box center [187, 435] width 202 height 10
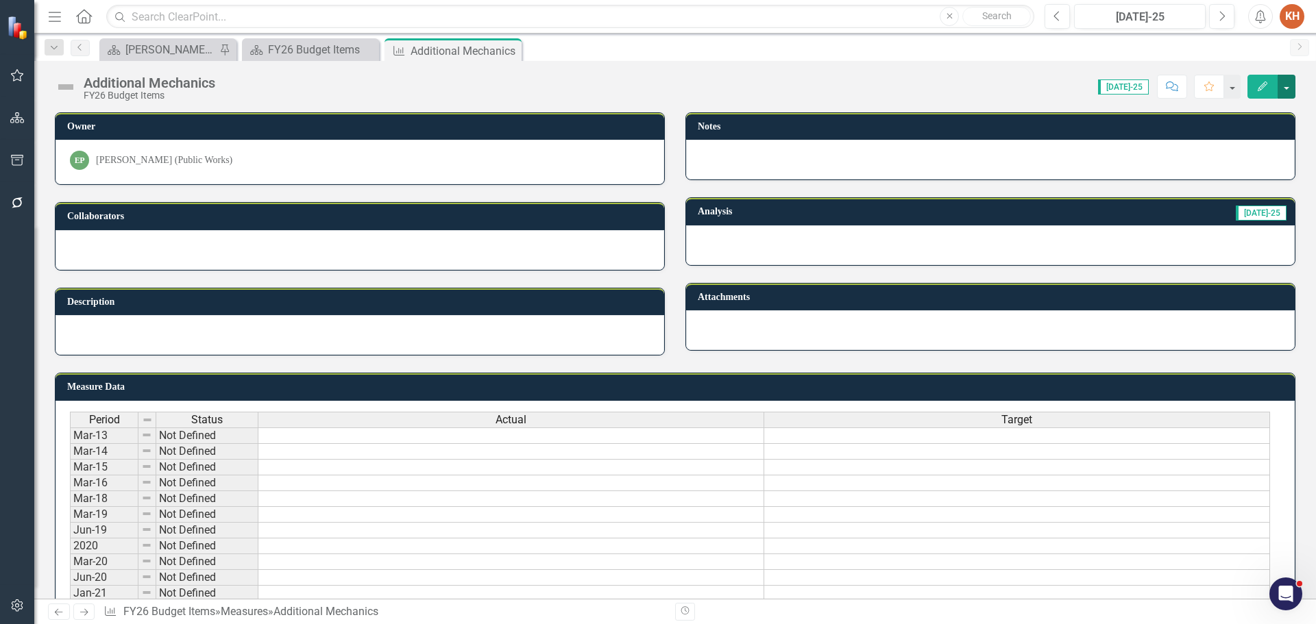
click at [1284, 84] on button "button" at bounding box center [1287, 87] width 18 height 24
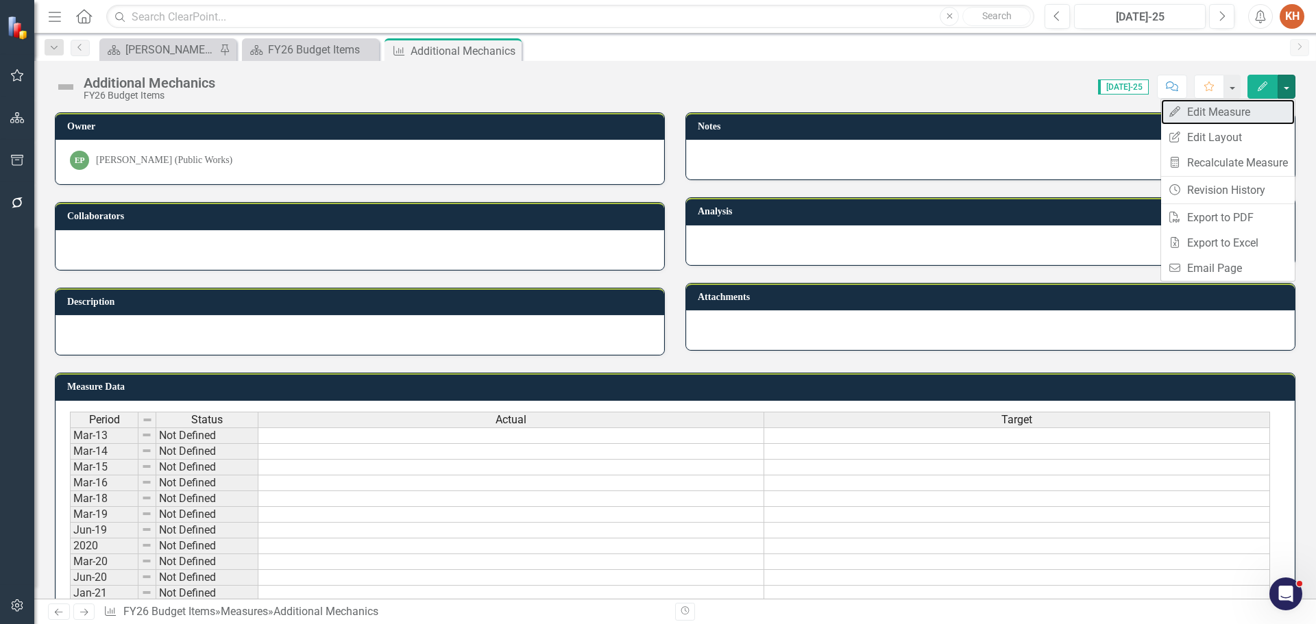
click at [1223, 109] on link "Edit Edit Measure" at bounding box center [1228, 111] width 134 height 25
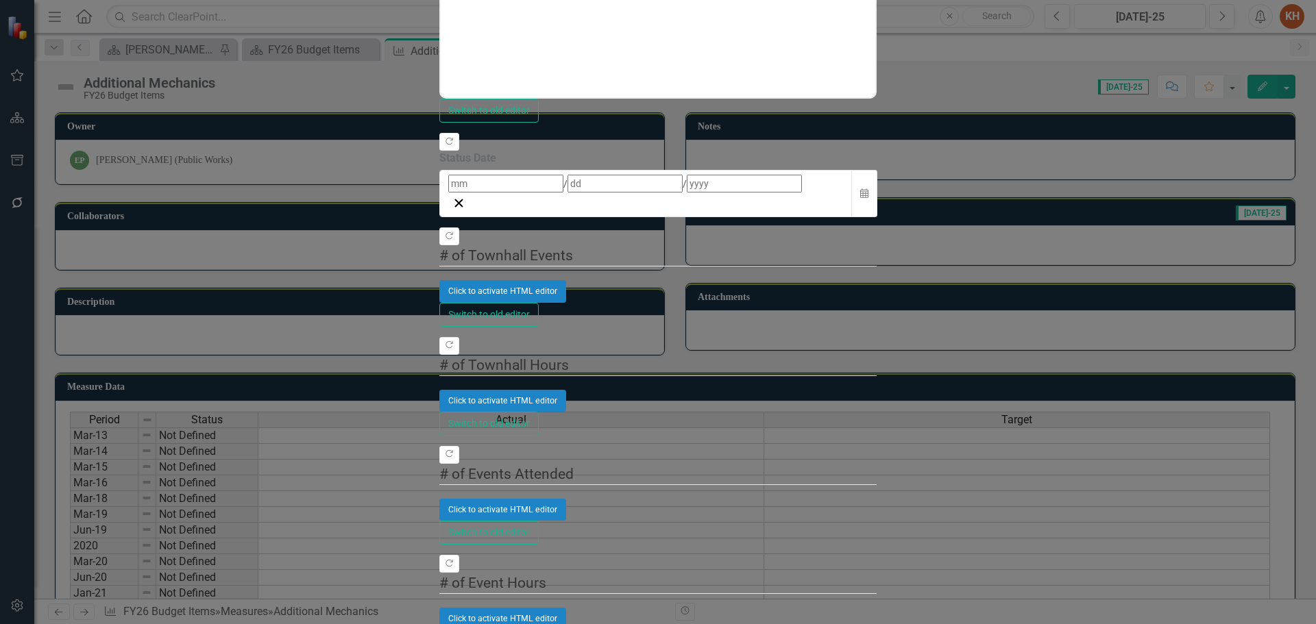
click at [541, 624] on div "Manual Evaluation" at bounding box center [658, 632] width 1316 height 16
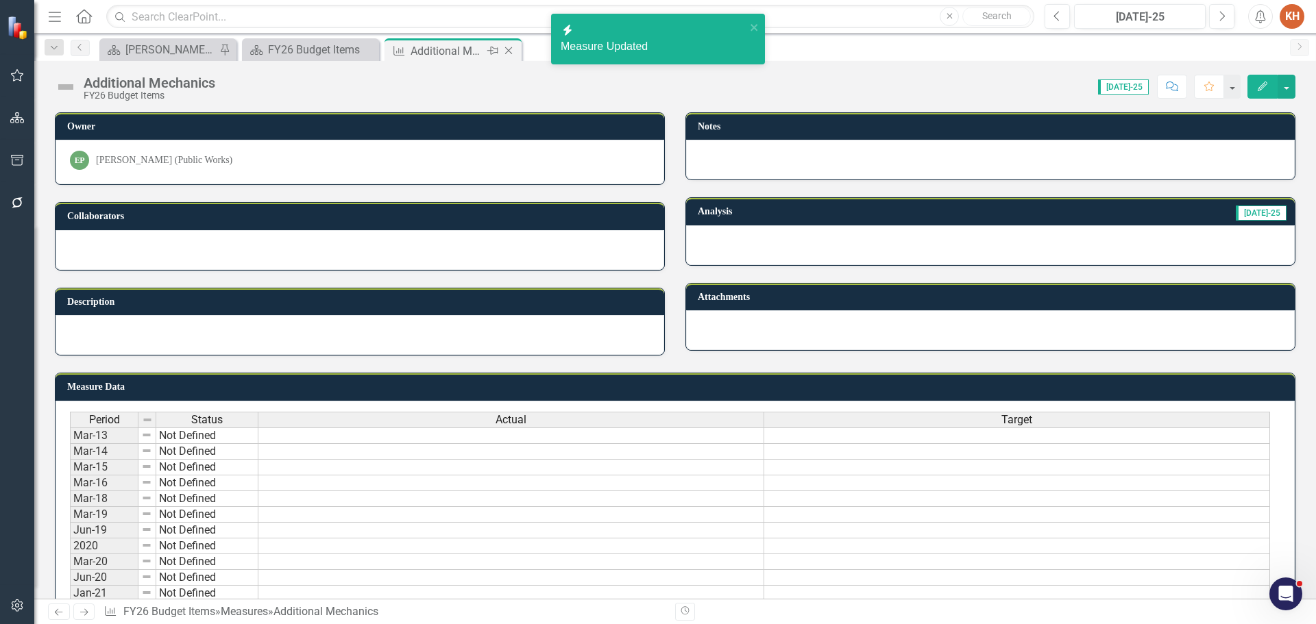
click at [507, 49] on icon at bounding box center [509, 51] width 8 height 8
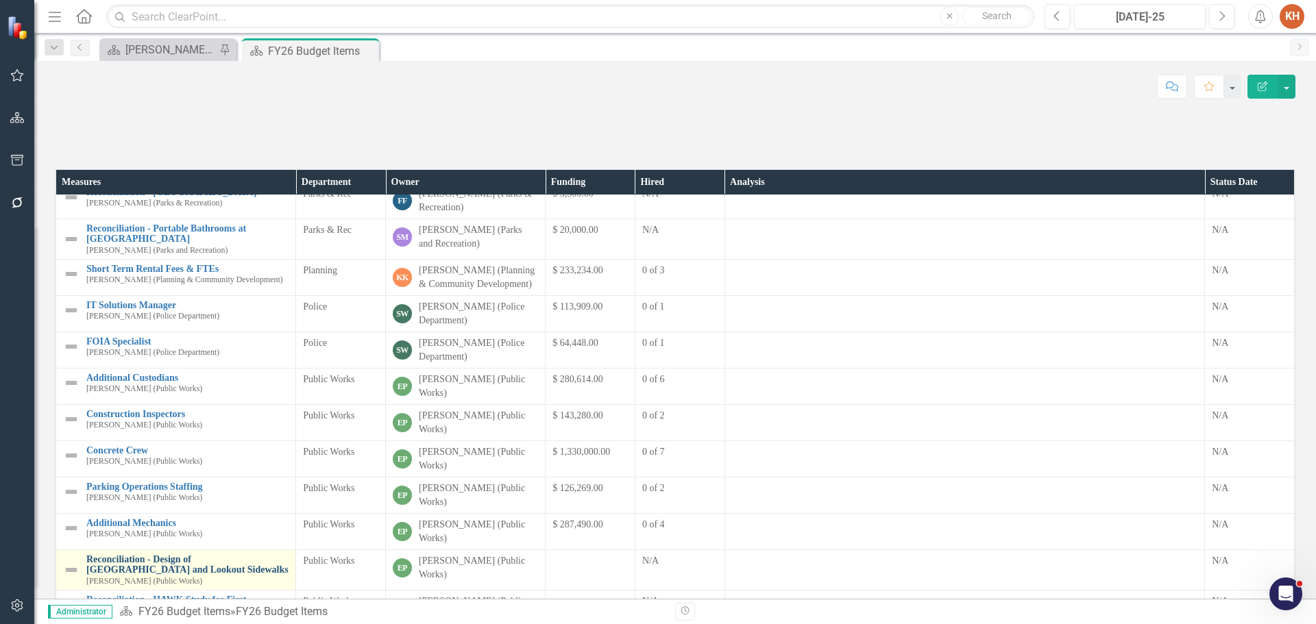
scroll to position [254, 0]
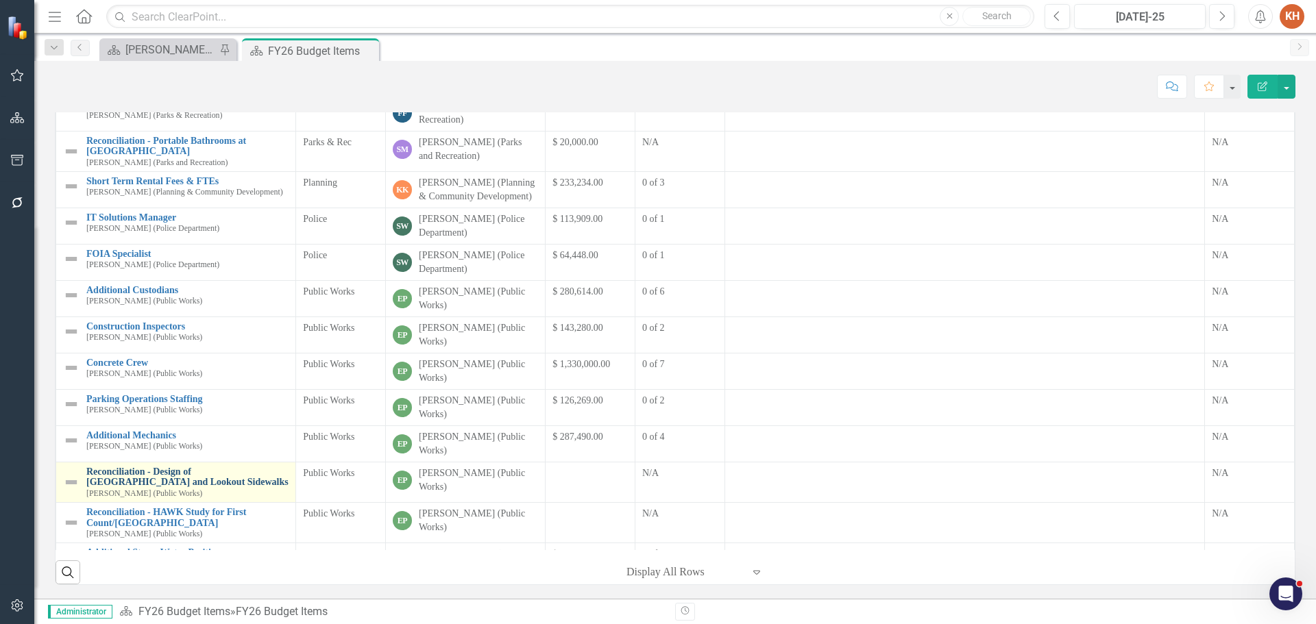
click at [210, 467] on link "Reconciliation - Design of [GEOGRAPHIC_DATA] and Lookout Sidewalks" at bounding box center [187, 477] width 202 height 21
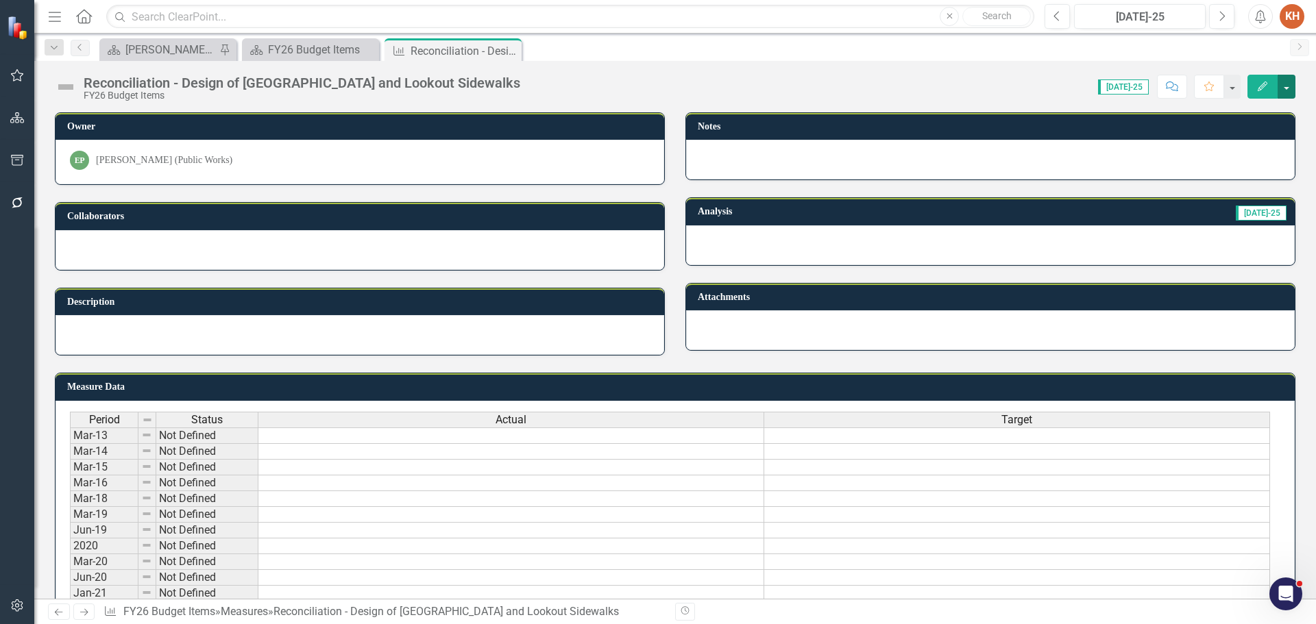
click at [1283, 93] on button "button" at bounding box center [1287, 87] width 18 height 24
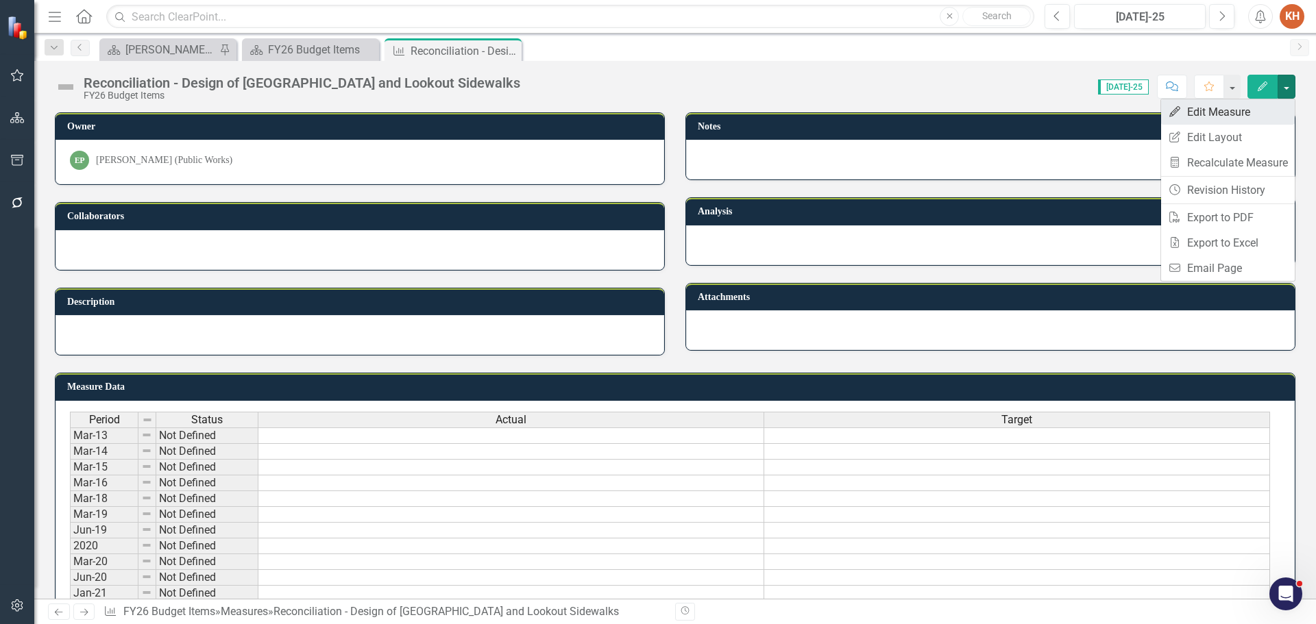
click at [1251, 113] on link "Edit Edit Measure" at bounding box center [1228, 111] width 134 height 25
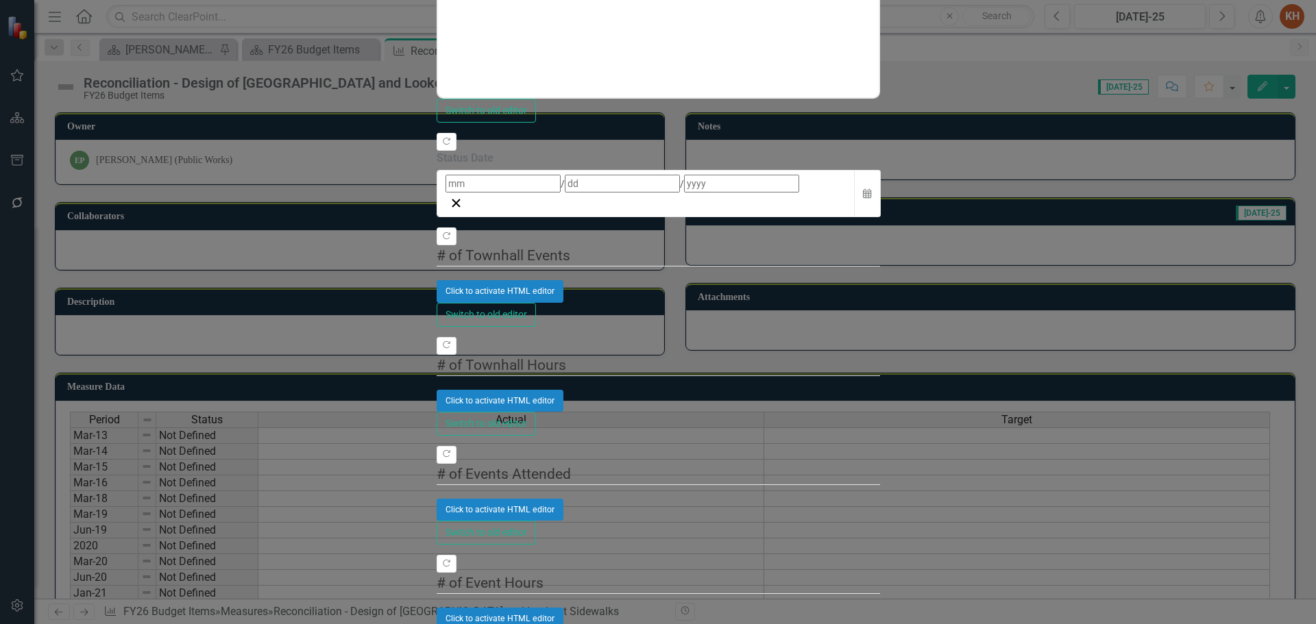
click at [505, 624] on div "Manual Evaluation" at bounding box center [658, 632] width 1316 height 16
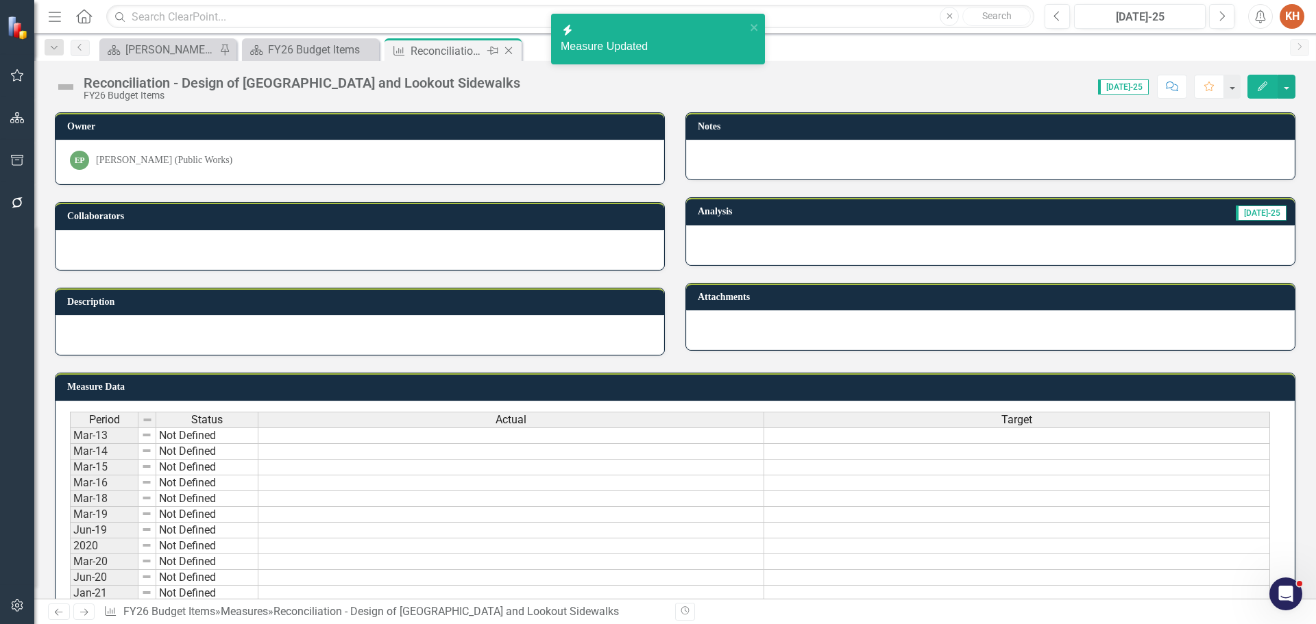
click at [507, 50] on icon "Close" at bounding box center [509, 50] width 14 height 11
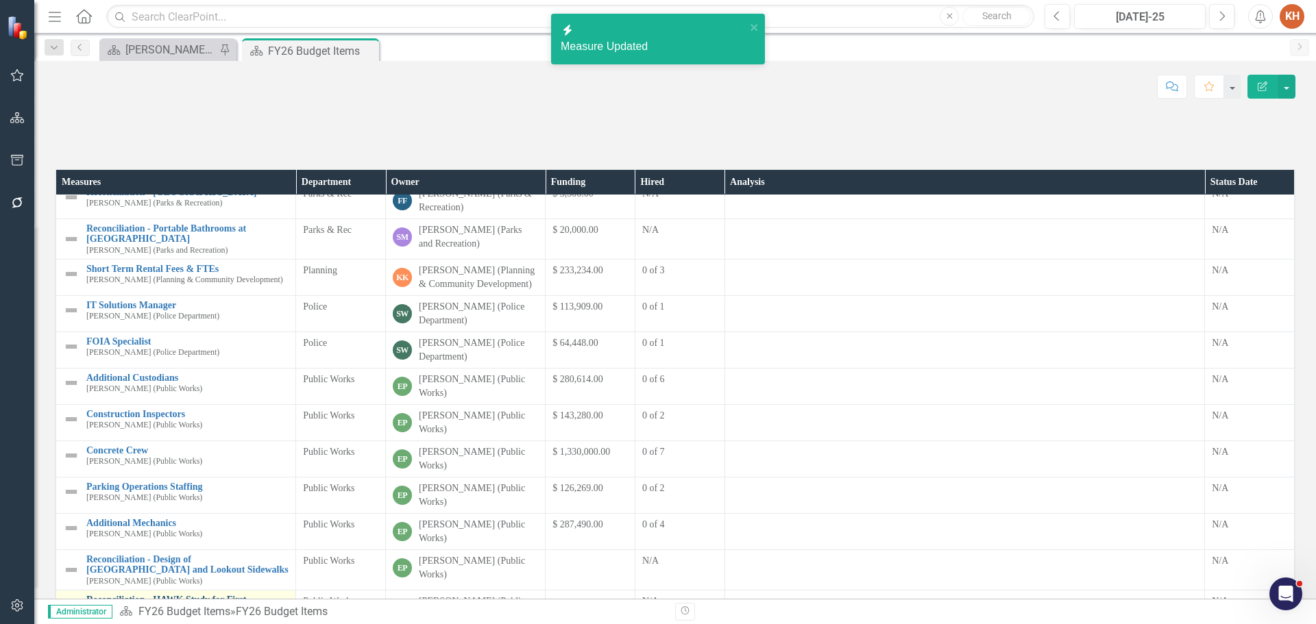
scroll to position [254, 0]
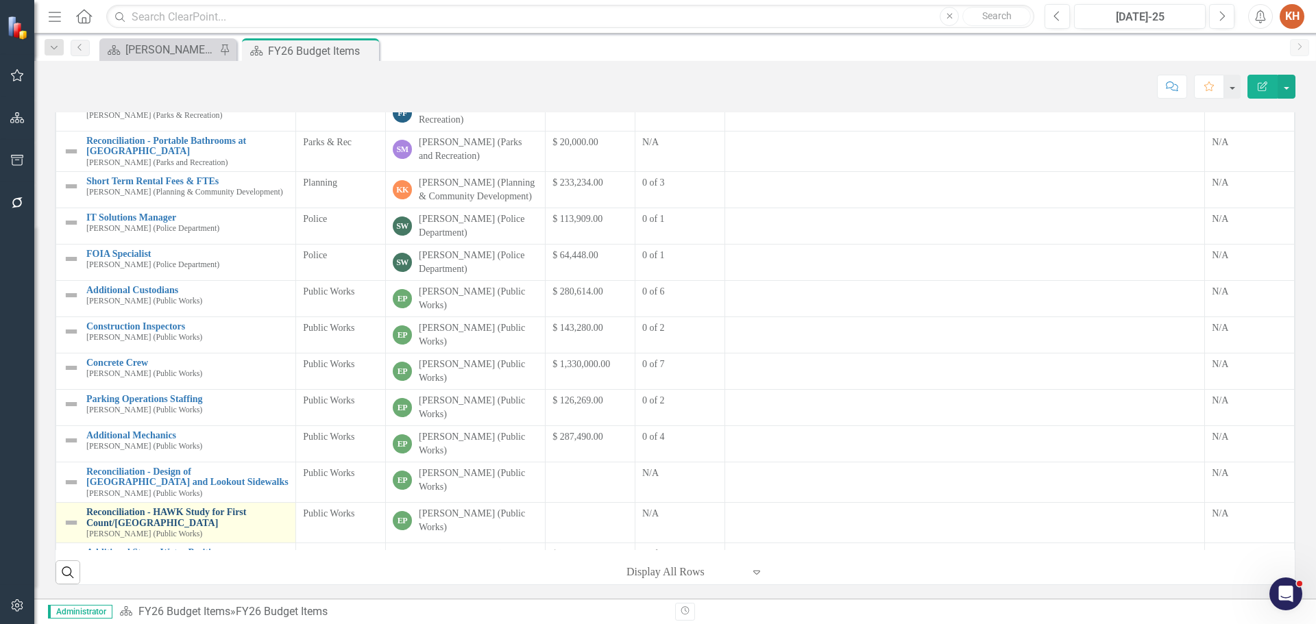
click at [199, 507] on link "Reconciliation - HAWK Study for First Count/[GEOGRAPHIC_DATA]" at bounding box center [187, 517] width 202 height 21
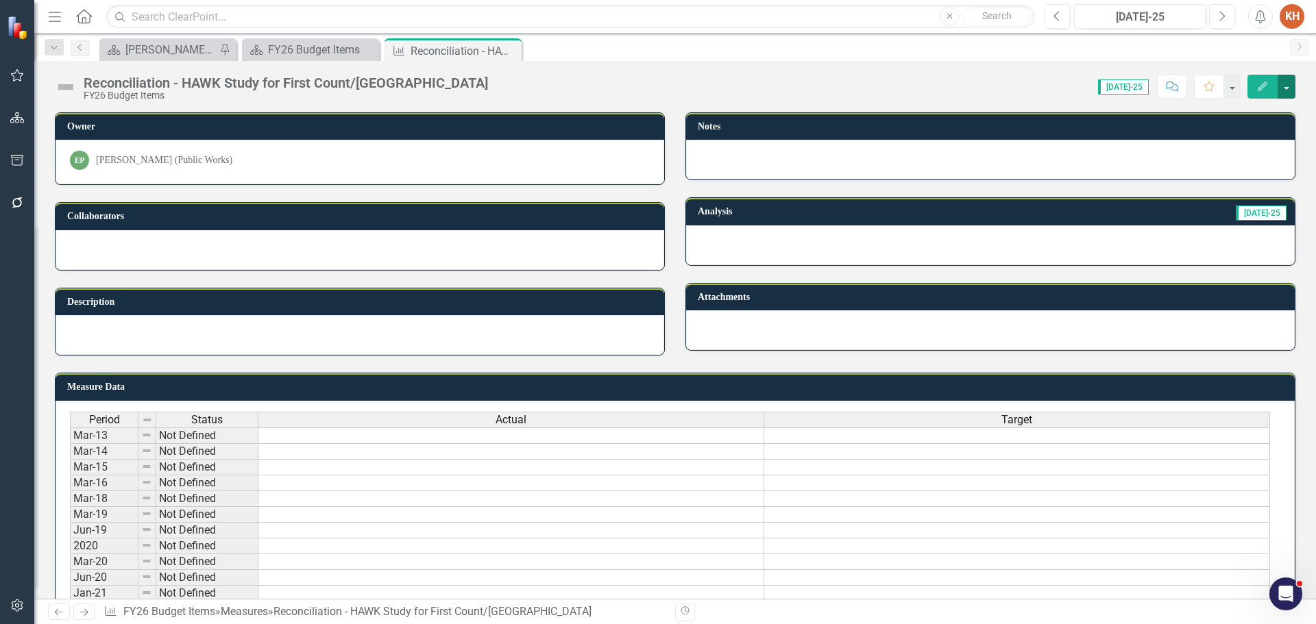
click at [1289, 86] on button "button" at bounding box center [1287, 87] width 18 height 24
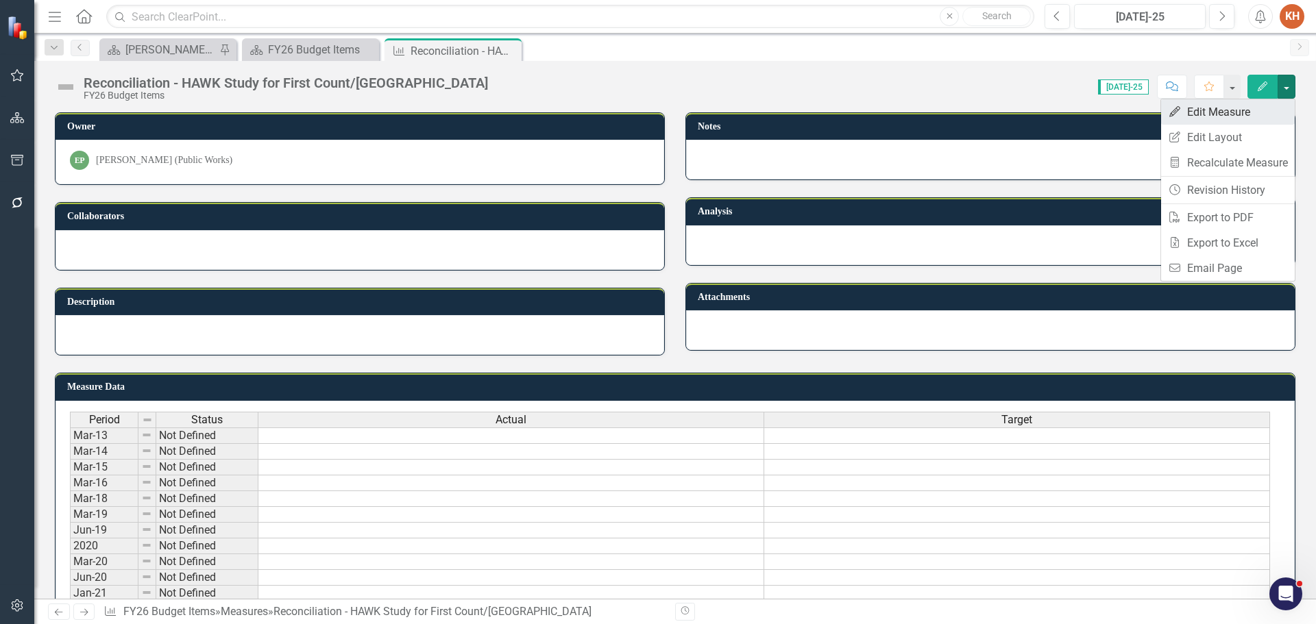
click at [1244, 112] on link "Edit Edit Measure" at bounding box center [1228, 111] width 134 height 25
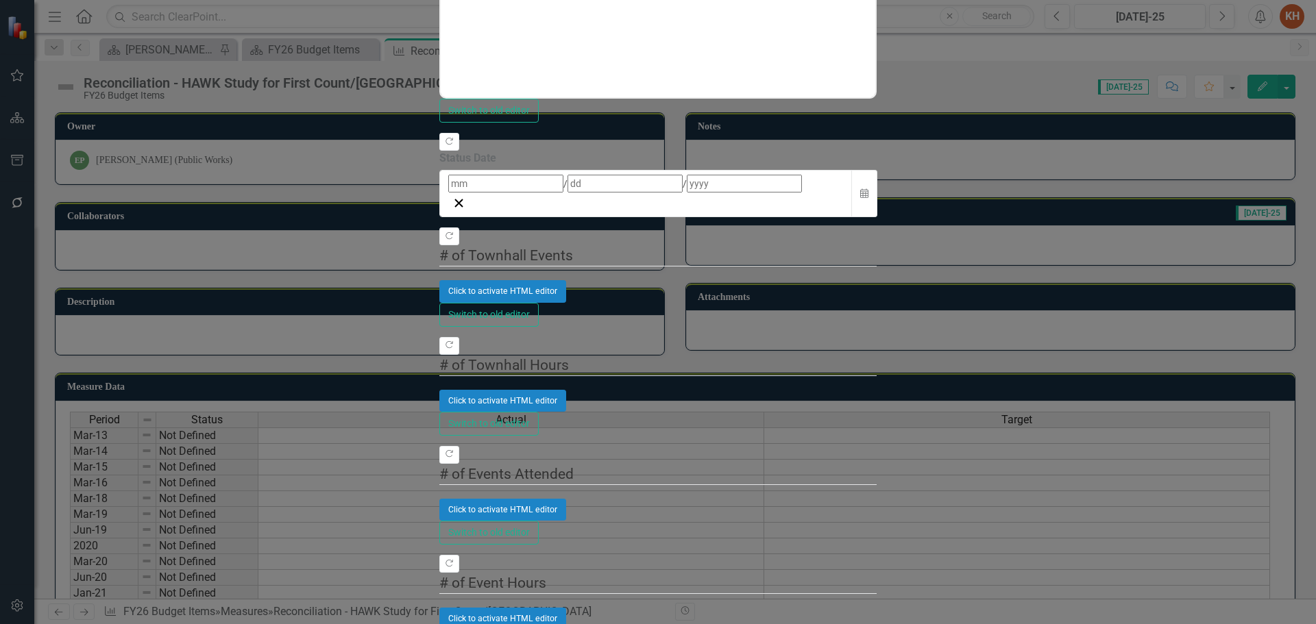
click at [506, 624] on div "Manual Evaluation" at bounding box center [658, 632] width 1316 height 16
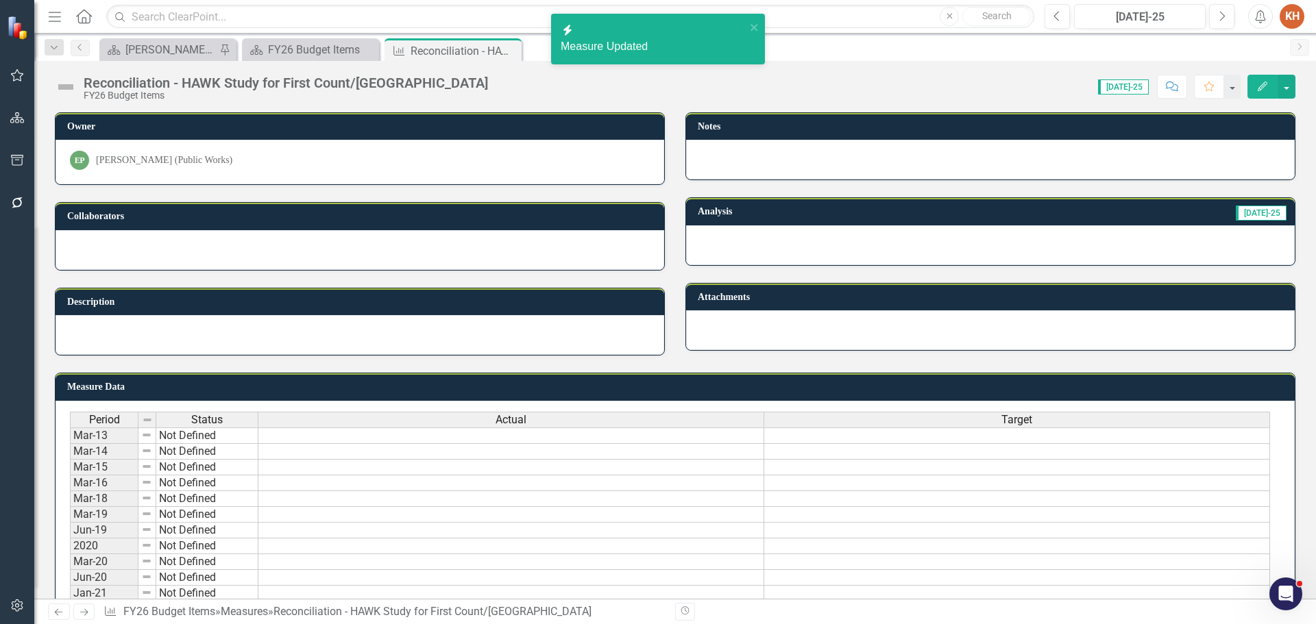
click at [0, 0] on icon "Close" at bounding box center [0, 0] width 0 height 0
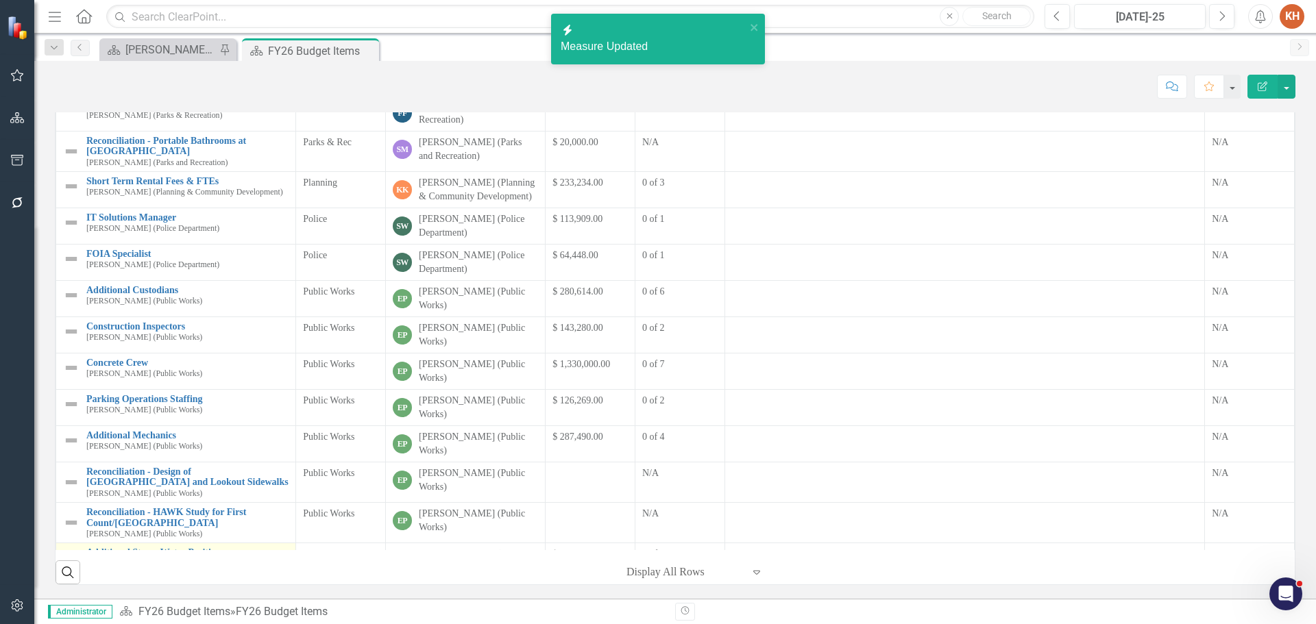
scroll to position [254, 0]
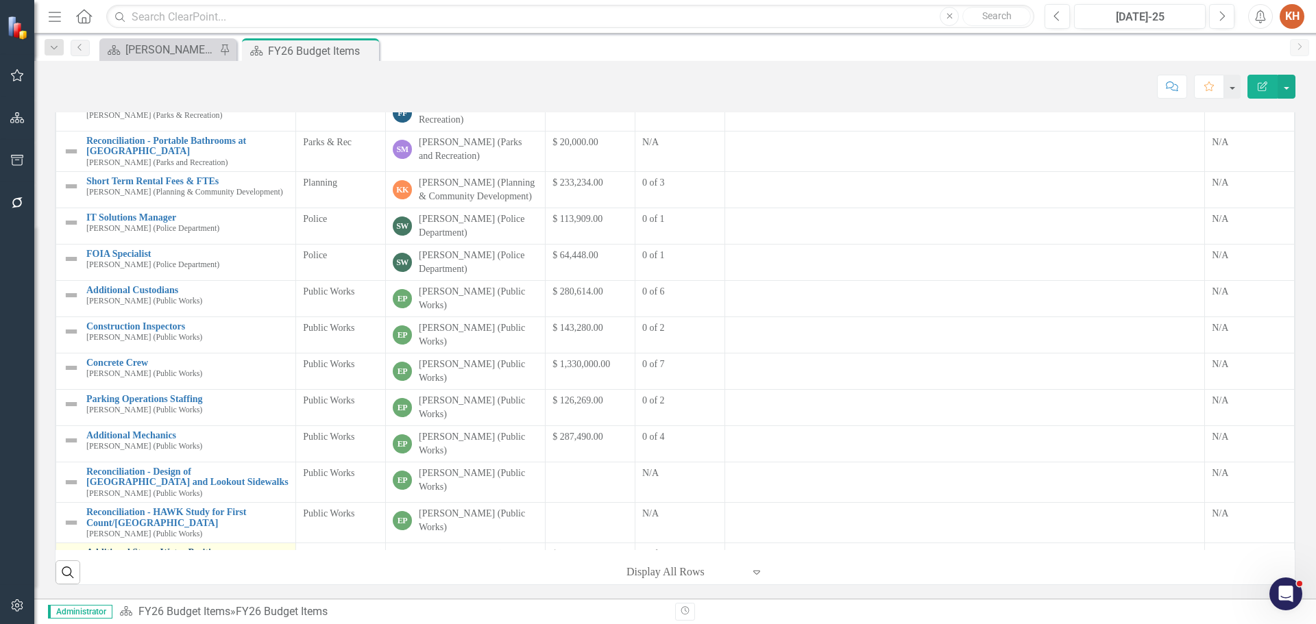
click at [171, 548] on link "Additional Storm Water Positions" at bounding box center [187, 553] width 202 height 10
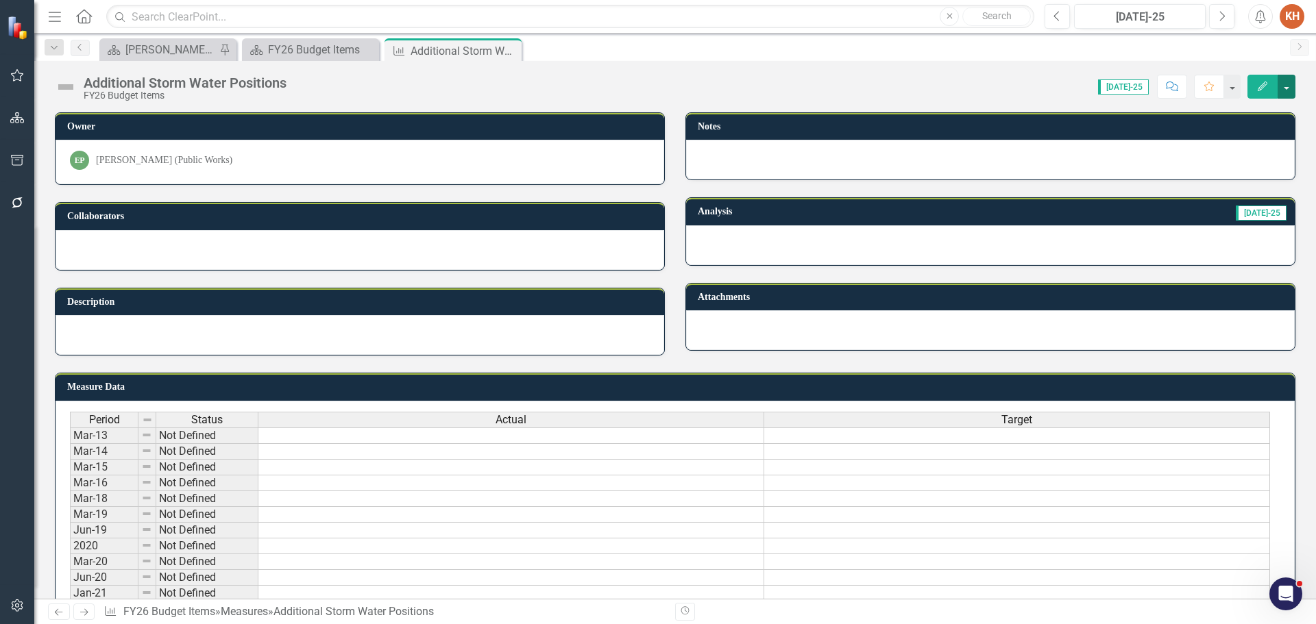
click at [1286, 87] on button "button" at bounding box center [1287, 87] width 18 height 24
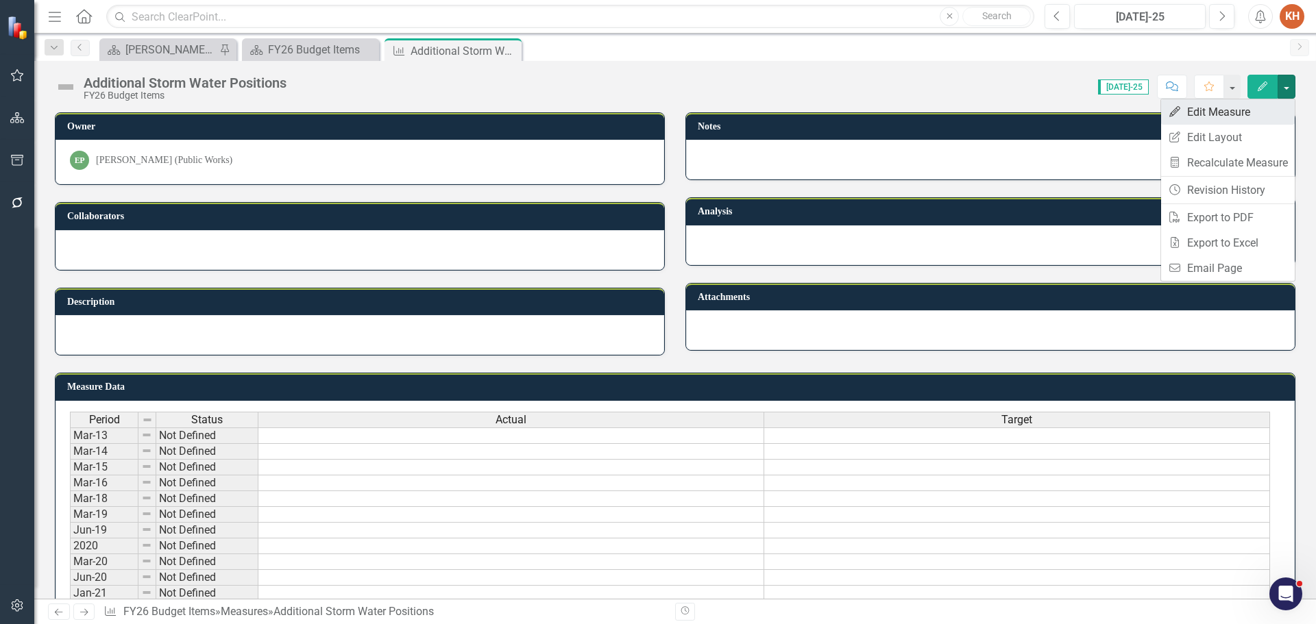
click at [1254, 112] on link "Edit Edit Measure" at bounding box center [1228, 111] width 134 height 25
